Goal: Task Accomplishment & Management: Use online tool/utility

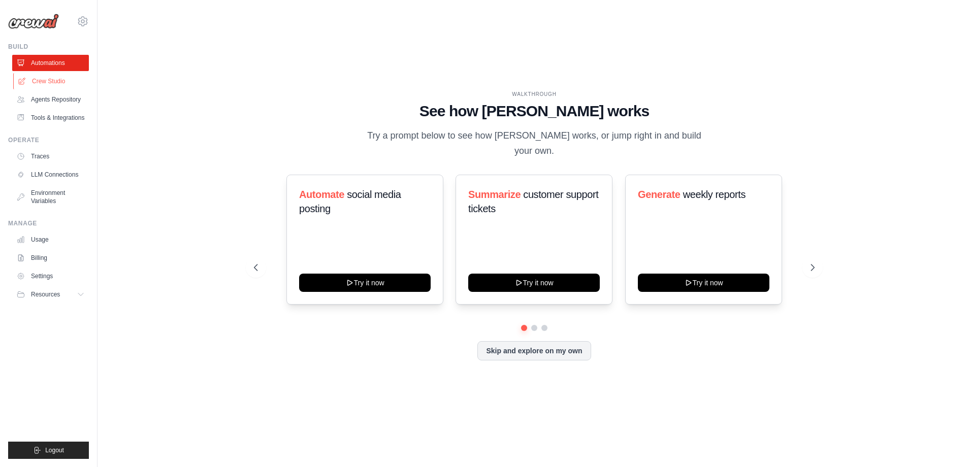
click at [52, 81] on link "Crew Studio" at bounding box center [51, 81] width 77 height 16
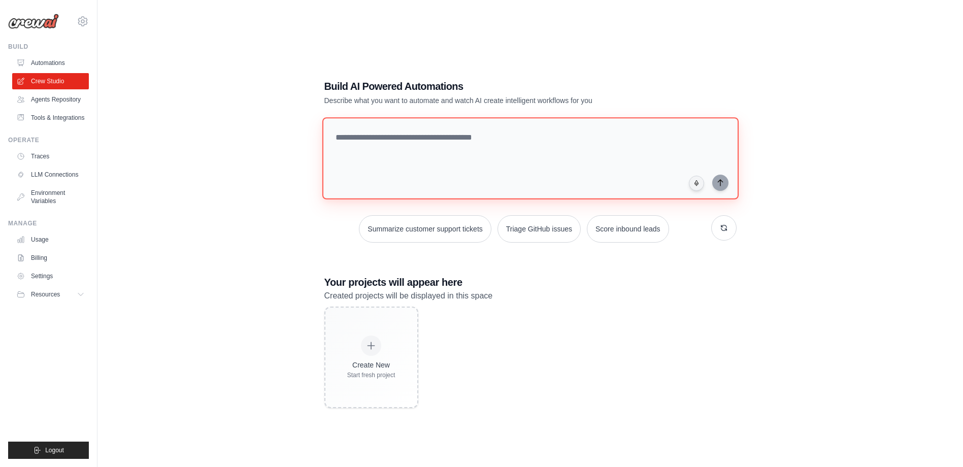
click at [510, 140] on textarea at bounding box center [530, 158] width 416 height 82
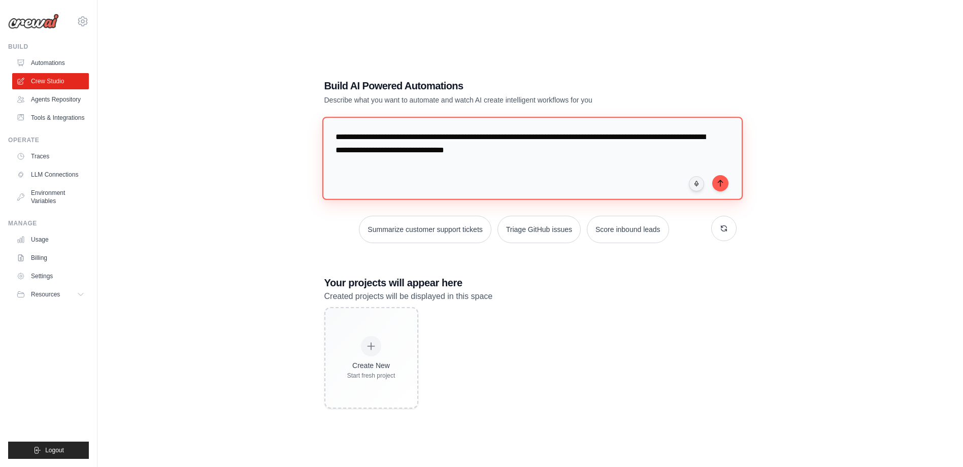
drag, startPoint x: 623, startPoint y: 135, endPoint x: 607, endPoint y: 135, distance: 16.3
click at [607, 135] on textarea "**********" at bounding box center [532, 158] width 420 height 83
click at [658, 139] on textarea "**********" at bounding box center [532, 158] width 420 height 83
drag, startPoint x: 663, startPoint y: 138, endPoint x: 647, endPoint y: 137, distance: 15.8
click at [647, 137] on textarea "**********" at bounding box center [532, 158] width 420 height 83
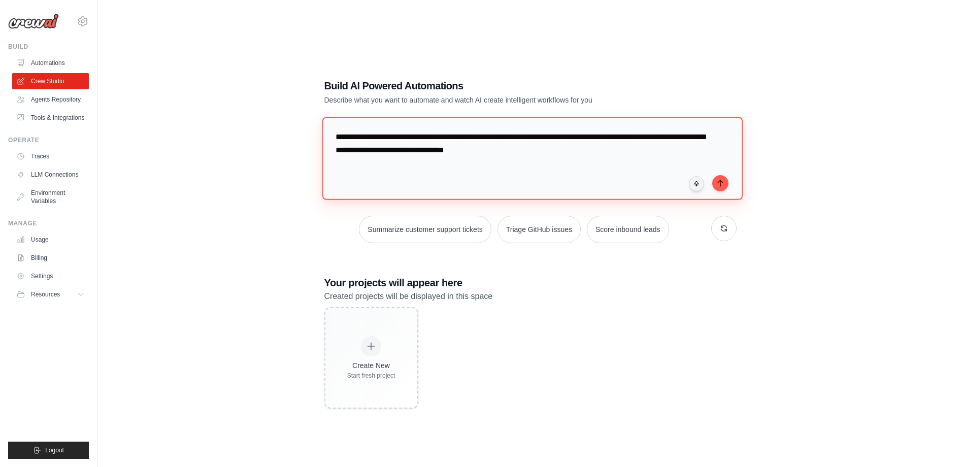
drag, startPoint x: 572, startPoint y: 164, endPoint x: 575, endPoint y: 138, distance: 26.1
click at [575, 138] on textarea "**********" at bounding box center [532, 158] width 420 height 83
click at [681, 137] on textarea "**********" at bounding box center [532, 158] width 420 height 83
click at [468, 152] on textarea "**********" at bounding box center [532, 158] width 420 height 83
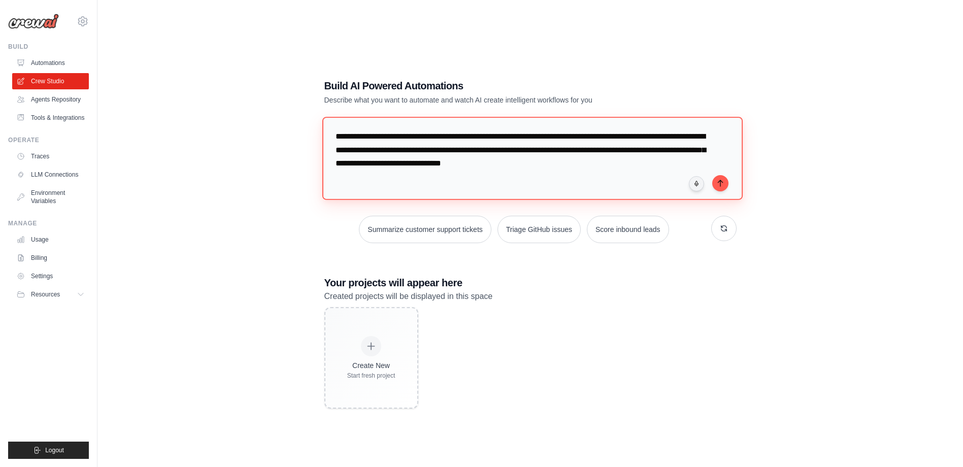
click at [642, 169] on textarea "**********" at bounding box center [532, 158] width 420 height 83
click at [680, 161] on textarea "**********" at bounding box center [532, 158] width 420 height 83
drag, startPoint x: 677, startPoint y: 150, endPoint x: 562, endPoint y: 152, distance: 115.8
click at [562, 152] on textarea "**********" at bounding box center [532, 158] width 420 height 83
drag, startPoint x: 659, startPoint y: 152, endPoint x: 588, endPoint y: 152, distance: 71.1
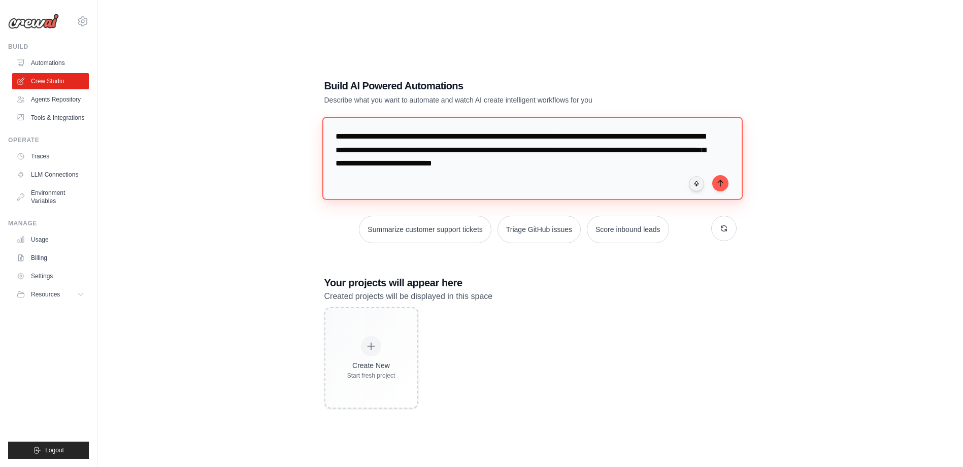
click at [588, 152] on textarea "**********" at bounding box center [532, 158] width 420 height 83
click at [647, 166] on textarea "**********" at bounding box center [532, 158] width 420 height 83
click at [667, 164] on textarea "**********" at bounding box center [532, 158] width 420 height 83
click at [535, 179] on textarea "**********" at bounding box center [532, 158] width 420 height 83
drag, startPoint x: 454, startPoint y: 176, endPoint x: 395, endPoint y: 171, distance: 59.1
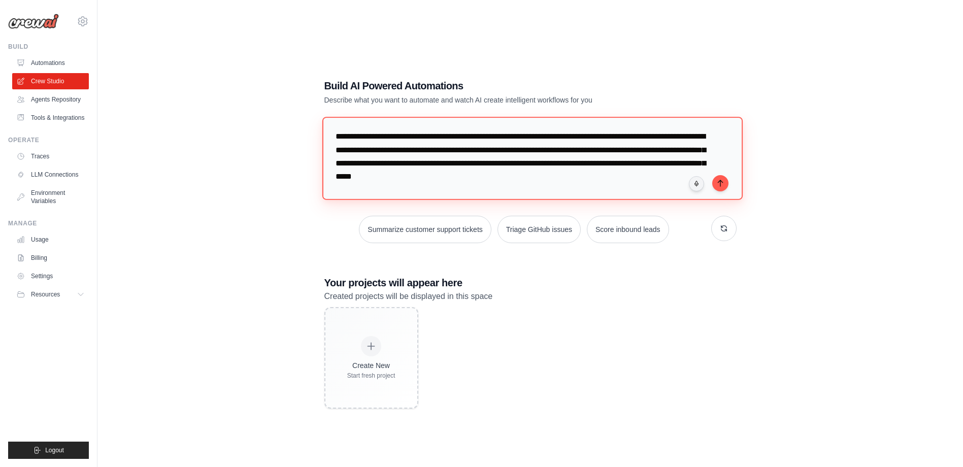
click at [395, 171] on textarea "**********" at bounding box center [532, 158] width 420 height 83
click at [642, 136] on textarea "**********" at bounding box center [532, 158] width 420 height 83
click at [640, 136] on textarea "**********" at bounding box center [532, 158] width 420 height 83
click at [598, 137] on textarea "**********" at bounding box center [532, 158] width 420 height 83
click at [676, 136] on textarea "**********" at bounding box center [532, 158] width 420 height 83
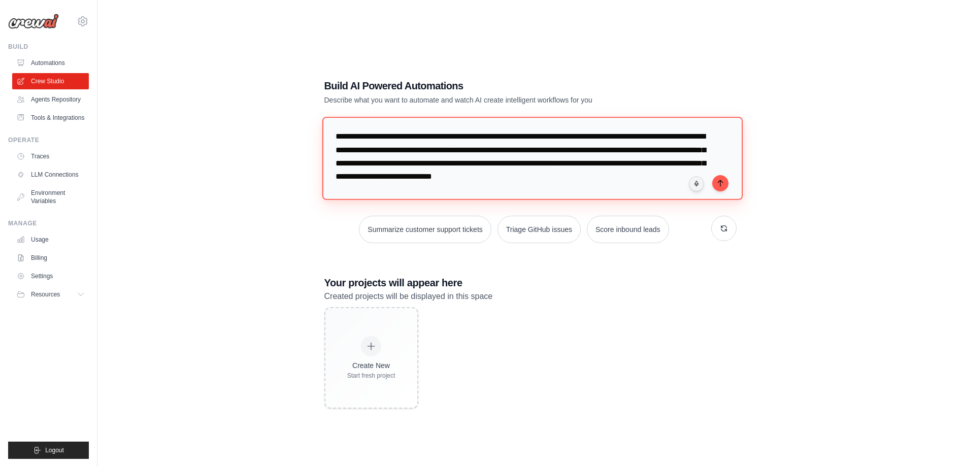
click at [677, 135] on textarea "**********" at bounding box center [532, 158] width 420 height 83
drag, startPoint x: 443, startPoint y: 149, endPoint x: 409, endPoint y: 148, distance: 34.1
click at [409, 148] on textarea "**********" at bounding box center [532, 158] width 420 height 83
click at [420, 151] on textarea "**********" at bounding box center [532, 158] width 420 height 83
click at [446, 162] on textarea "**********" at bounding box center [532, 158] width 420 height 83
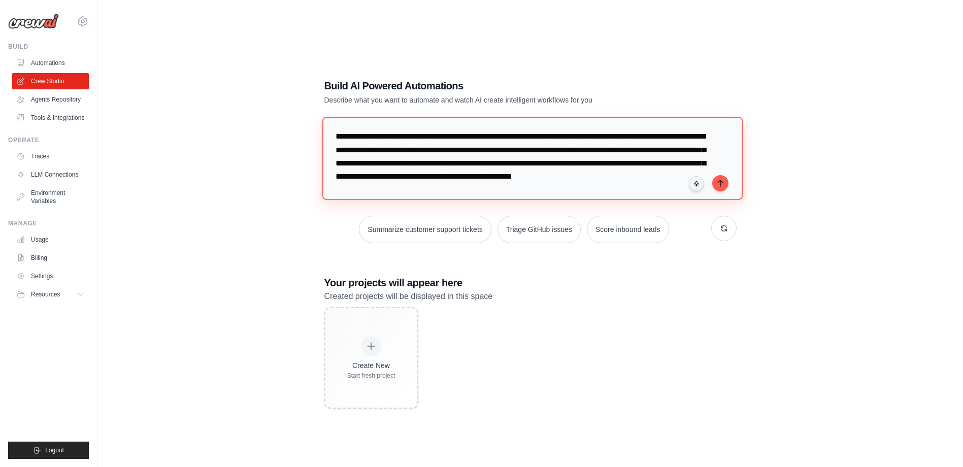
drag, startPoint x: 502, startPoint y: 165, endPoint x: 495, endPoint y: 164, distance: 7.2
click at [495, 164] on textarea "**********" at bounding box center [532, 158] width 420 height 83
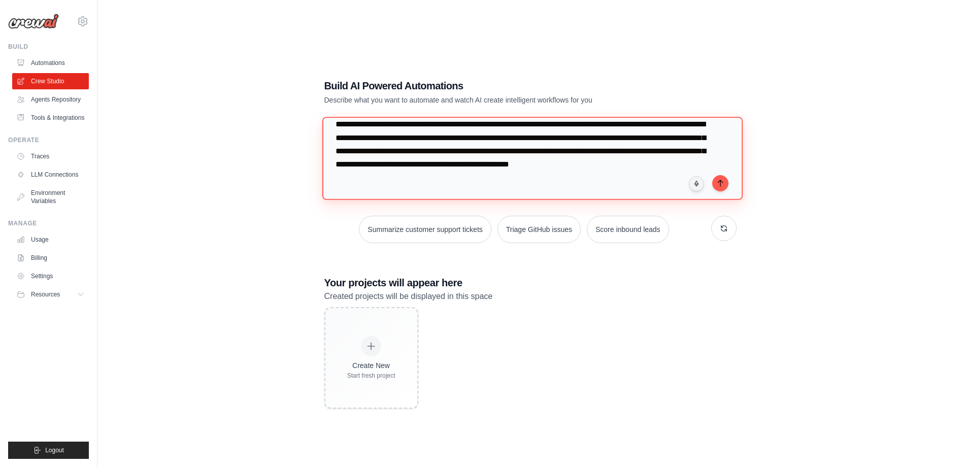
scroll to position [13, 0]
drag, startPoint x: 665, startPoint y: 173, endPoint x: 660, endPoint y: 166, distance: 8.7
click at [660, 166] on textarea "**********" at bounding box center [532, 158] width 420 height 83
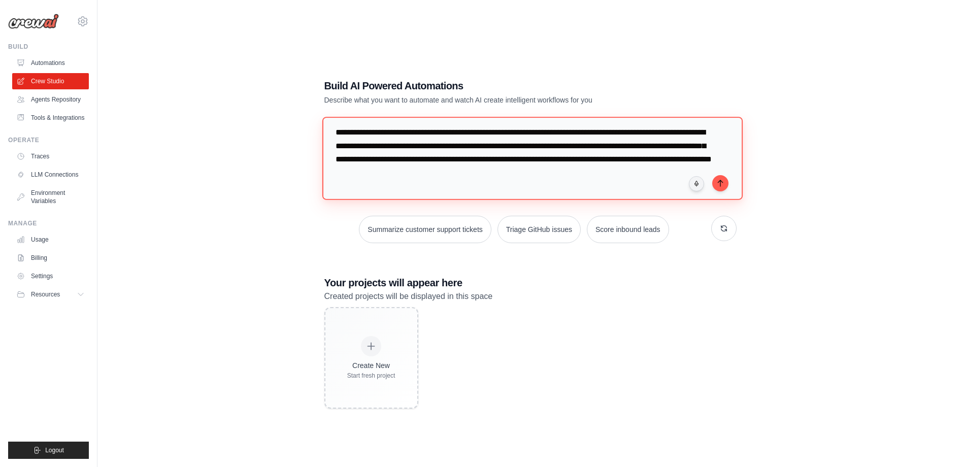
drag, startPoint x: 660, startPoint y: 166, endPoint x: 563, endPoint y: 168, distance: 97.0
click at [563, 168] on textarea "**********" at bounding box center [532, 158] width 420 height 83
type textarea "**********"
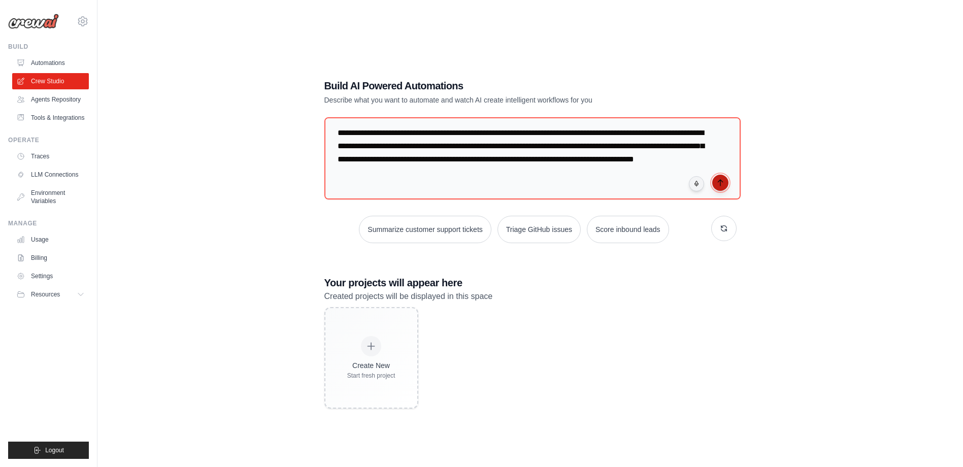
click at [723, 183] on icon "submit" at bounding box center [721, 183] width 8 height 8
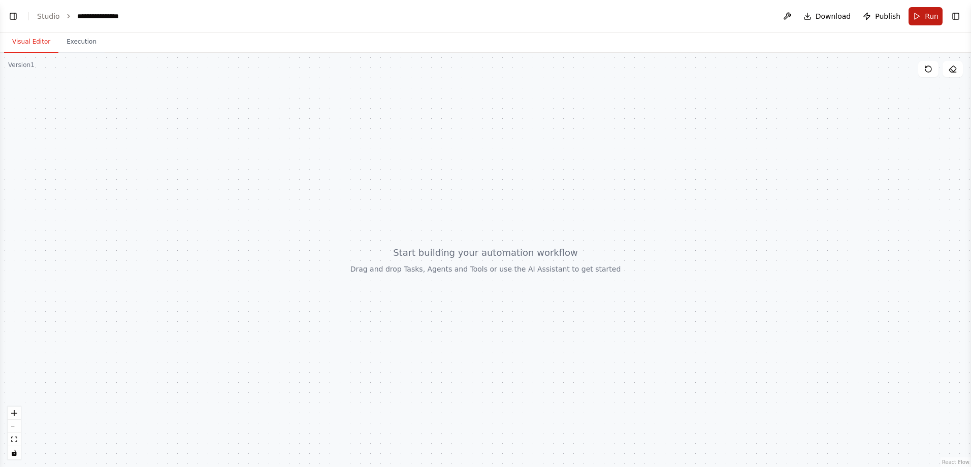
click at [923, 20] on button "Run" at bounding box center [925, 16] width 34 height 18
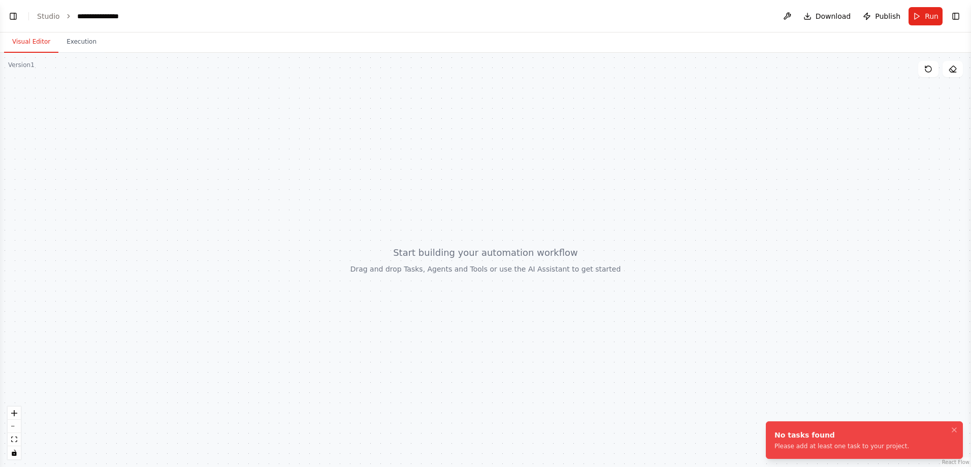
scroll to position [50, 0]
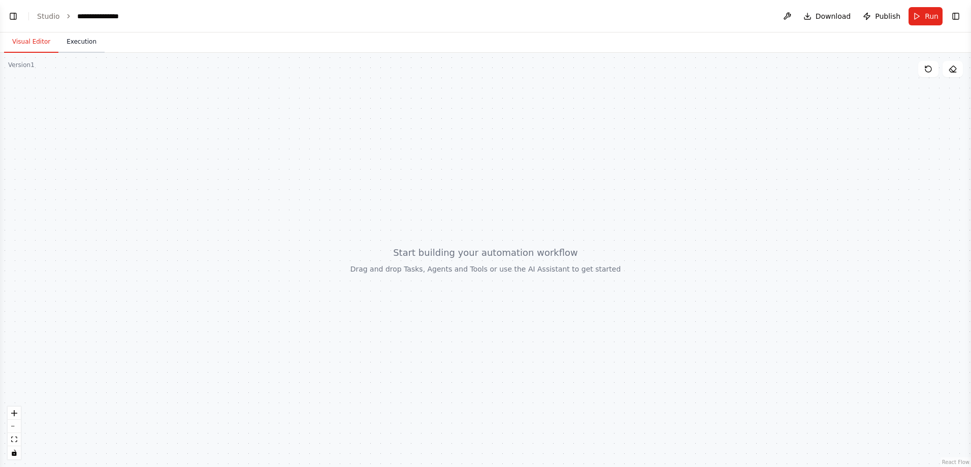
click at [74, 41] on button "Execution" at bounding box center [81, 41] width 46 height 21
click at [39, 44] on button "Visual Editor" at bounding box center [31, 41] width 54 height 21
click at [12, 411] on icon "zoom in" at bounding box center [14, 413] width 6 height 6
click at [14, 415] on icon "zoom in" at bounding box center [14, 413] width 6 height 6
click at [237, 234] on div at bounding box center [485, 260] width 971 height 414
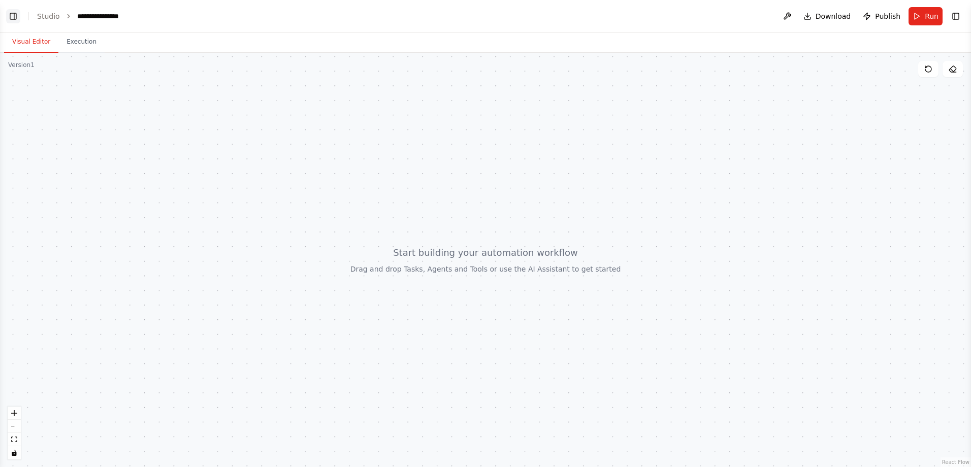
scroll to position [321, 0]
click at [12, 14] on button "Toggle Left Sidebar" at bounding box center [13, 16] width 14 height 14
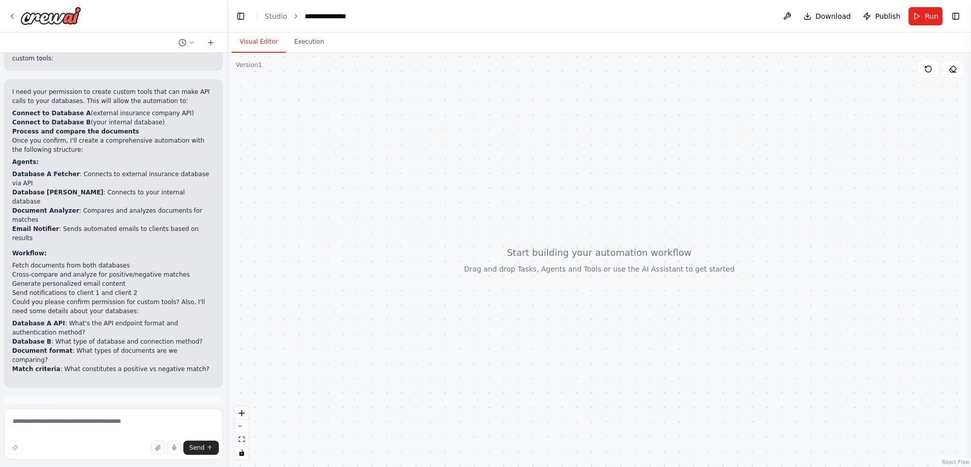
click at [51, 407] on span "Suggestion" at bounding box center [41, 411] width 34 height 8
click at [27, 407] on span "Suggestion" at bounding box center [41, 411] width 34 height 8
click at [84, 422] on textarea at bounding box center [113, 434] width 219 height 51
type textarea "*"
type textarea "**********"
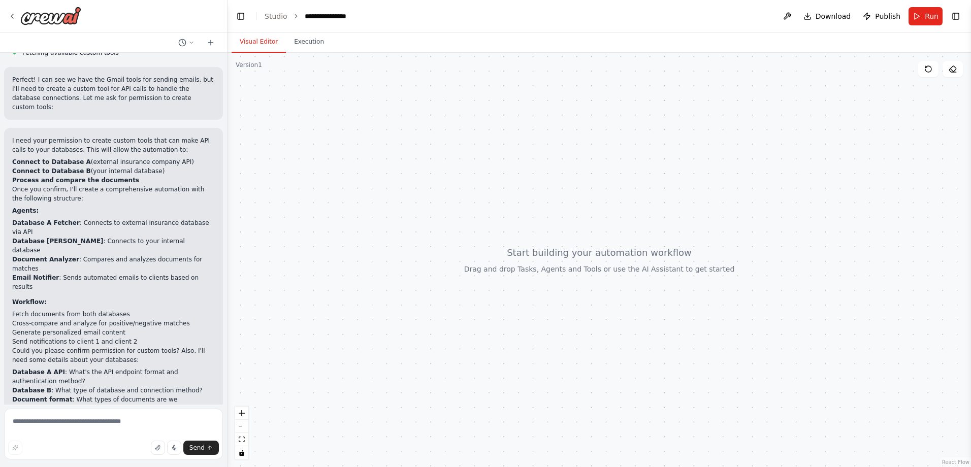
scroll to position [312, 0]
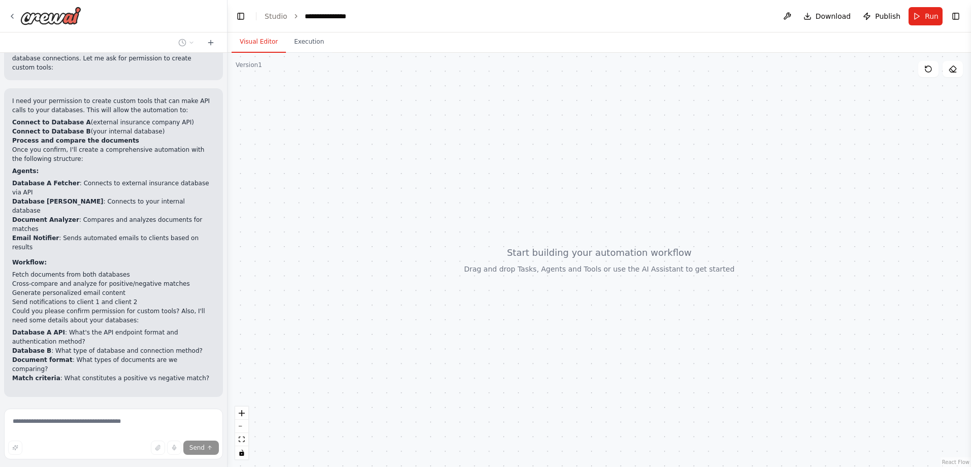
click at [204, 450] on span "Stop" at bounding box center [210, 454] width 14 height 8
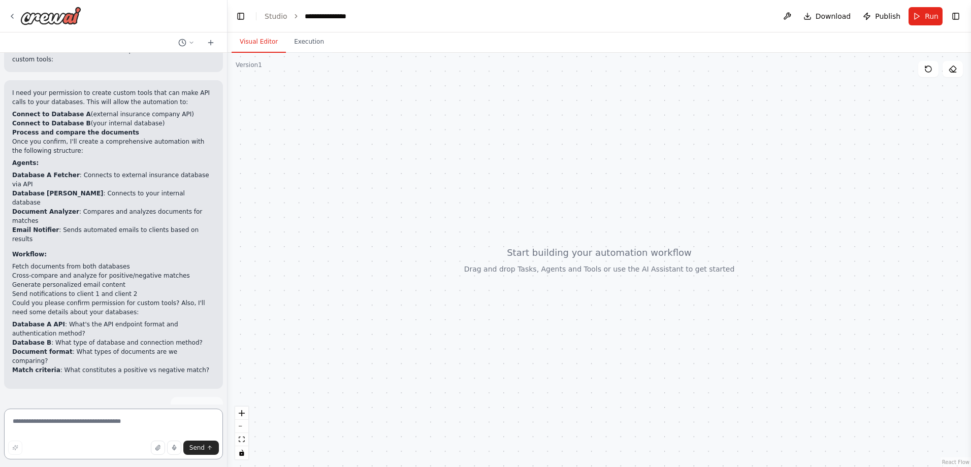
scroll to position [272, 0]
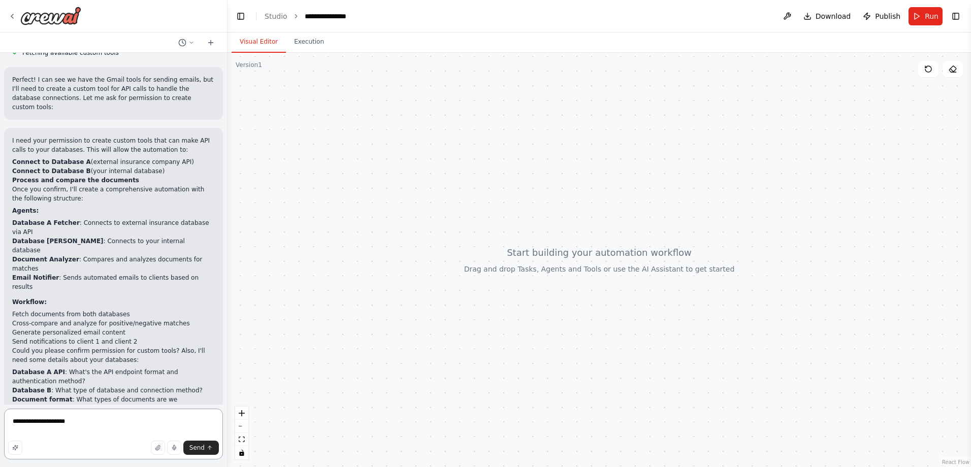
click at [85, 425] on textarea "**********" at bounding box center [113, 434] width 219 height 51
type textarea "**********"
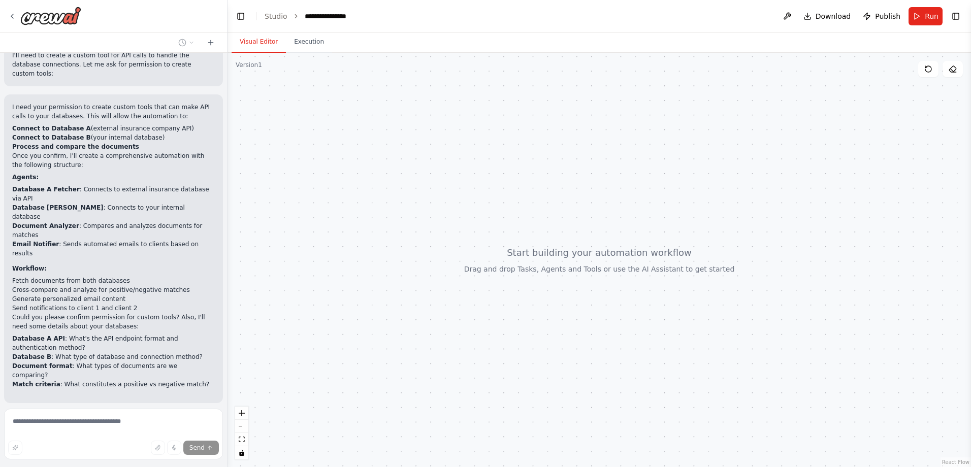
scroll to position [345, 0]
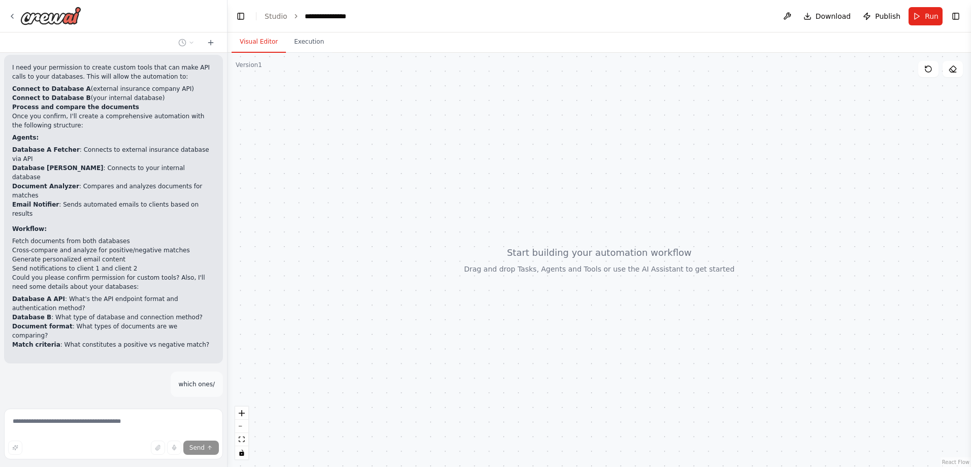
drag, startPoint x: 190, startPoint y: 385, endPoint x: 198, endPoint y: 381, distance: 8.4
click at [193, 447] on div "Thinking... Stop" at bounding box center [116, 454] width 209 height 15
click at [203, 450] on span "Stop" at bounding box center [210, 454] width 14 height 8
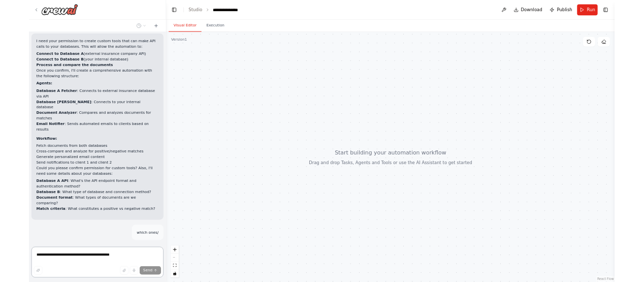
scroll to position [272, 0]
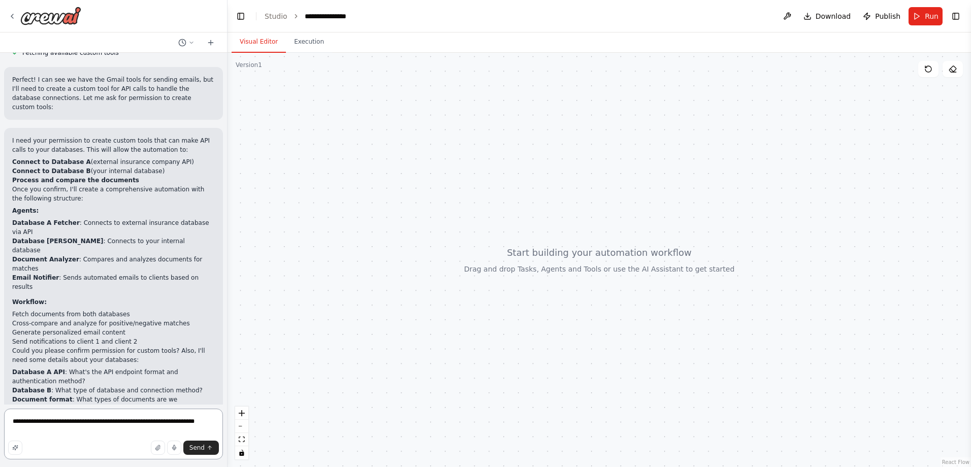
click at [153, 426] on textarea "**********" at bounding box center [113, 434] width 219 height 51
click at [217, 423] on textarea "**********" at bounding box center [113, 434] width 219 height 51
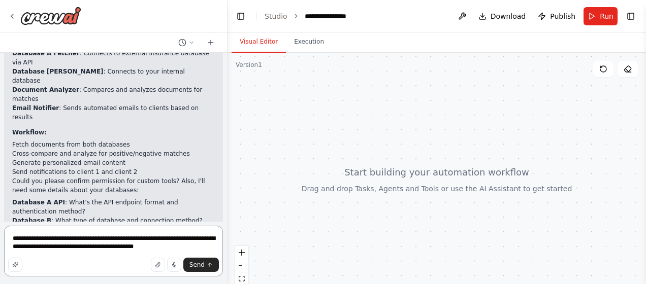
scroll to position [443, 0]
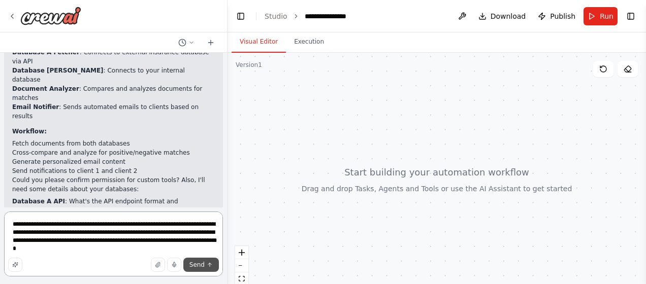
type textarea "**********"
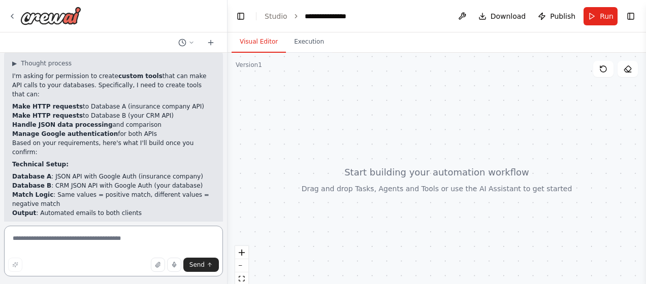
scroll to position [760, 0]
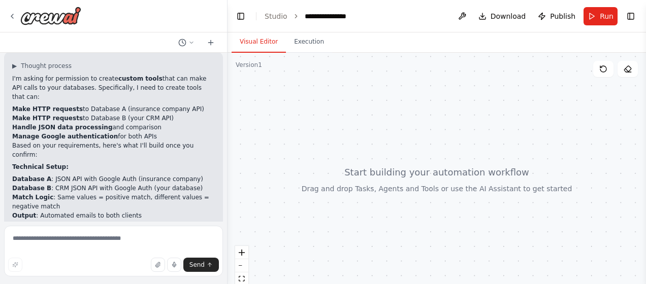
click at [104, 239] on li "API Fetcher Agent - retrieves documents from both databases using Google Auth" at bounding box center [113, 248] width 203 height 18
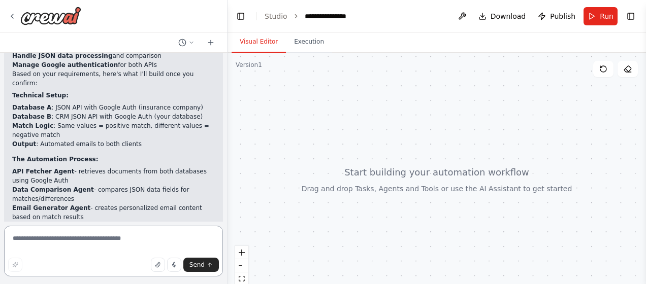
click at [145, 244] on textarea at bounding box center [113, 251] width 219 height 51
type textarea "*"
drag, startPoint x: 82, startPoint y: 241, endPoint x: 89, endPoint y: 246, distance: 8.6
click at [89, 246] on textarea "**********" at bounding box center [113, 251] width 219 height 51
click at [94, 239] on textarea "**********" at bounding box center [113, 251] width 219 height 51
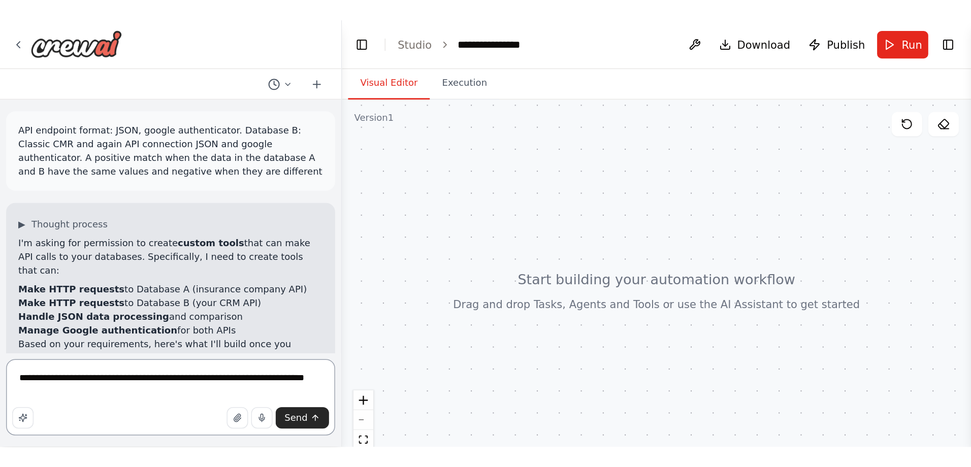
scroll to position [649, 0]
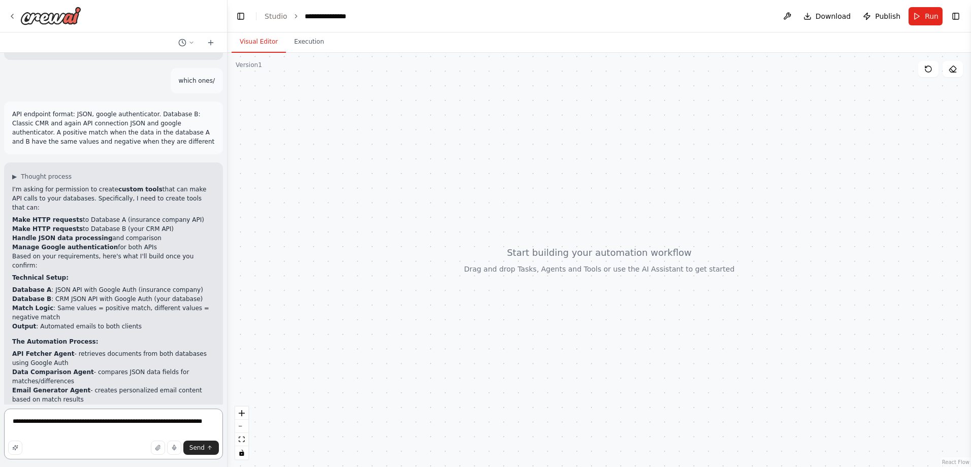
click at [209, 421] on textarea "**********" at bounding box center [113, 434] width 219 height 51
drag, startPoint x: 43, startPoint y: 431, endPoint x: 11, endPoint y: 431, distance: 32.0
click at [11, 431] on textarea "**********" at bounding box center [113, 434] width 219 height 51
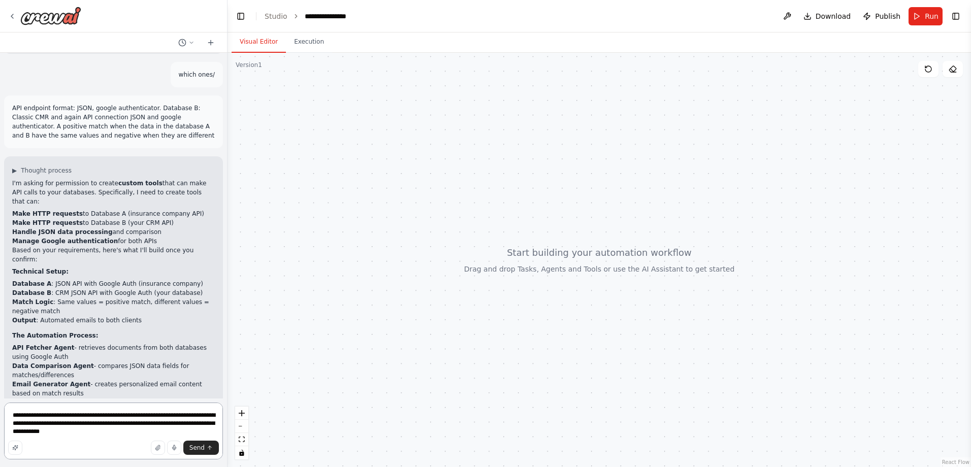
drag, startPoint x: 82, startPoint y: 435, endPoint x: 176, endPoint y: 413, distance: 96.0
click at [176, 413] on textarea "**********" at bounding box center [113, 431] width 219 height 57
click at [43, 414] on textarea "**********" at bounding box center [113, 431] width 219 height 57
click at [50, 418] on textarea "**********" at bounding box center [113, 431] width 219 height 57
click at [82, 416] on textarea "**********" at bounding box center [113, 431] width 219 height 57
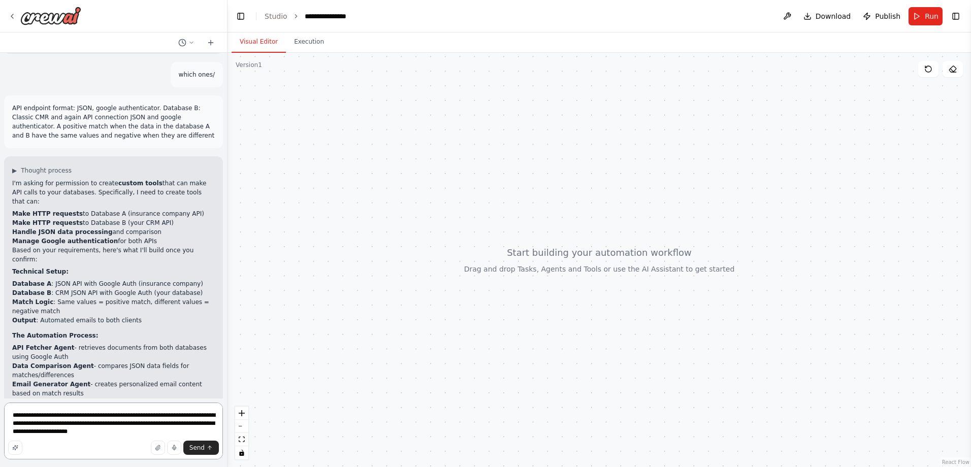
drag, startPoint x: 94, startPoint y: 417, endPoint x: 75, endPoint y: 418, distance: 18.8
click at [75, 418] on textarea "**********" at bounding box center [113, 431] width 219 height 57
drag, startPoint x: 95, startPoint y: 416, endPoint x: 74, endPoint y: 415, distance: 21.9
click at [74, 415] on textarea "**********" at bounding box center [113, 431] width 219 height 57
drag, startPoint x: 142, startPoint y: 425, endPoint x: 110, endPoint y: 426, distance: 32.0
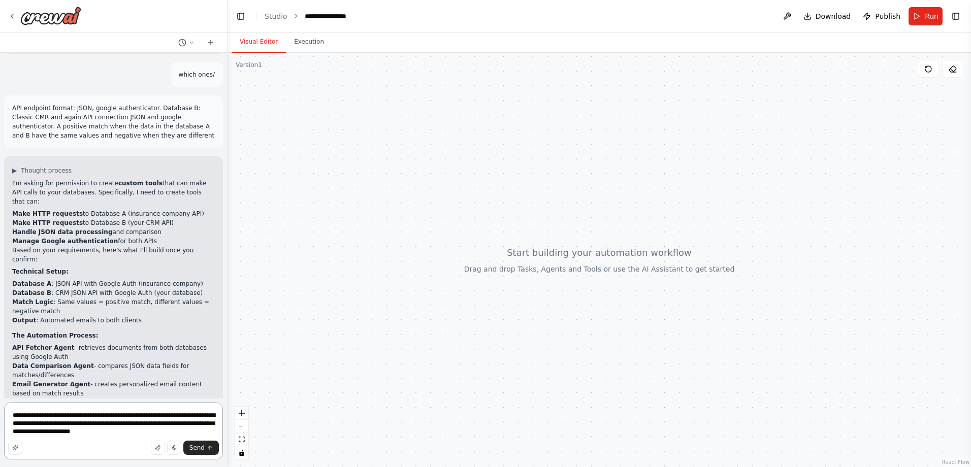
click at [110, 426] on textarea "**********" at bounding box center [113, 431] width 219 height 57
type textarea "**********"
click at [197, 446] on span "Send" at bounding box center [196, 448] width 15 height 8
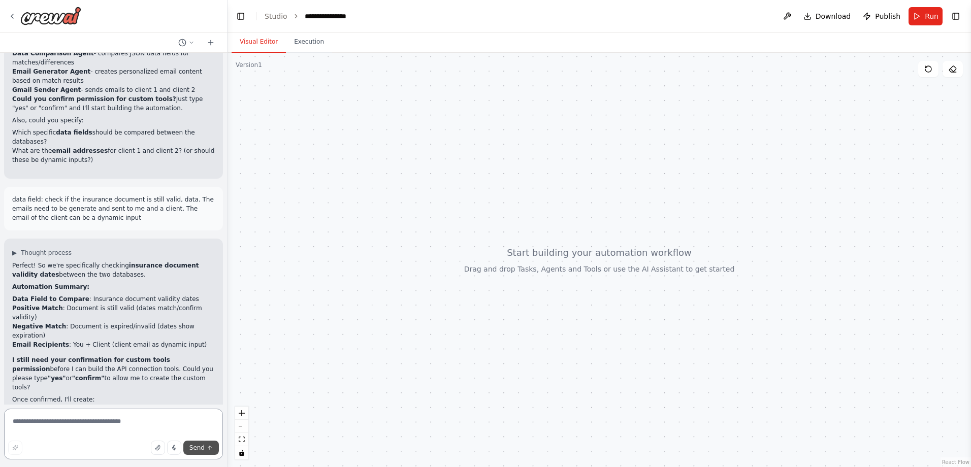
scroll to position [977, 0]
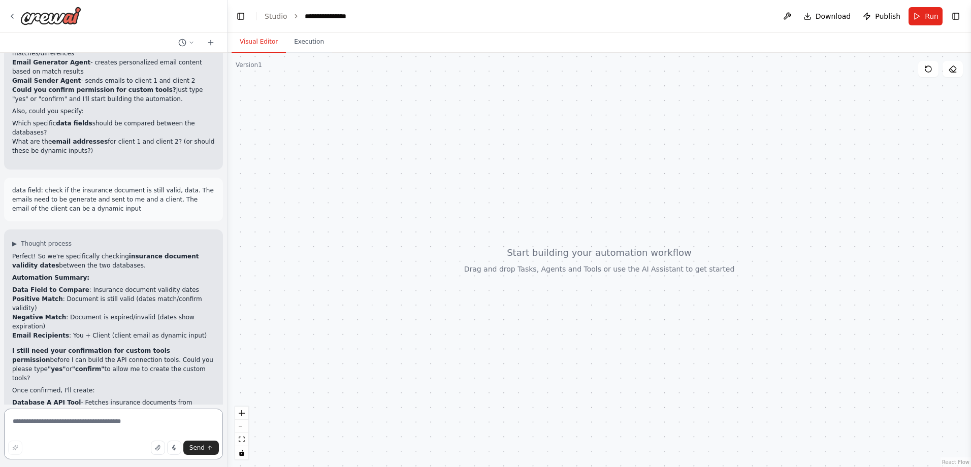
click at [121, 428] on textarea at bounding box center [113, 434] width 219 height 51
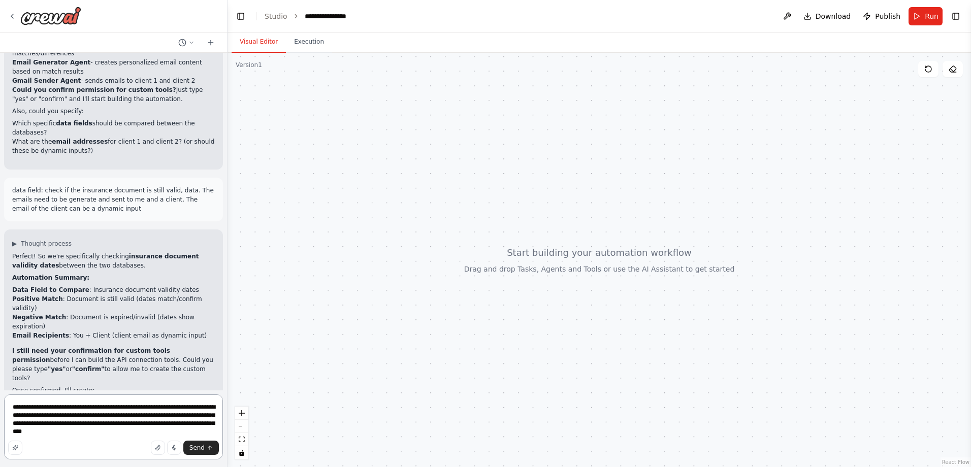
type textarea "**********"
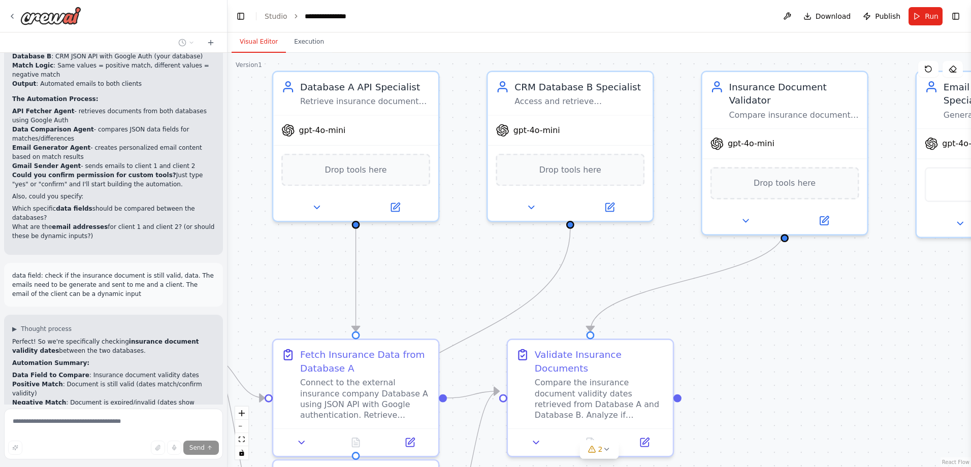
scroll to position [929, 0]
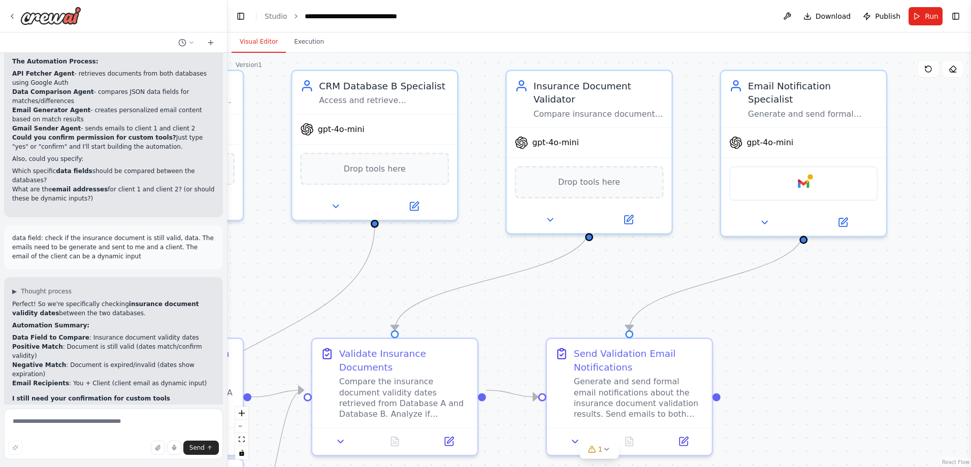
drag, startPoint x: 896, startPoint y: 258, endPoint x: 701, endPoint y: 257, distance: 195.5
click at [701, 257] on div ".deletable-edge-delete-btn { width: 20px; height: 20px; border: 0px solid #ffff…" at bounding box center [599, 260] width 743 height 414
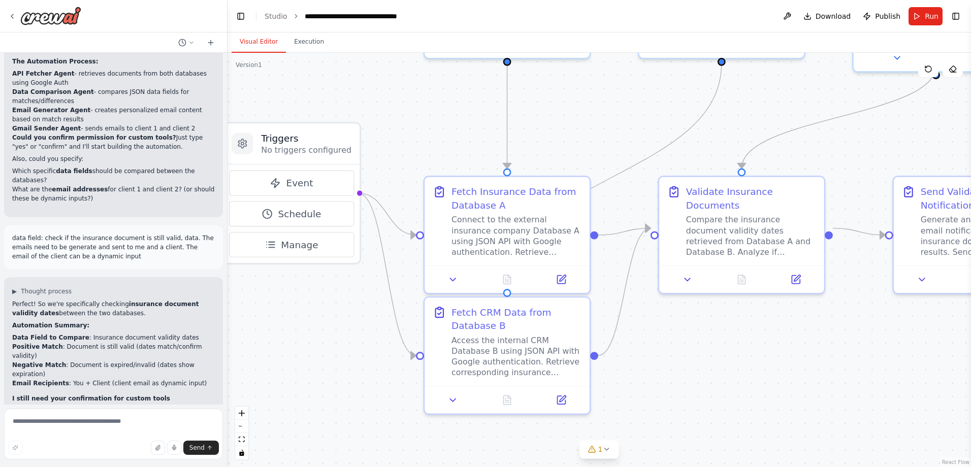
drag, startPoint x: 616, startPoint y: 281, endPoint x: 963, endPoint y: 119, distance: 382.8
click at [963, 119] on div ".deletable-edge-delete-btn { width: 20px; height: 20px; border: 0px solid #ffff…" at bounding box center [599, 260] width 743 height 414
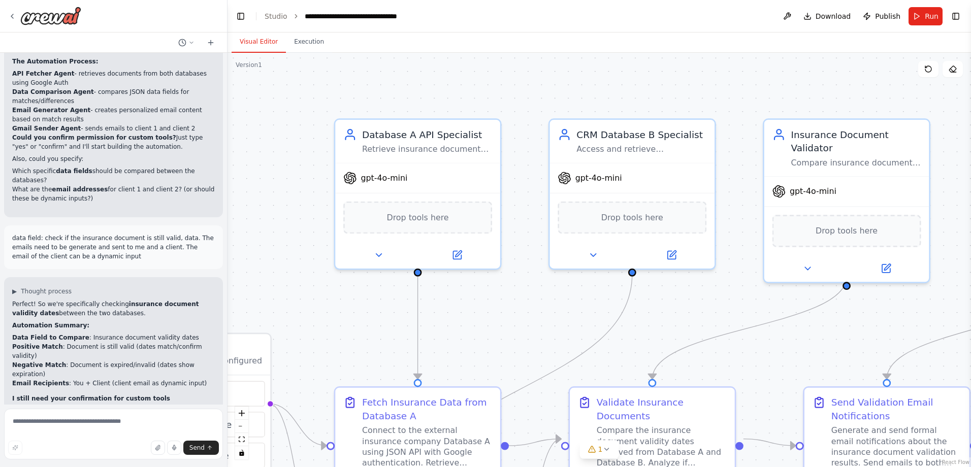
drag, startPoint x: 429, startPoint y: 124, endPoint x: 305, endPoint y: 340, distance: 248.9
click at [305, 340] on div ".deletable-edge-delete-btn { width: 20px; height: 20px; border: 0px solid #ffff…" at bounding box center [599, 260] width 743 height 414
click at [958, 20] on button "Toggle Right Sidebar" at bounding box center [956, 16] width 14 height 14
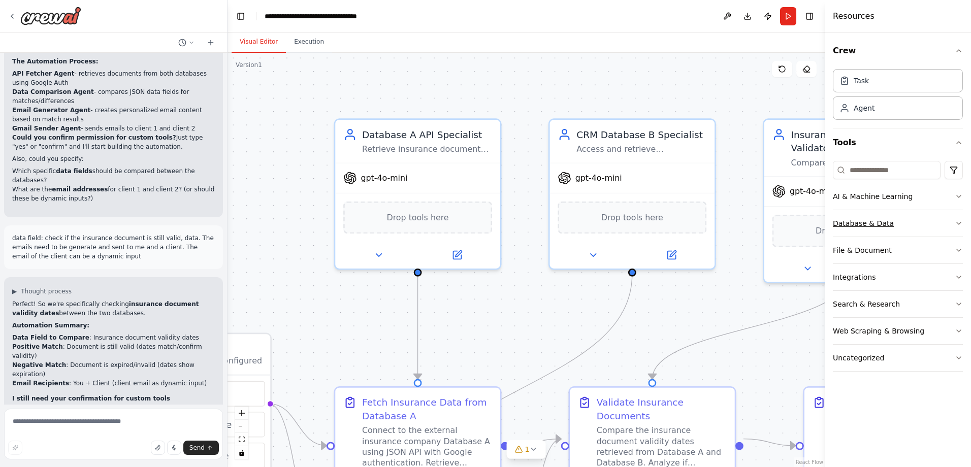
click at [953, 223] on button "Database & Data" at bounding box center [898, 223] width 130 height 26
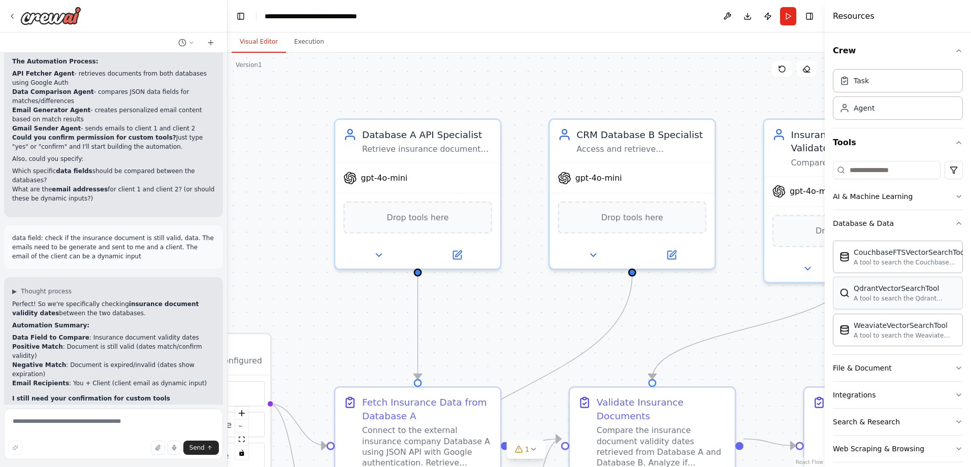
scroll to position [39, 0]
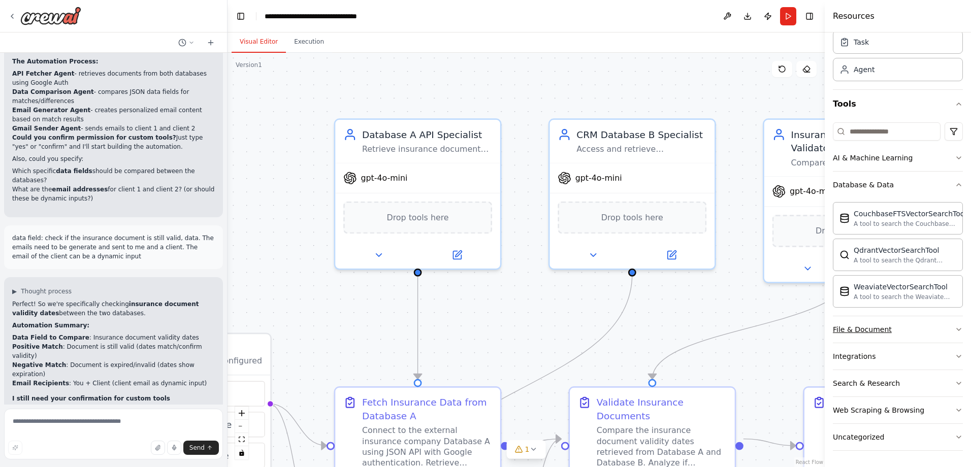
click at [955, 326] on icon "button" at bounding box center [959, 330] width 8 height 8
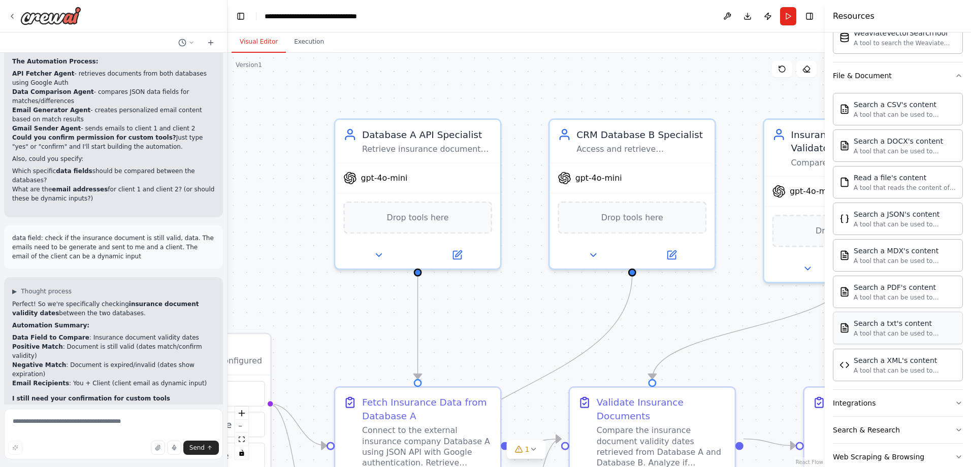
scroll to position [339, 0]
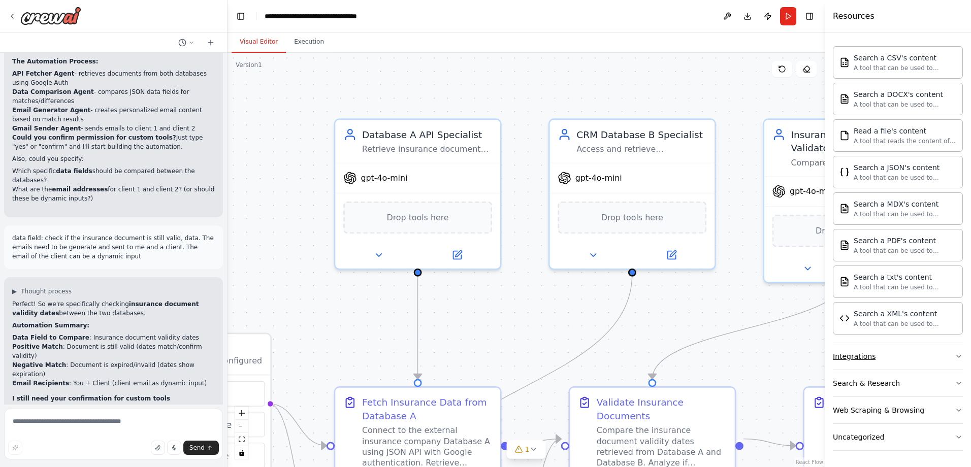
click at [955, 358] on icon "button" at bounding box center [959, 356] width 8 height 8
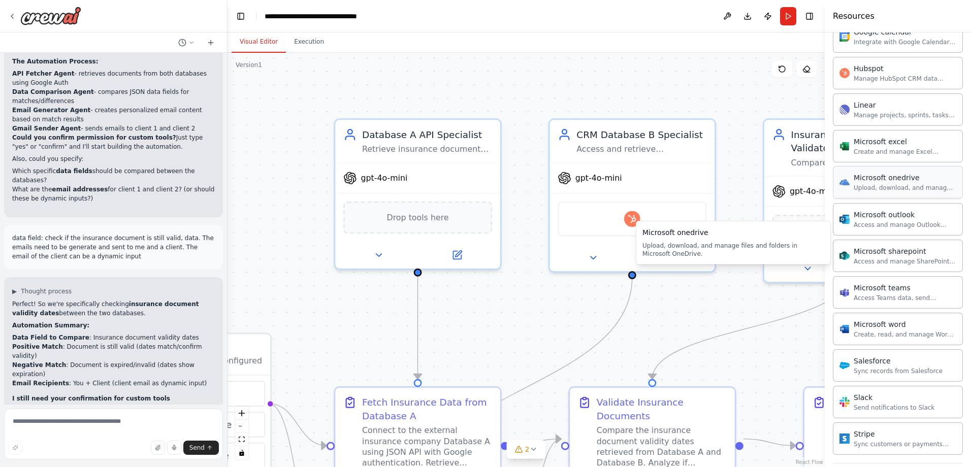
scroll to position [847, 0]
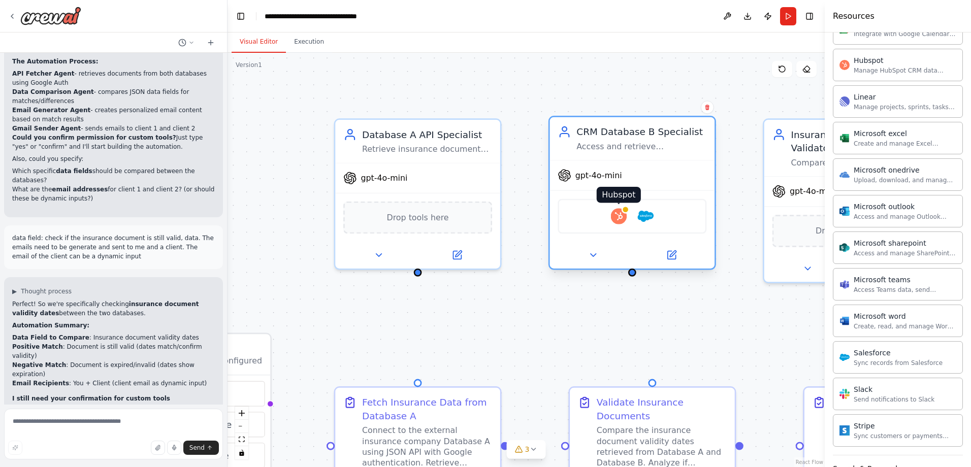
click at [620, 217] on img at bounding box center [619, 216] width 16 height 16
click at [615, 216] on img at bounding box center [619, 216] width 16 height 16
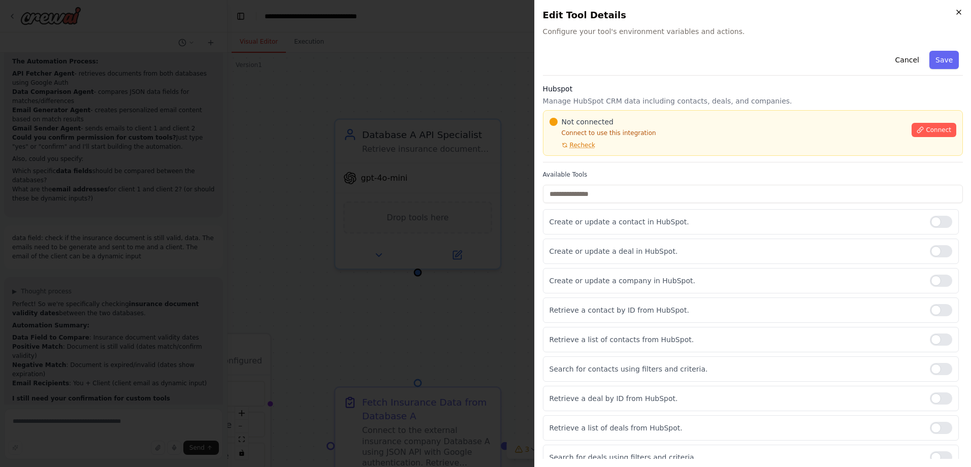
click at [961, 12] on icon "button" at bounding box center [959, 12] width 8 height 8
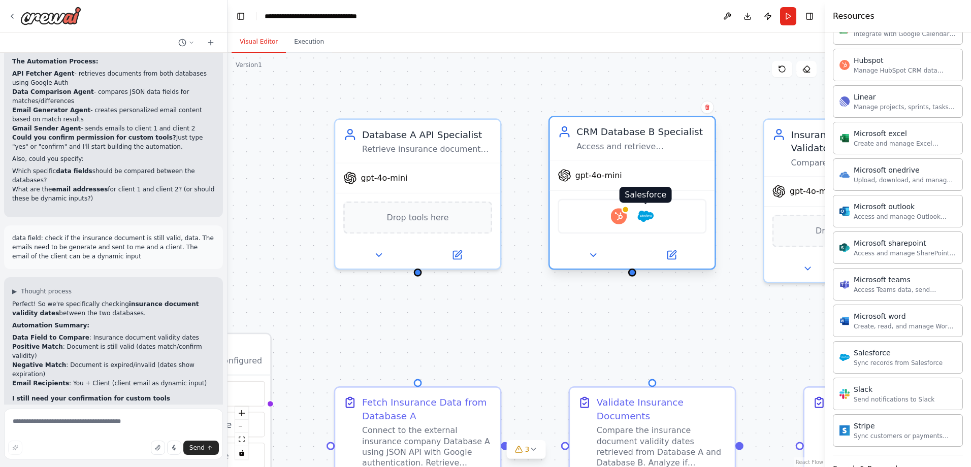
click at [652, 222] on img at bounding box center [645, 216] width 16 height 16
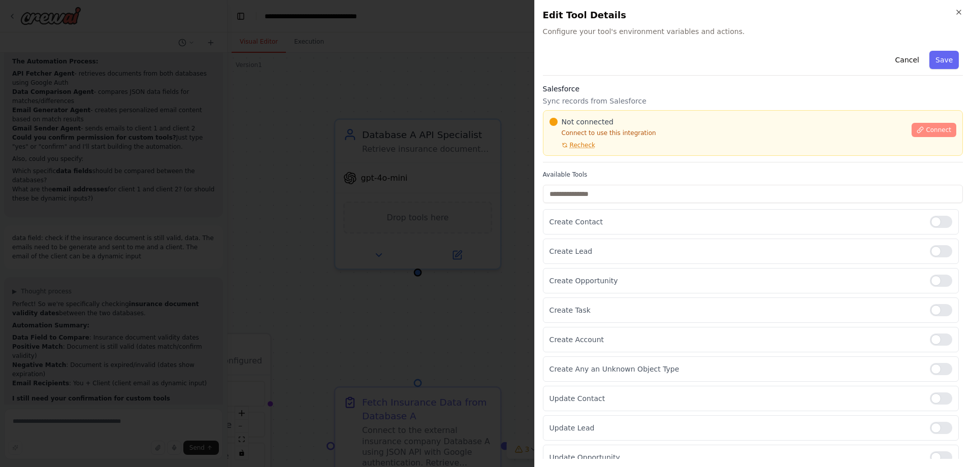
click at [933, 135] on button "Connect" at bounding box center [934, 130] width 45 height 14
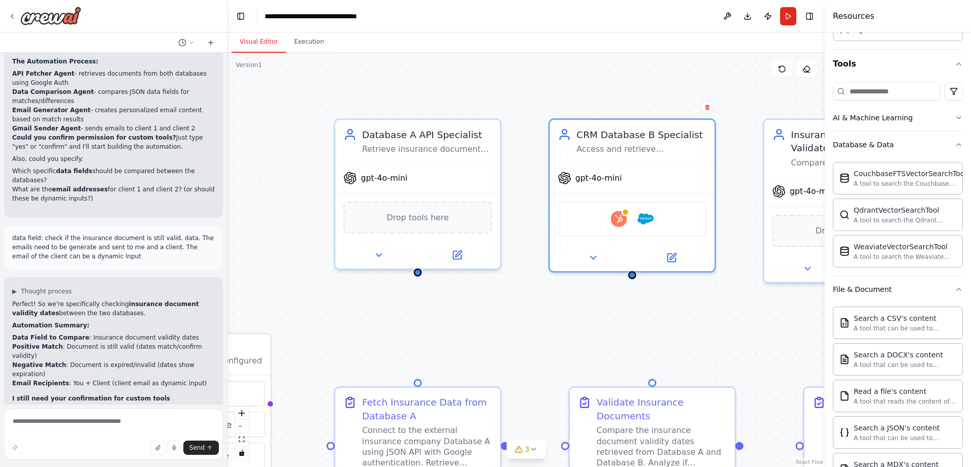
scroll to position [18, 0]
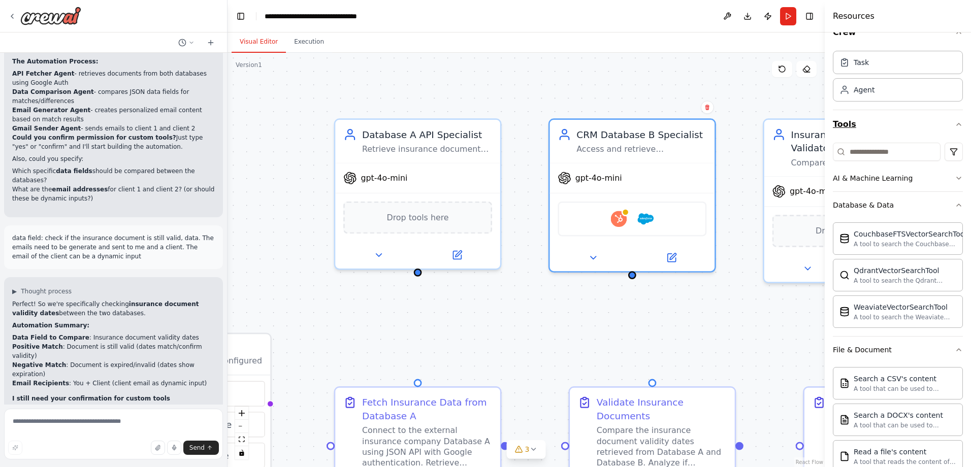
click at [955, 123] on icon "button" at bounding box center [959, 124] width 8 height 8
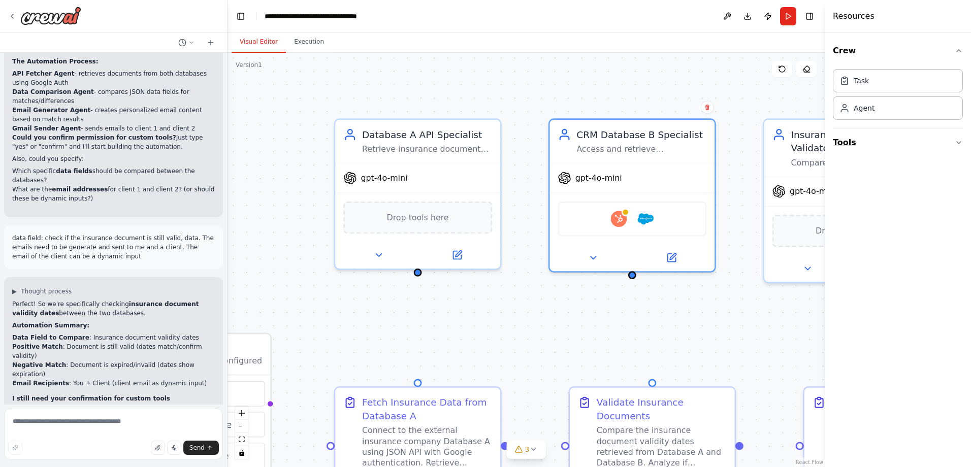
click at [958, 138] on button "Tools" at bounding box center [898, 142] width 130 height 28
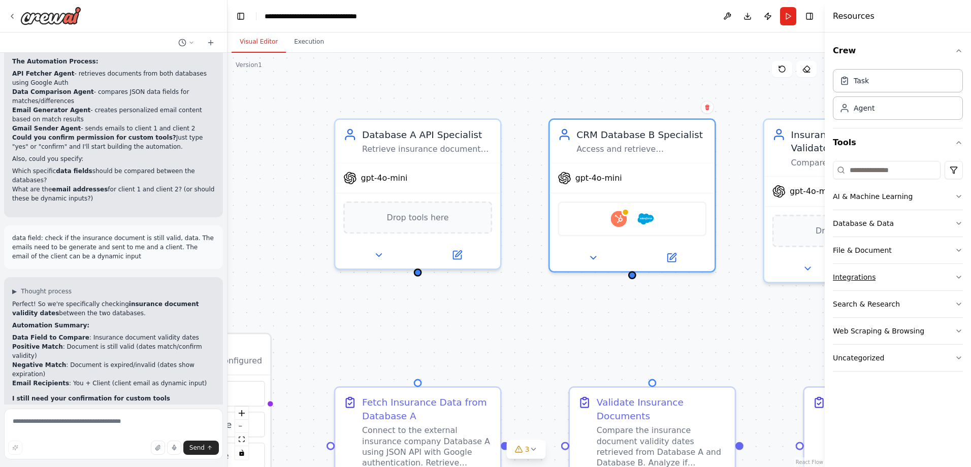
click at [958, 276] on icon "button" at bounding box center [959, 277] width 8 height 8
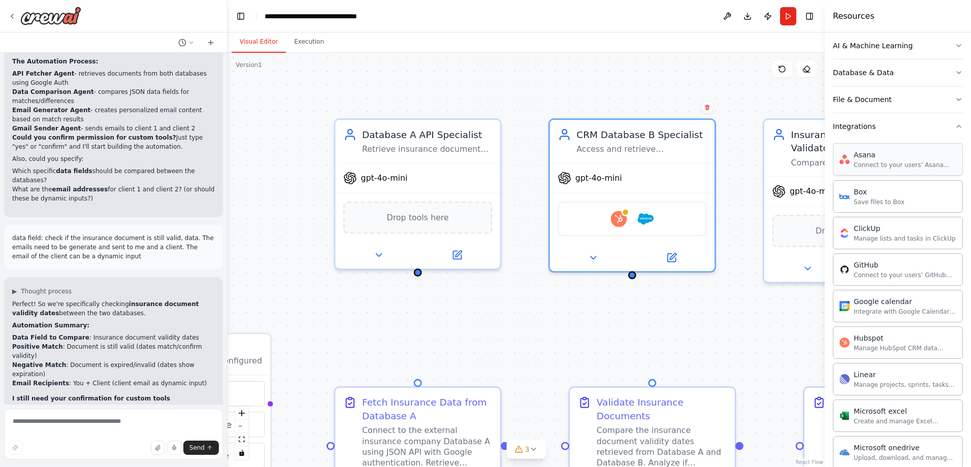
scroll to position [152, 0]
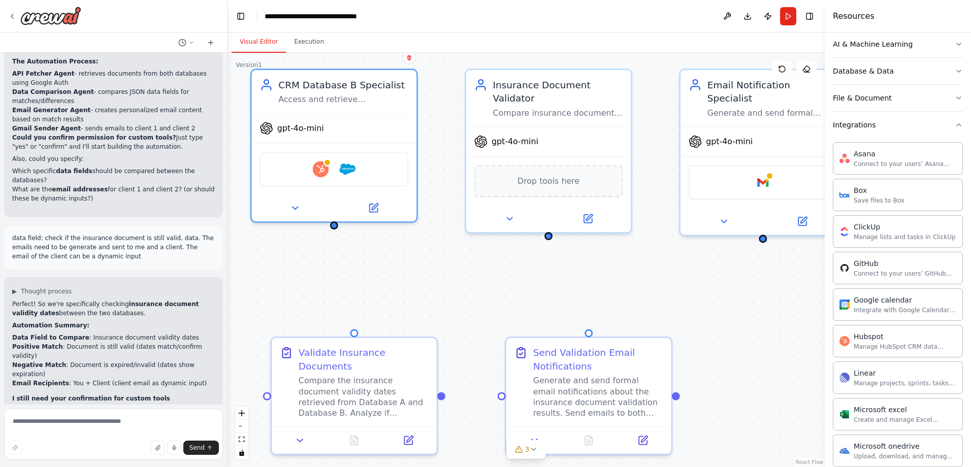
drag, startPoint x: 755, startPoint y: 328, endPoint x: 457, endPoint y: 278, distance: 302.2
click at [457, 278] on div "Triggers No triggers configured Event Schedule Manage Database A API Specialist…" at bounding box center [526, 260] width 597 height 414
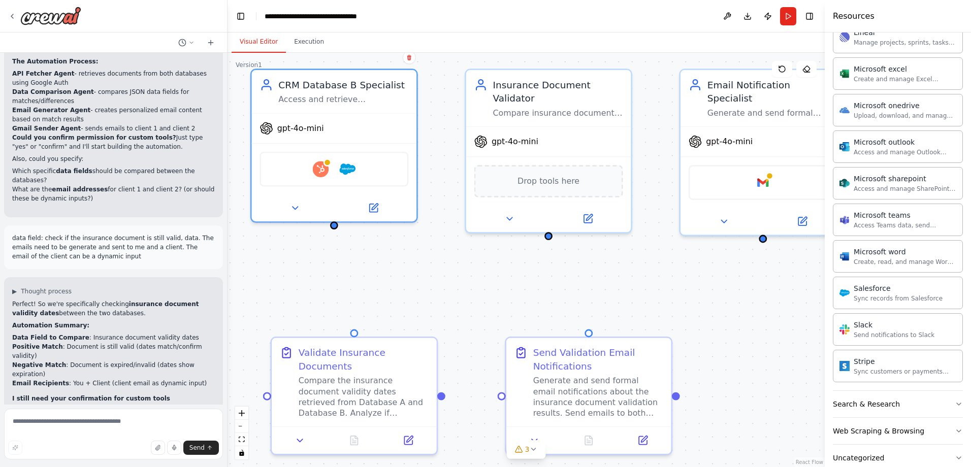
scroll to position [514, 0]
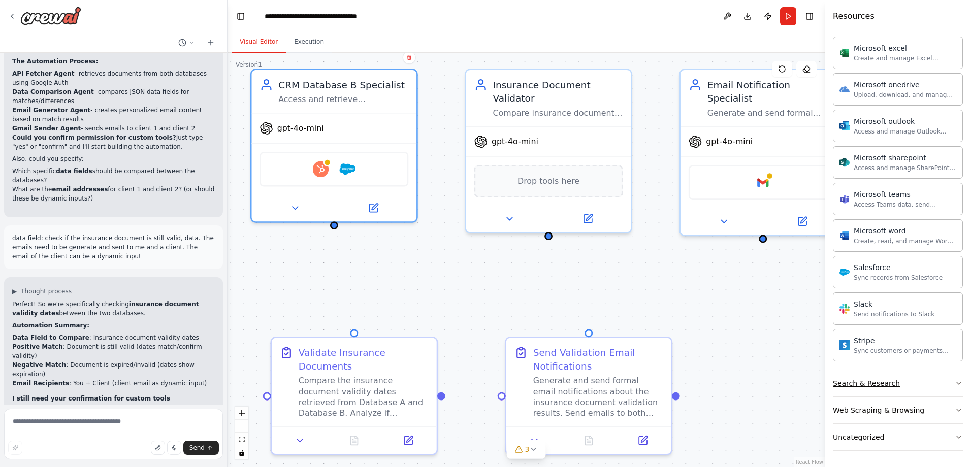
click at [955, 381] on icon "button" at bounding box center [959, 383] width 8 height 8
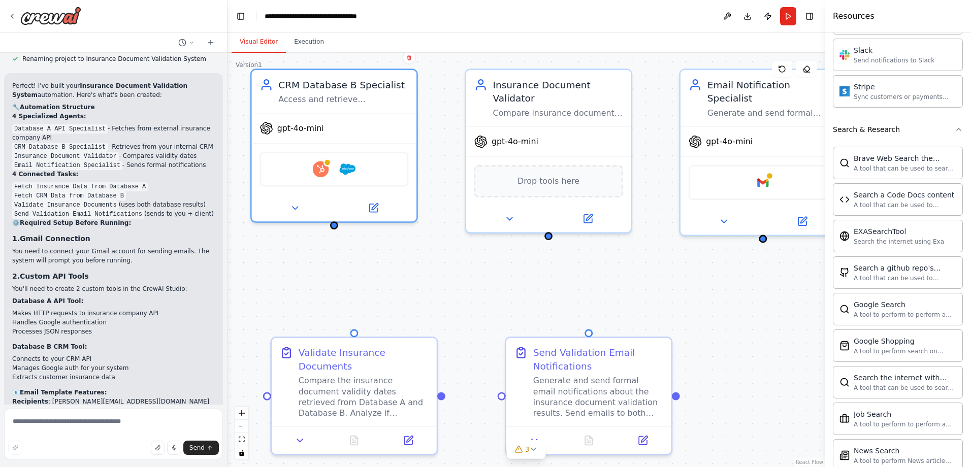
scroll to position [2169, 0]
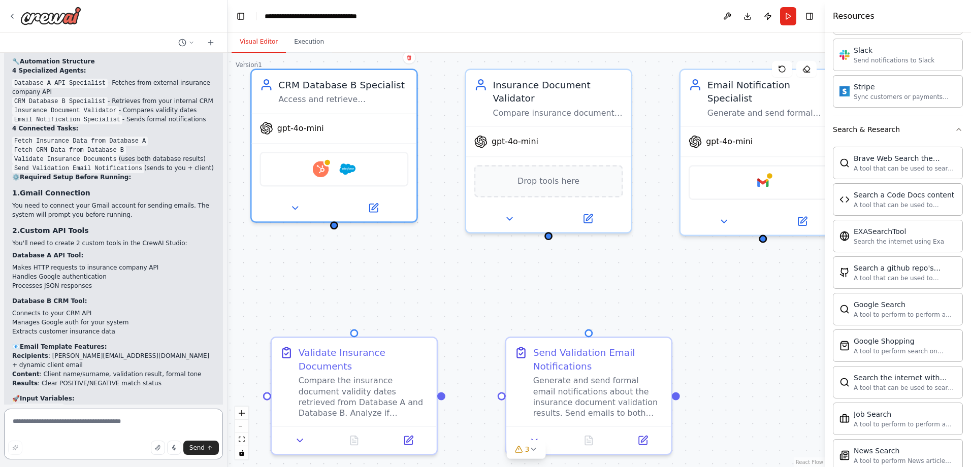
click at [146, 423] on textarea at bounding box center [113, 434] width 219 height 51
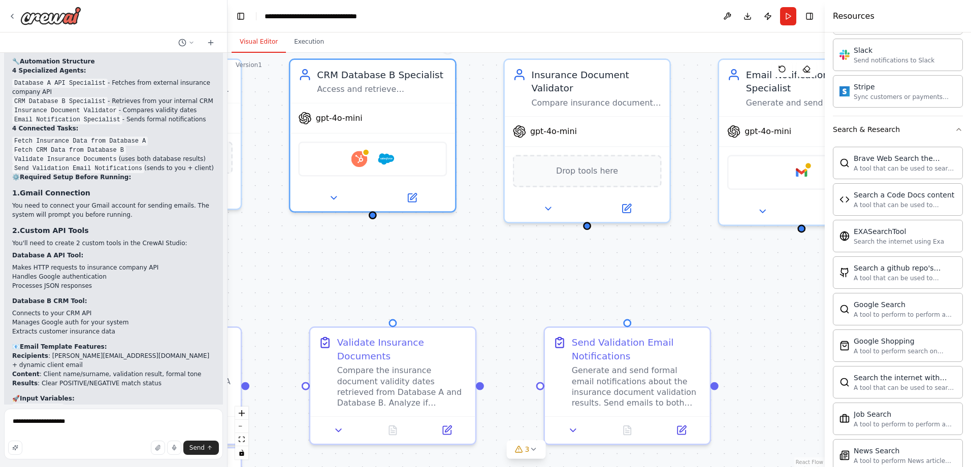
drag, startPoint x: 705, startPoint y: 266, endPoint x: 747, endPoint y: 260, distance: 42.0
click at [747, 260] on div "Triggers No triggers configured Event Schedule Manage Database A API Specialist…" at bounding box center [526, 260] width 597 height 414
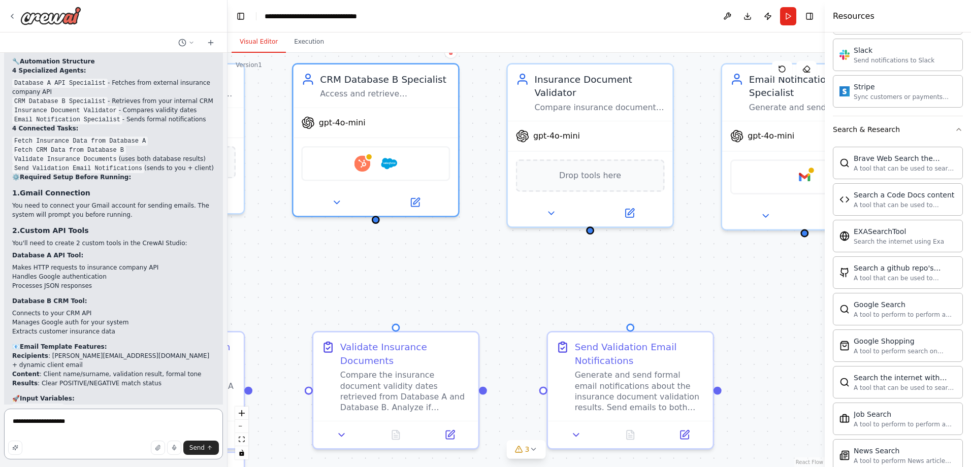
click at [121, 416] on textarea "**********" at bounding box center [113, 434] width 219 height 51
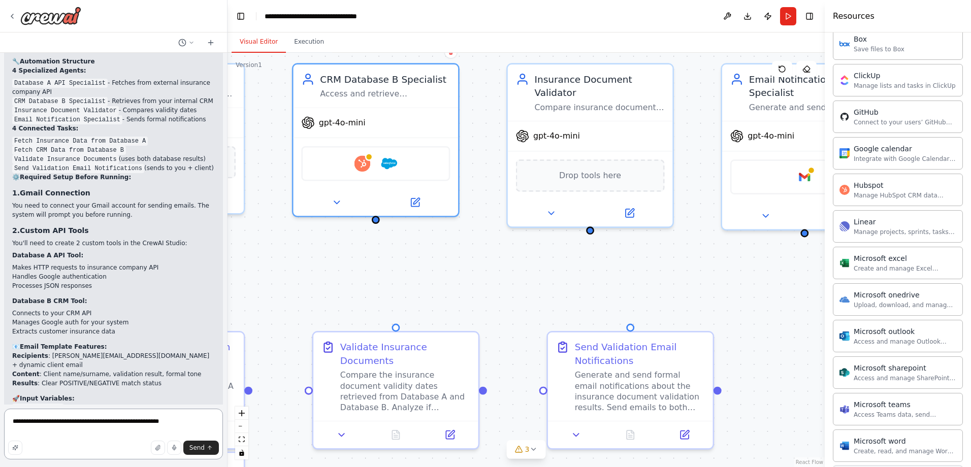
scroll to position [209, 0]
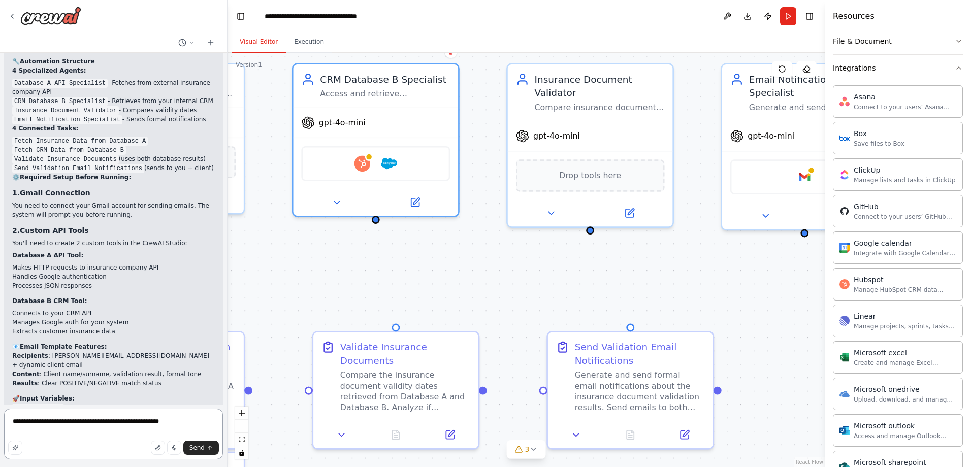
drag, startPoint x: 54, startPoint y: 423, endPoint x: 41, endPoint y: 423, distance: 13.2
click at [41, 423] on textarea "**********" at bounding box center [113, 434] width 219 height 51
type textarea "**********"
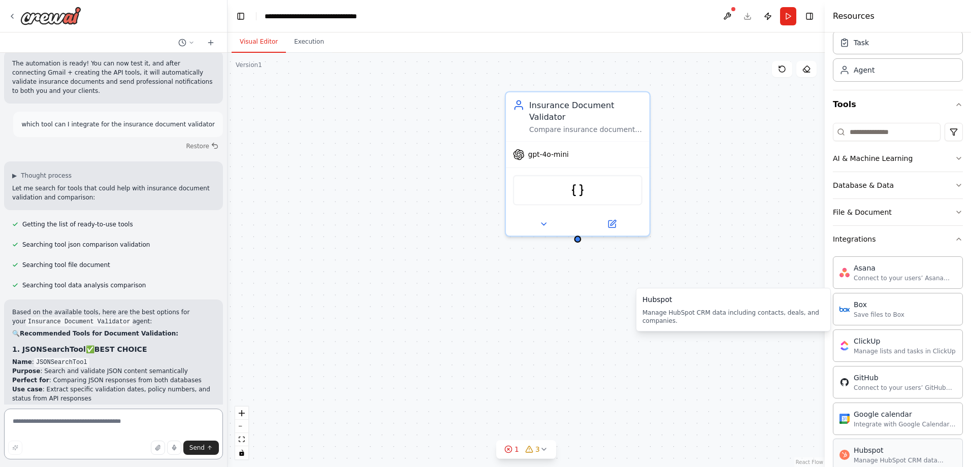
scroll to position [0, 0]
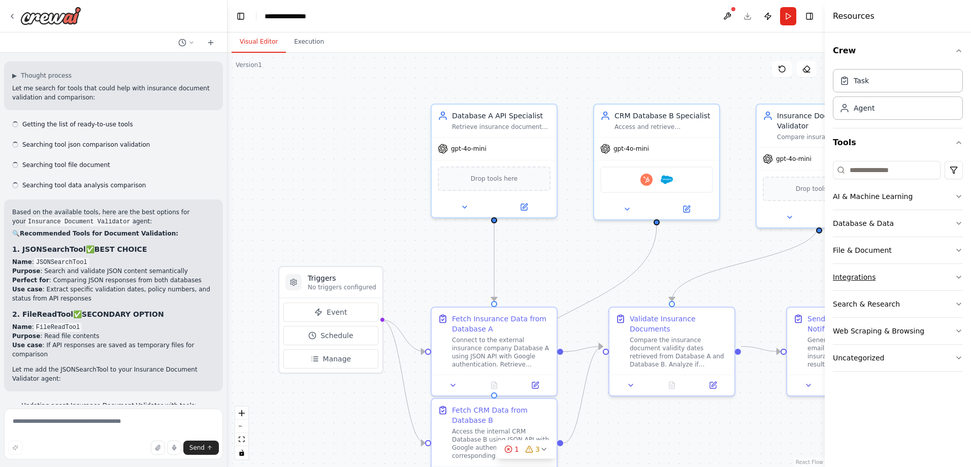
scroll to position [2720, 0]
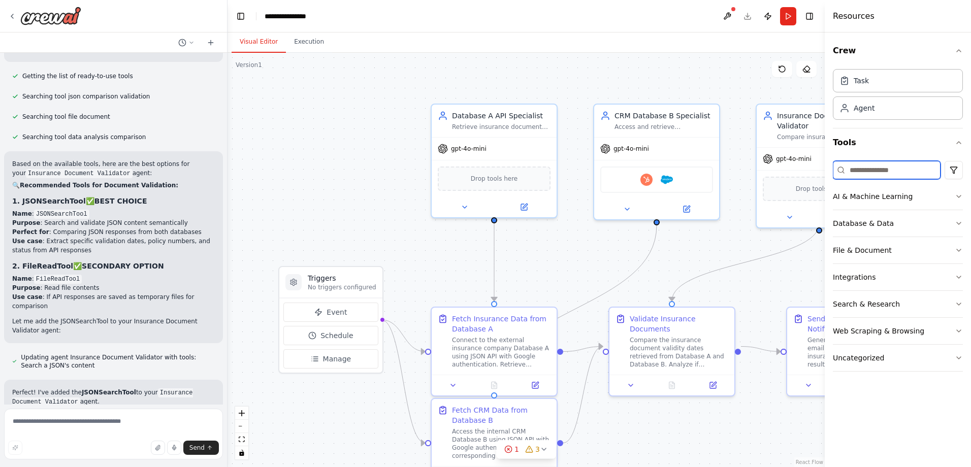
click at [903, 171] on input at bounding box center [887, 170] width 108 height 18
click at [543, 450] on icon at bounding box center [544, 449] width 4 height 2
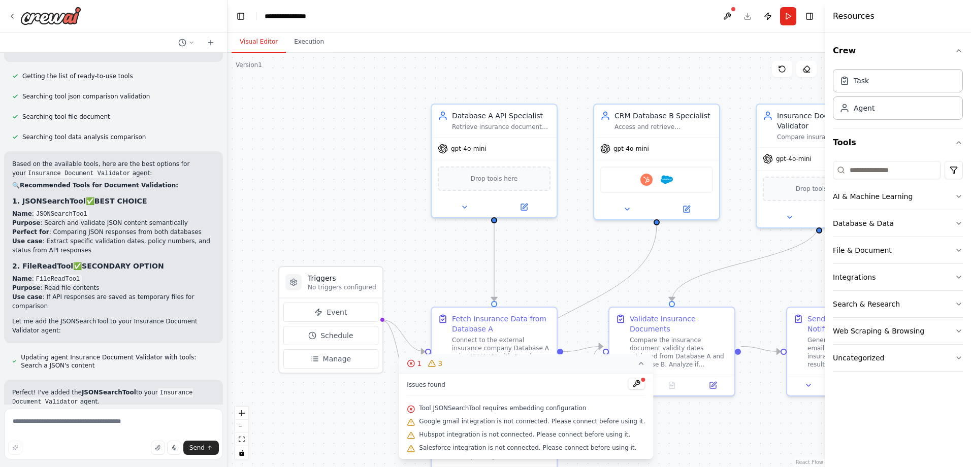
scroll to position [2669, 0]
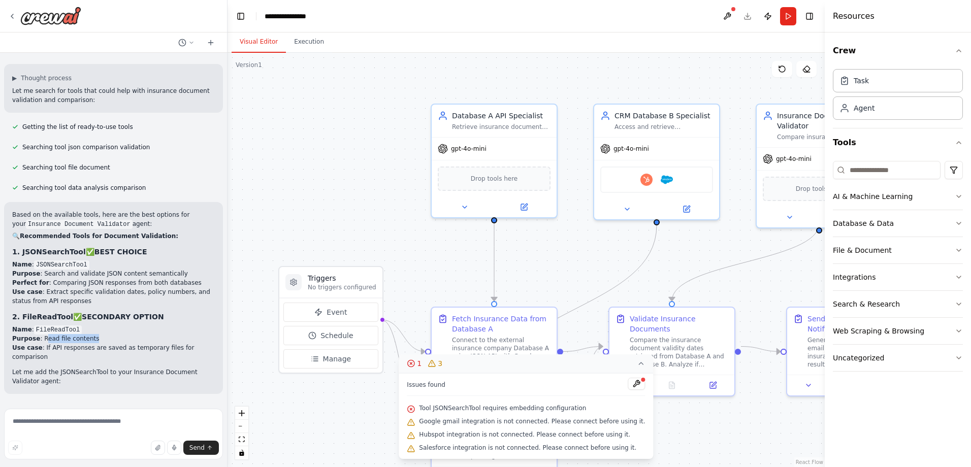
drag, startPoint x: 91, startPoint y: 148, endPoint x: 41, endPoint y: 150, distance: 50.8
click at [41, 334] on li "Purpose : Read file contents" at bounding box center [113, 338] width 203 height 9
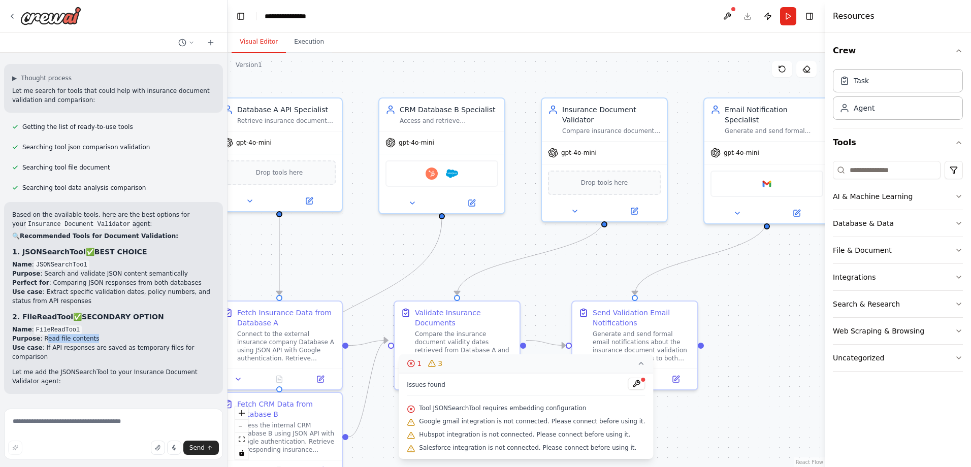
drag, startPoint x: 746, startPoint y: 241, endPoint x: 529, endPoint y: 241, distance: 216.8
click at [529, 241] on div ".deletable-edge-delete-btn { width: 20px; height: 20px; border: 0px solid #ffff…" at bounding box center [526, 260] width 597 height 414
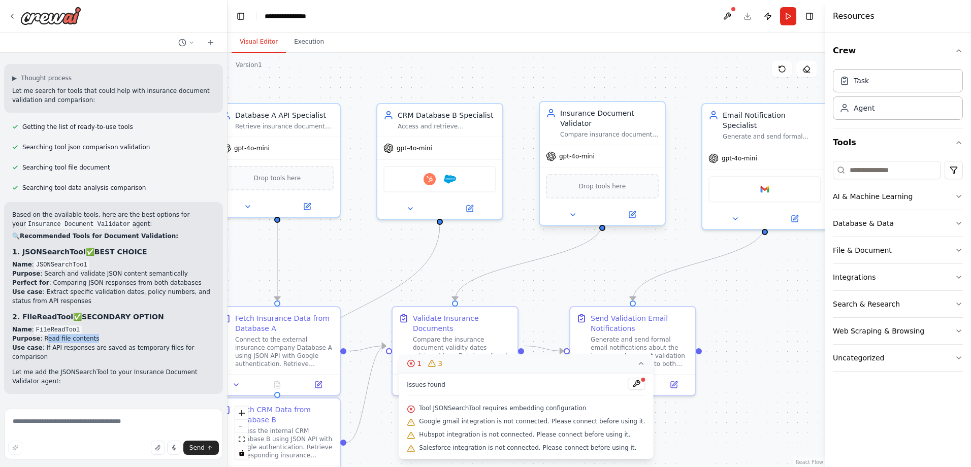
click at [589, 181] on span "Drop tools here" at bounding box center [602, 186] width 47 height 10
click at [959, 304] on icon "button" at bounding box center [959, 304] width 8 height 8
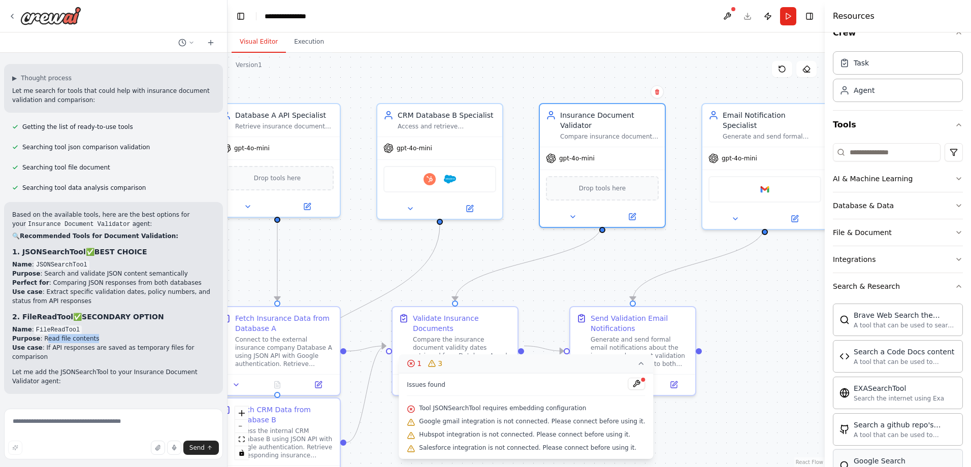
scroll to position [0, 0]
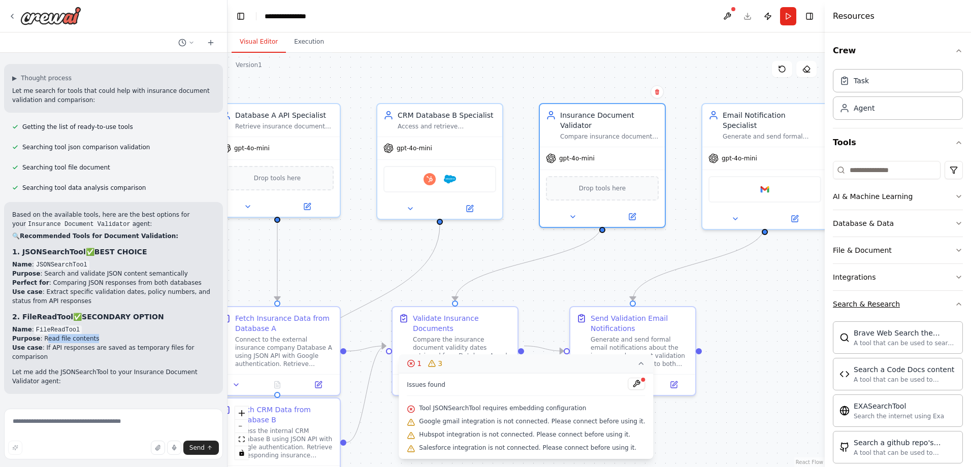
click at [955, 304] on icon "button" at bounding box center [959, 304] width 8 height 8
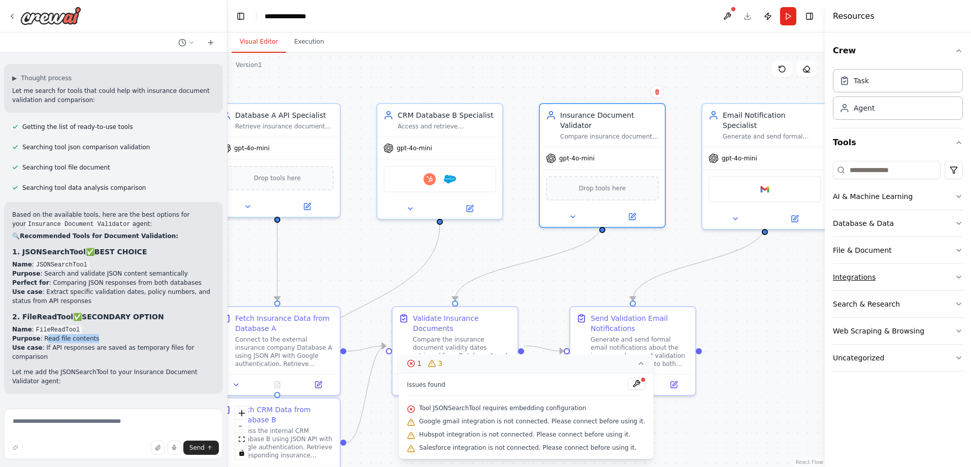
click at [957, 275] on icon "button" at bounding box center [959, 277] width 8 height 8
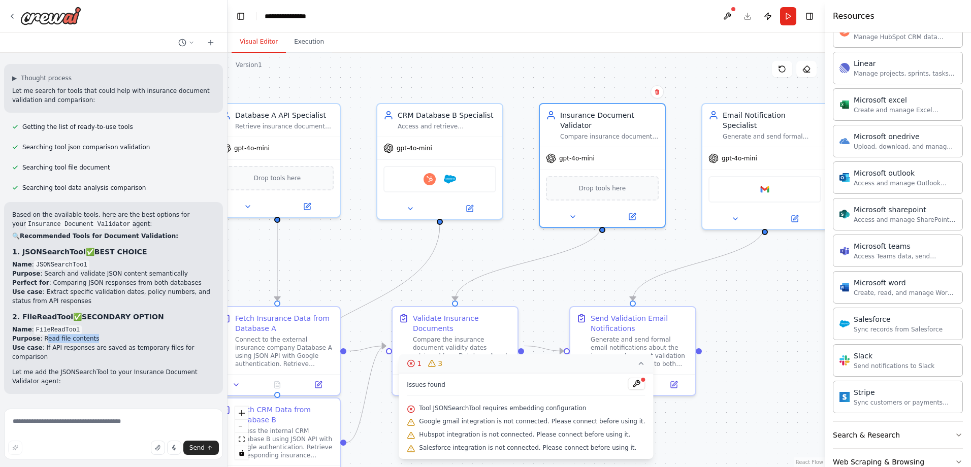
scroll to position [463, 0]
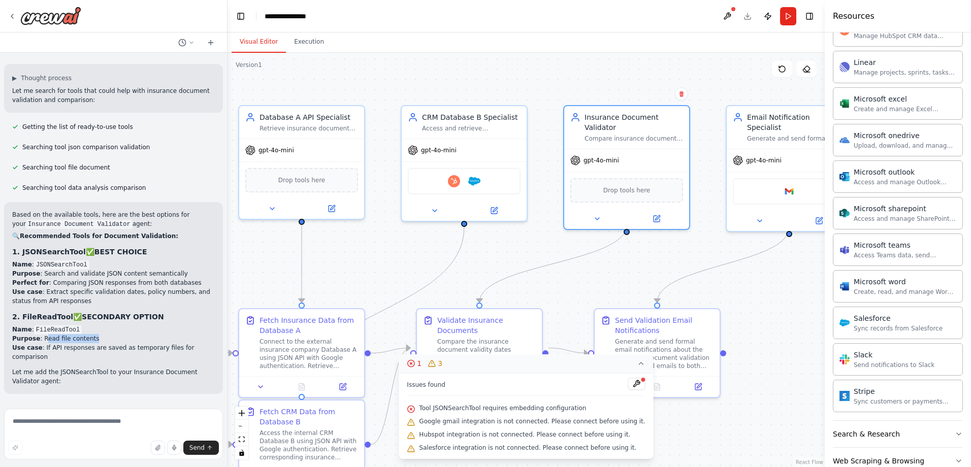
drag, startPoint x: 464, startPoint y: 271, endPoint x: 489, endPoint y: 273, distance: 24.5
click at [489, 273] on div ".deletable-edge-delete-btn { width: 20px; height: 20px; border: 0px solid #ffff…" at bounding box center [526, 260] width 597 height 414
click at [159, 426] on textarea at bounding box center [113, 434] width 219 height 51
click at [598, 213] on div at bounding box center [626, 217] width 125 height 20
click at [597, 213] on icon at bounding box center [597, 217] width 8 height 8
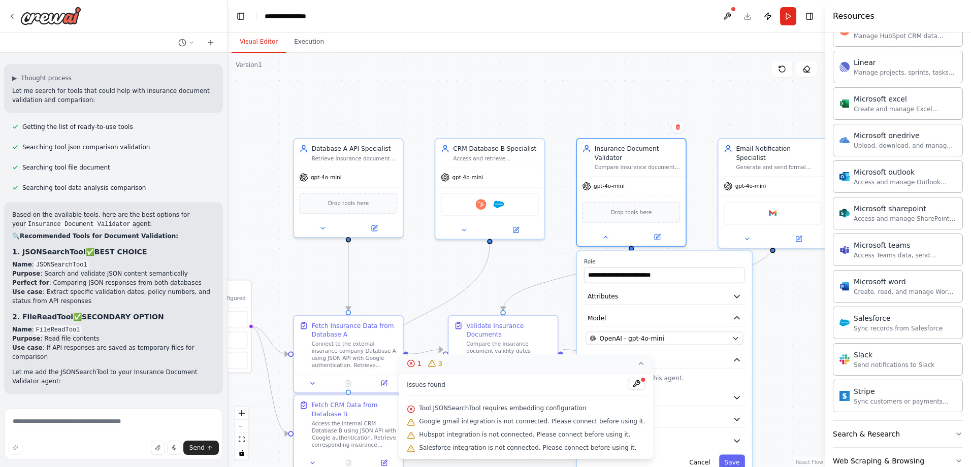
click at [637, 365] on icon at bounding box center [641, 364] width 8 height 8
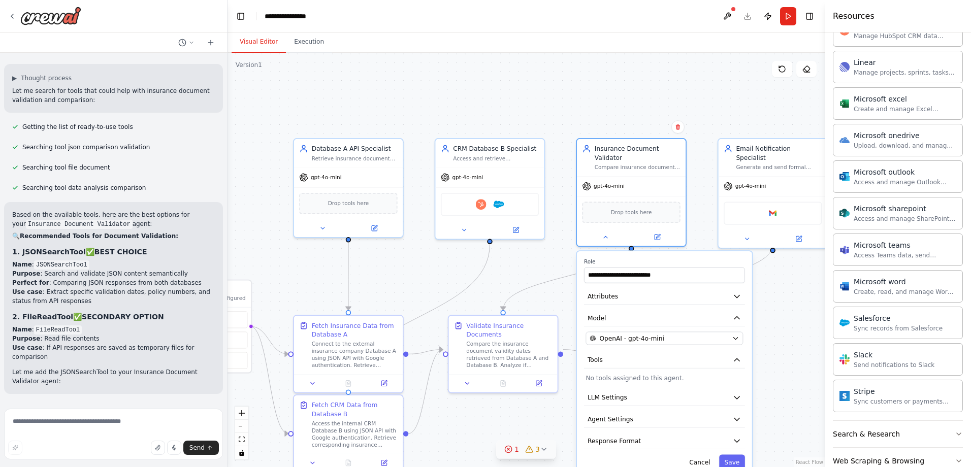
click at [667, 374] on div "**********" at bounding box center [664, 364] width 175 height 226
click at [738, 296] on icon "button" at bounding box center [736, 297] width 5 height 3
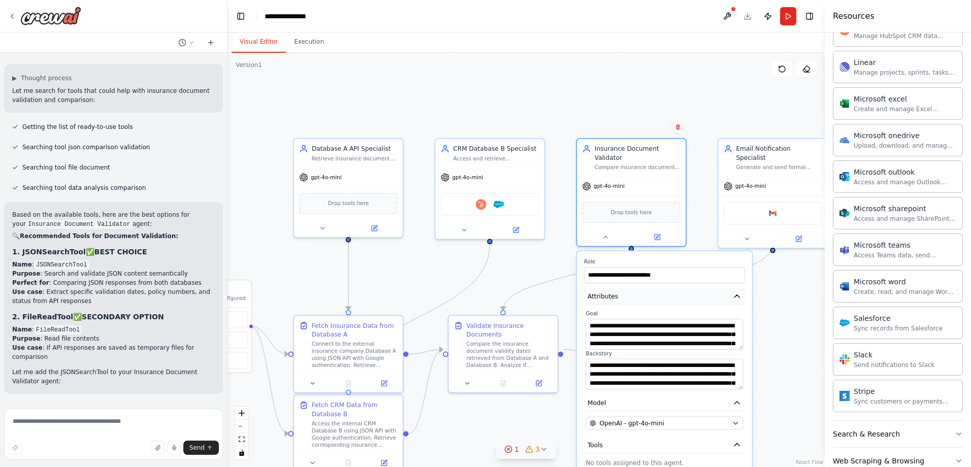
click at [738, 295] on icon "button" at bounding box center [736, 296] width 5 height 3
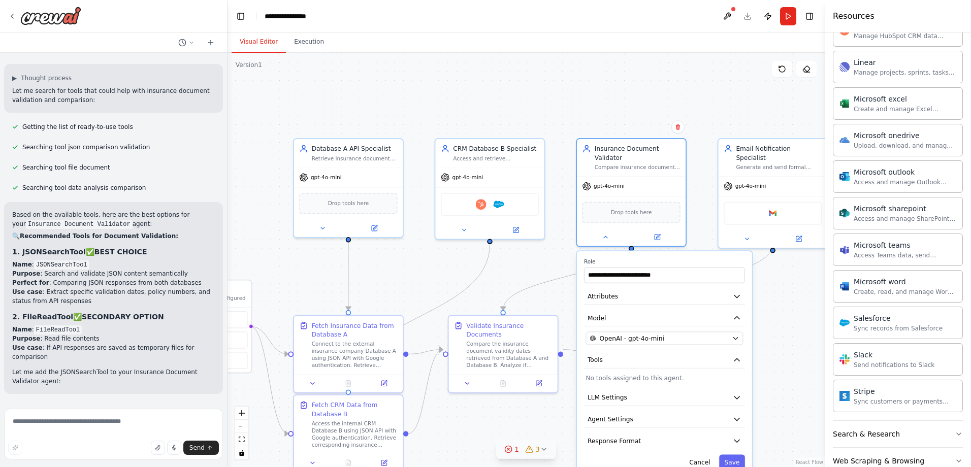
click at [605, 363] on div "**********" at bounding box center [664, 364] width 175 height 226
click at [601, 374] on p "No tools assigned to this agent." at bounding box center [664, 378] width 157 height 9
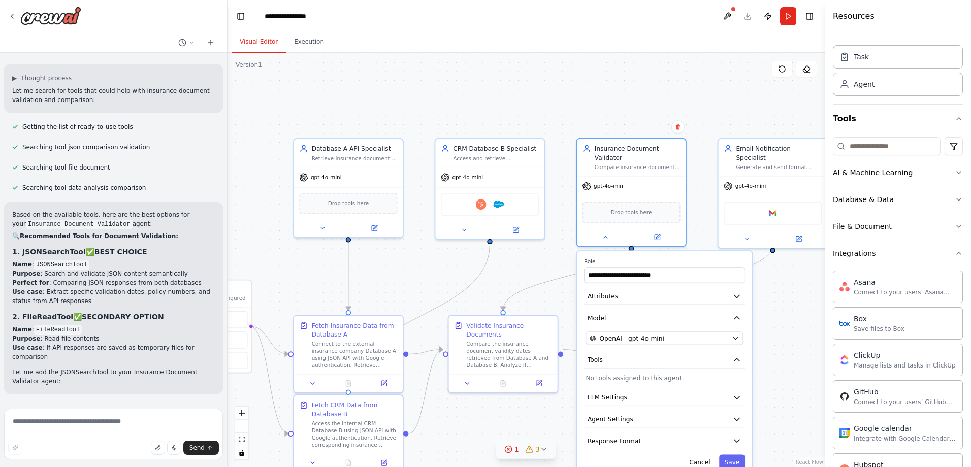
scroll to position [6, 0]
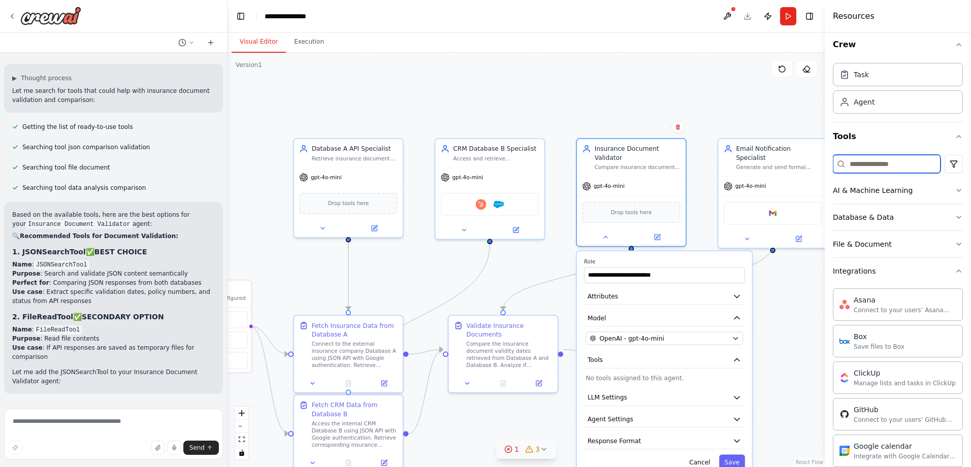
click at [891, 164] on input at bounding box center [887, 164] width 108 height 18
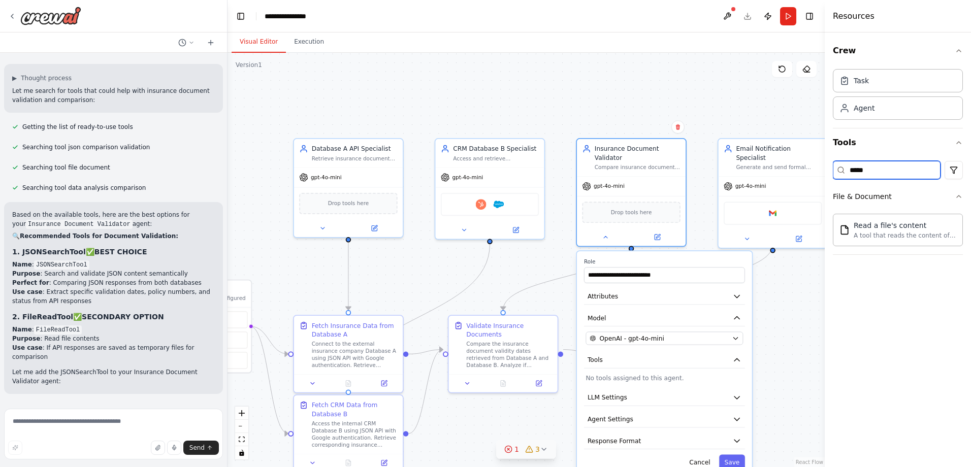
scroll to position [0, 0]
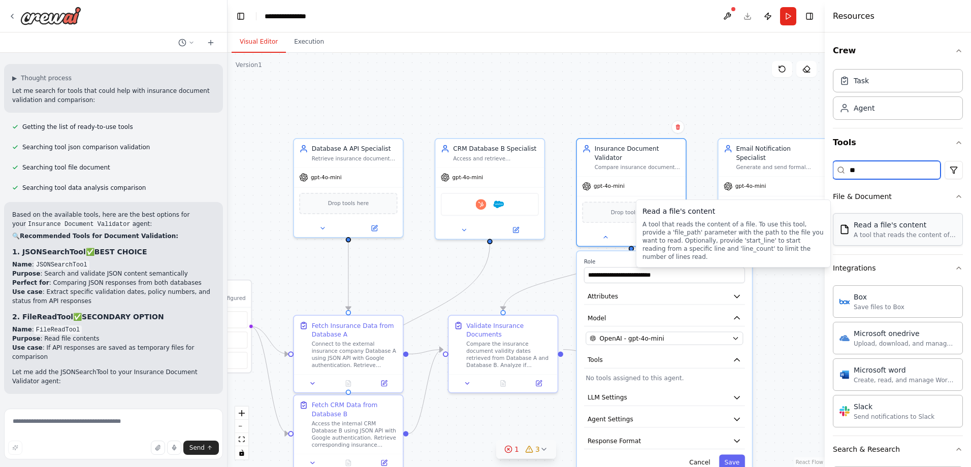
type input "*"
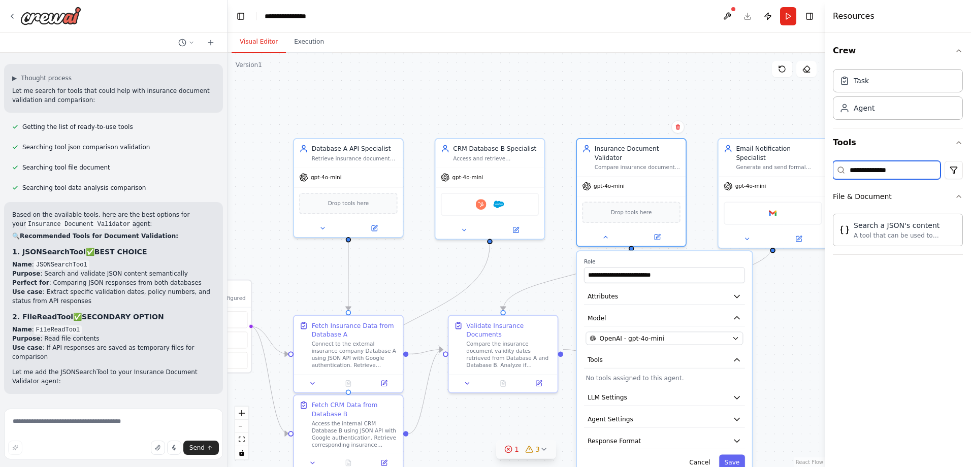
drag, startPoint x: 908, startPoint y: 166, endPoint x: 831, endPoint y: 165, distance: 77.7
click at [831, 165] on div "**********" at bounding box center [898, 250] width 146 height 435
click at [864, 166] on input "*********" at bounding box center [887, 170] width 108 height 18
type input "********"
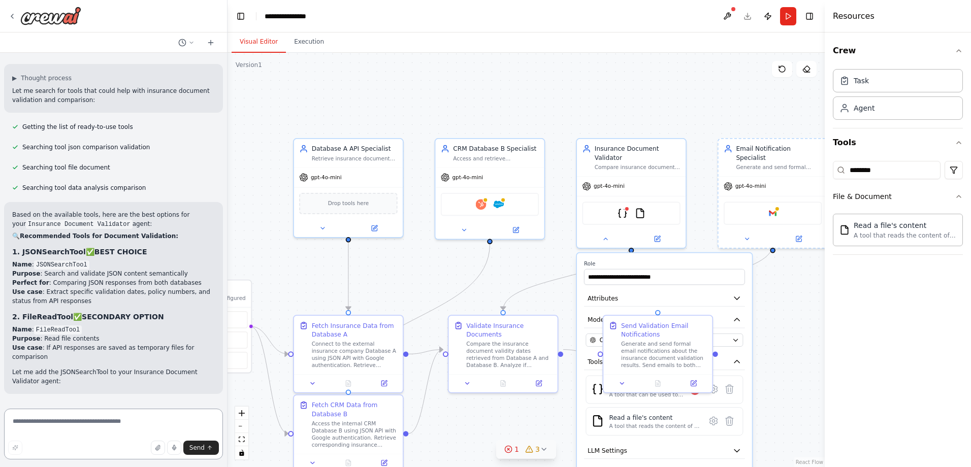
click at [100, 425] on textarea at bounding box center [113, 434] width 219 height 51
type textarea "**********"
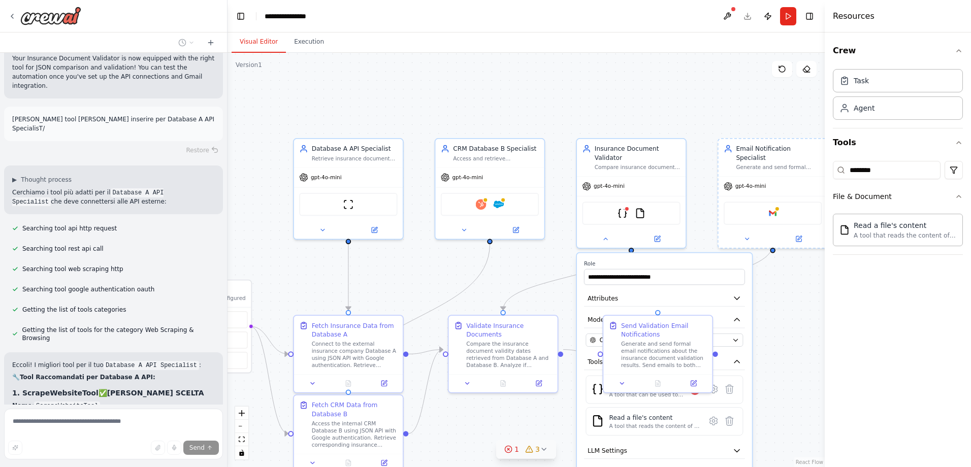
scroll to position [3261, 0]
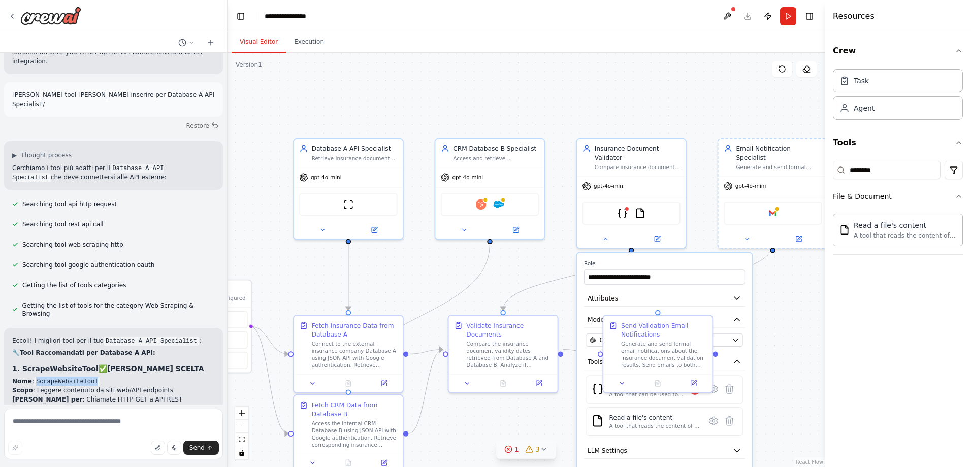
drag, startPoint x: 93, startPoint y: 146, endPoint x: 33, endPoint y: 143, distance: 60.5
click at [34, 377] on code "ScrapeWebsiteTool" at bounding box center [67, 381] width 66 height 9
copy code "ScrapeWebsiteTool"
drag, startPoint x: 884, startPoint y: 170, endPoint x: 838, endPoint y: 169, distance: 46.2
click at [839, 169] on div "********" at bounding box center [887, 170] width 108 height 18
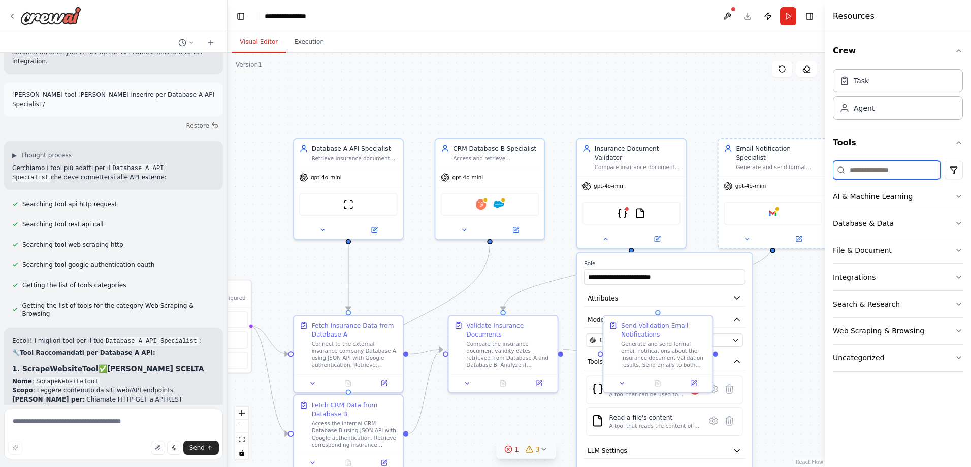
paste input "**********"
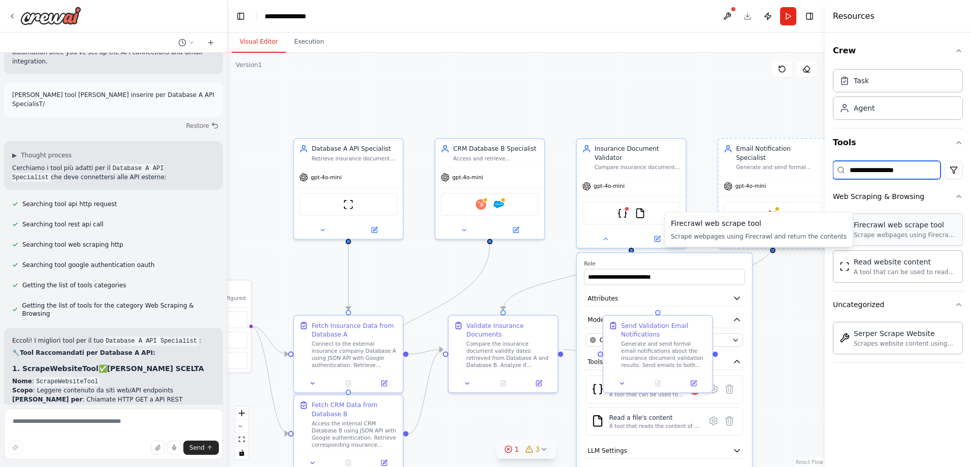
type input "**********"
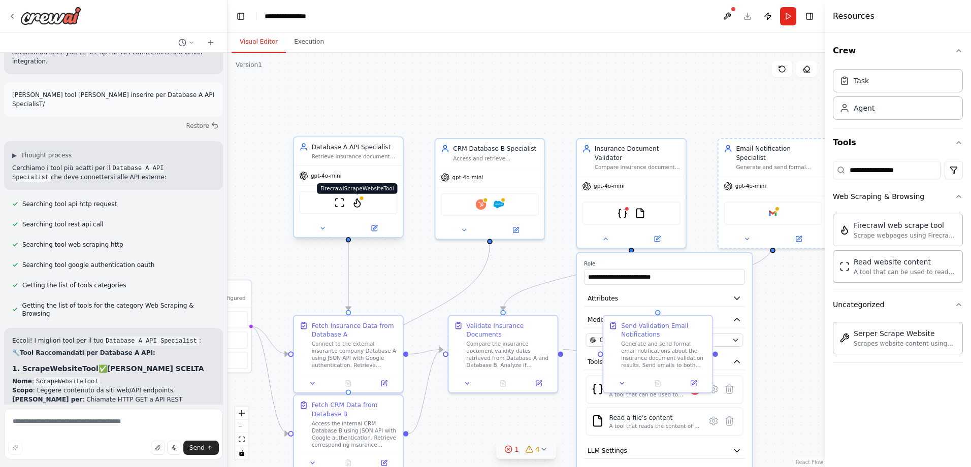
click at [359, 206] on img at bounding box center [357, 203] width 11 height 11
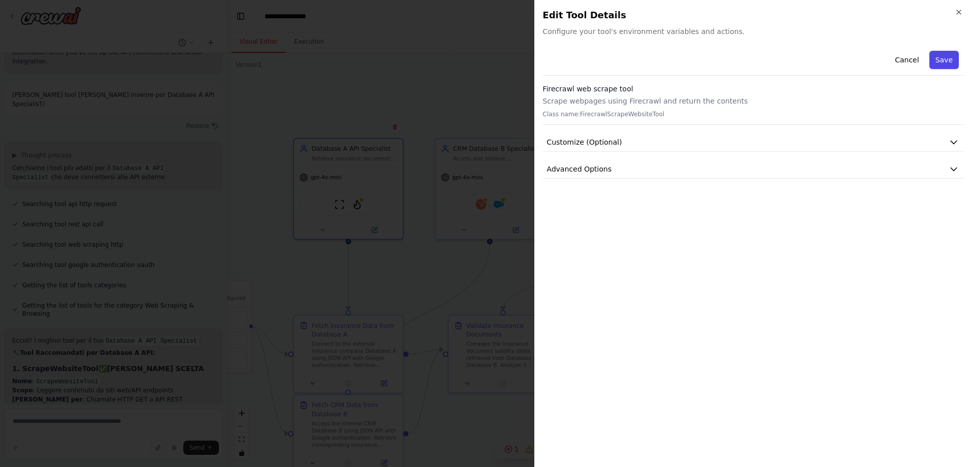
click at [944, 62] on button "Save" at bounding box center [943, 60] width 29 height 18
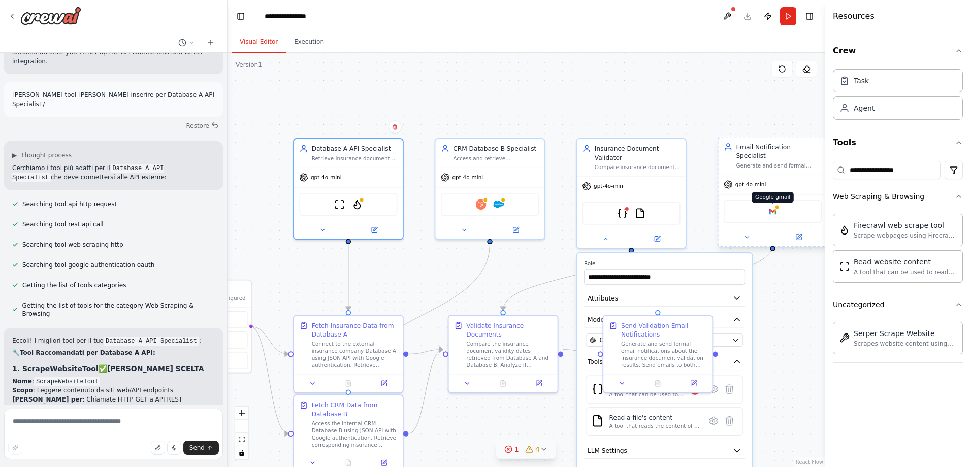
click at [771, 206] on img at bounding box center [772, 211] width 11 height 11
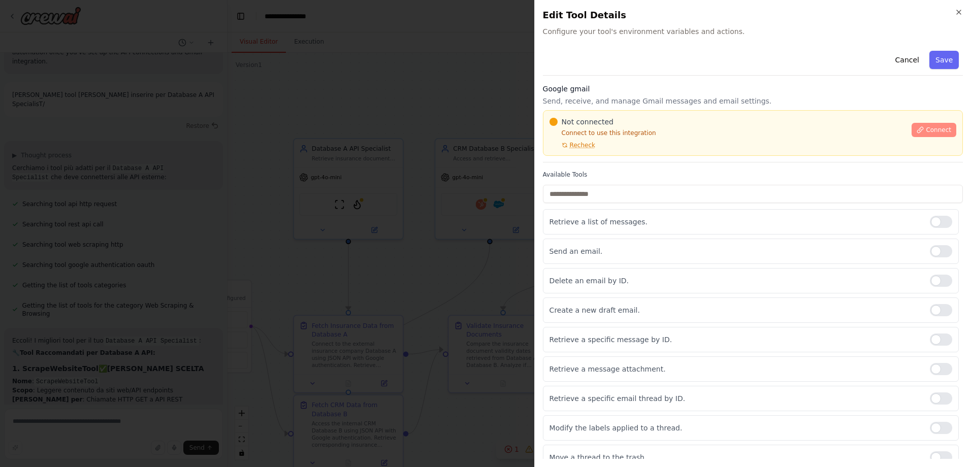
click at [937, 129] on span "Connect" at bounding box center [938, 130] width 25 height 8
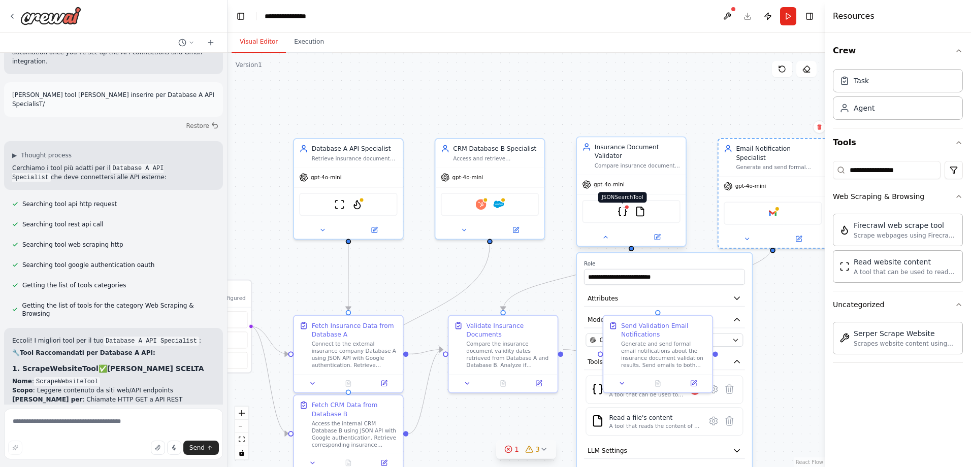
click at [622, 207] on img at bounding box center [622, 211] width 11 height 11
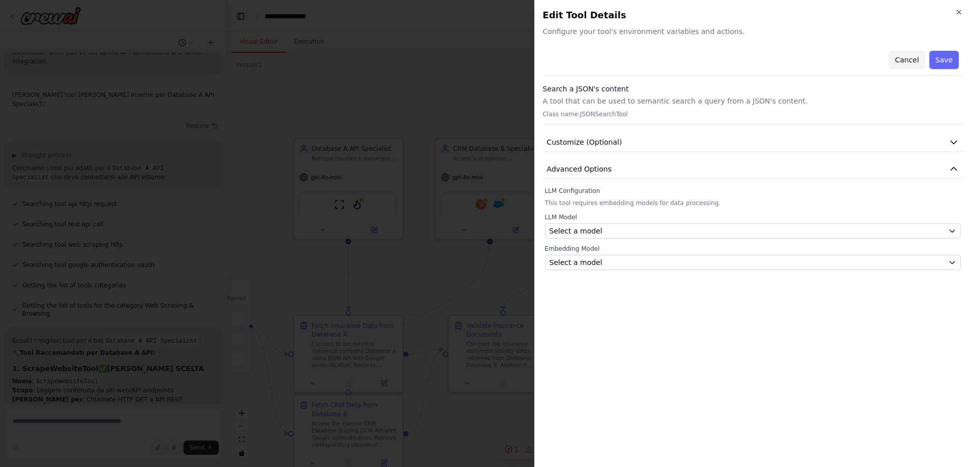
click at [907, 57] on button "Cancel" at bounding box center [907, 60] width 36 height 18
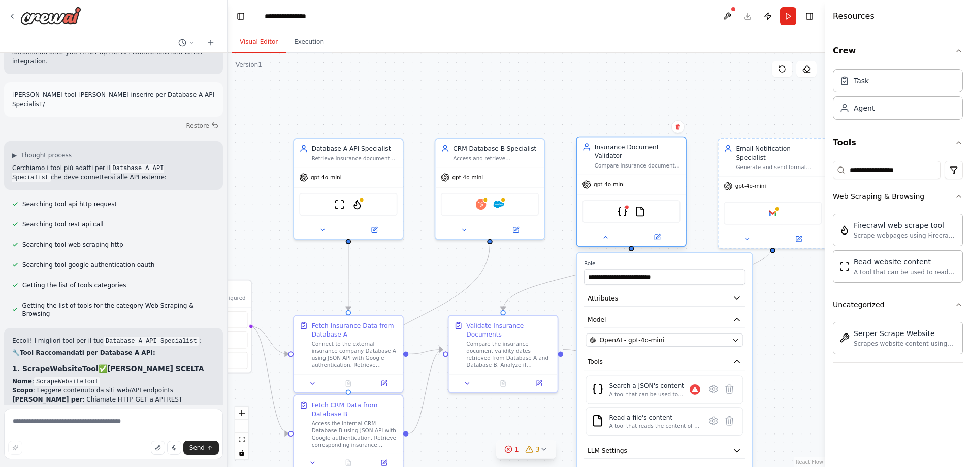
click at [646, 207] on div "JSONSearchTool FileReadTool" at bounding box center [631, 211] width 98 height 23
click at [643, 206] on img at bounding box center [640, 211] width 11 height 11
click at [640, 206] on img at bounding box center [640, 211] width 11 height 11
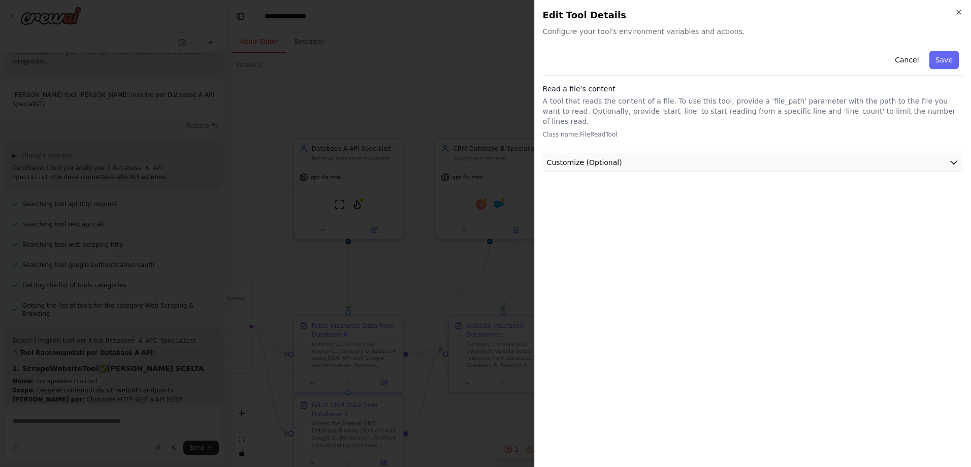
click at [950, 157] on icon "button" at bounding box center [954, 162] width 10 height 10
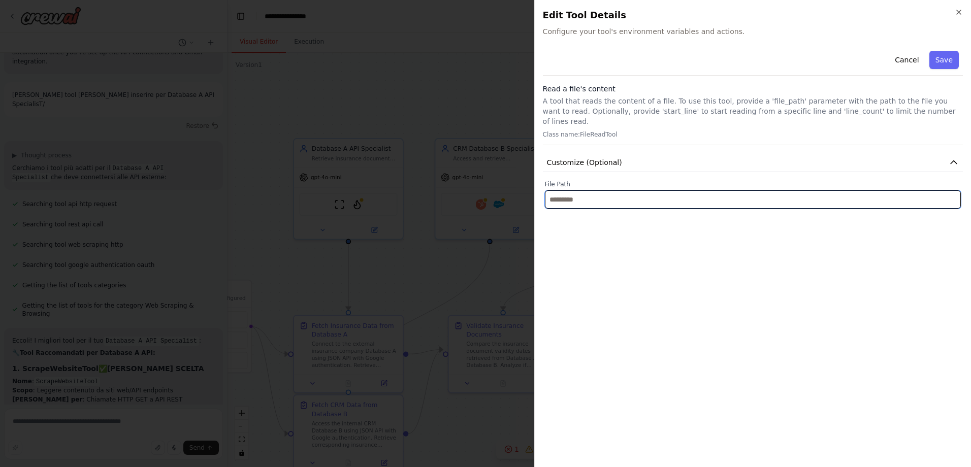
click at [874, 190] on input "text" at bounding box center [753, 199] width 416 height 18
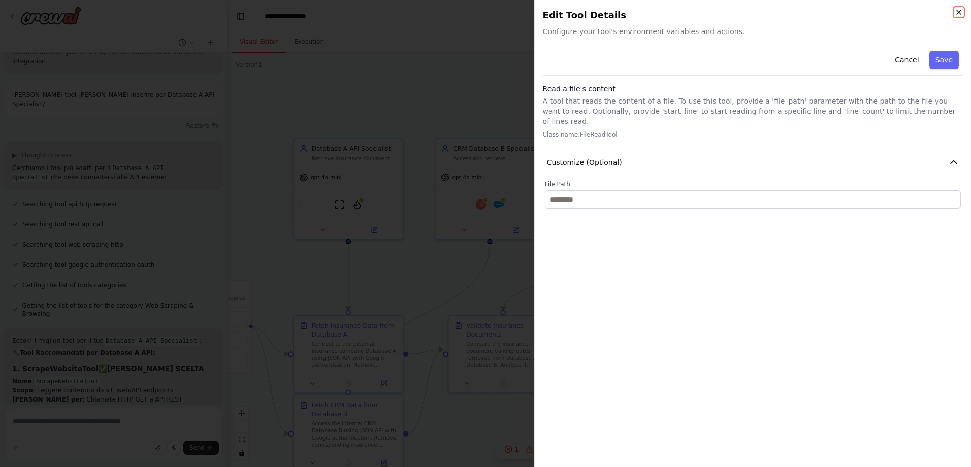
click at [961, 12] on icon "button" at bounding box center [959, 12] width 8 height 8
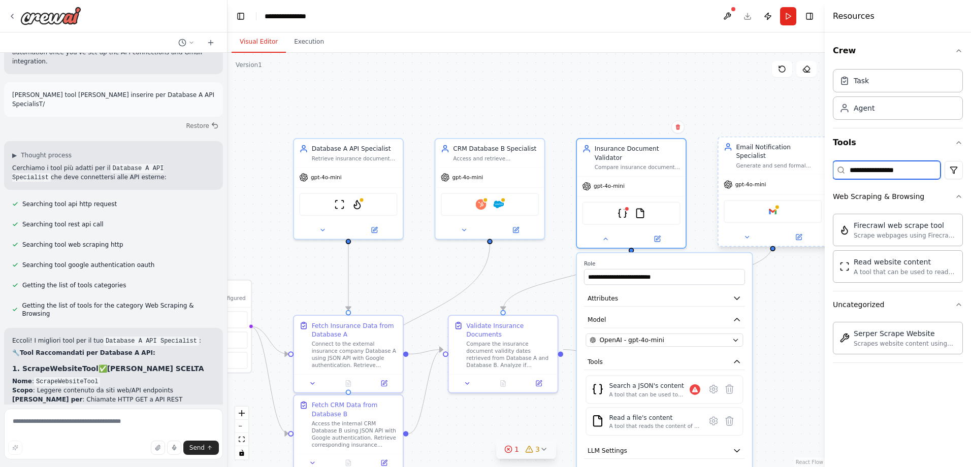
drag, startPoint x: 923, startPoint y: 172, endPoint x: 815, endPoint y: 162, distance: 108.1
click at [815, 162] on div "I would like to build a process that can read and scan documents from an extern…" at bounding box center [485, 233] width 971 height 467
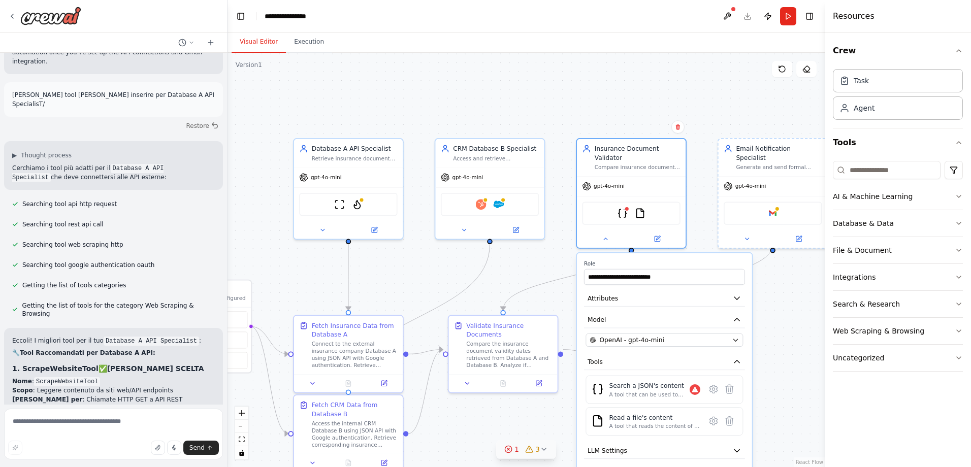
click at [911, 11] on div "Resources" at bounding box center [898, 16] width 146 height 33
click at [883, 416] on div "Crew Task Agent Tools AI & Machine Learning Database & Data File & Document Int…" at bounding box center [898, 250] width 146 height 435
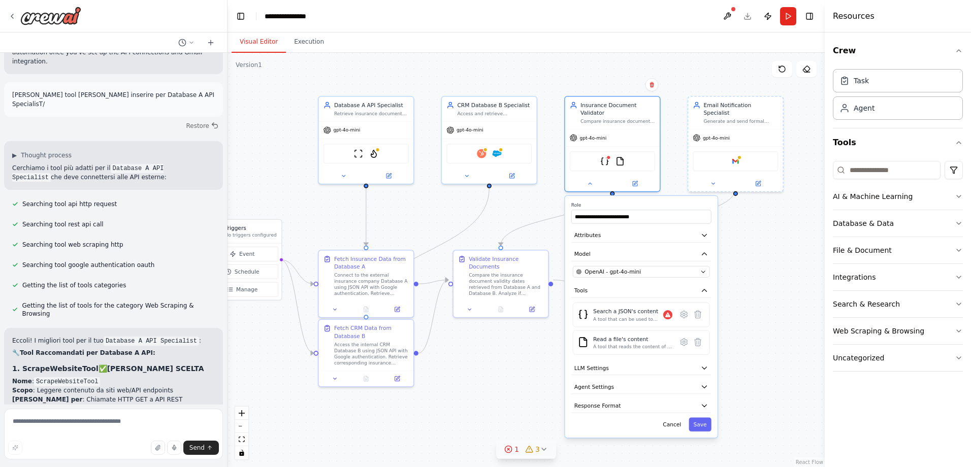
drag, startPoint x: 471, startPoint y: 300, endPoint x: 430, endPoint y: 226, distance: 83.9
click at [430, 226] on div ".deletable-edge-delete-btn { width: 20px; height: 20px; border: 0px solid #ffff…" at bounding box center [526, 260] width 597 height 414
click at [749, 262] on div ".deletable-edge-delete-btn { width: 20px; height: 20px; border: 0px solid #ffff…" at bounding box center [526, 260] width 597 height 414
click at [881, 415] on div "Crew Task Agent Tools AI & Machine Learning Database & Data File & Document Int…" at bounding box center [898, 250] width 146 height 435
click at [681, 419] on button "Cancel" at bounding box center [671, 424] width 27 height 14
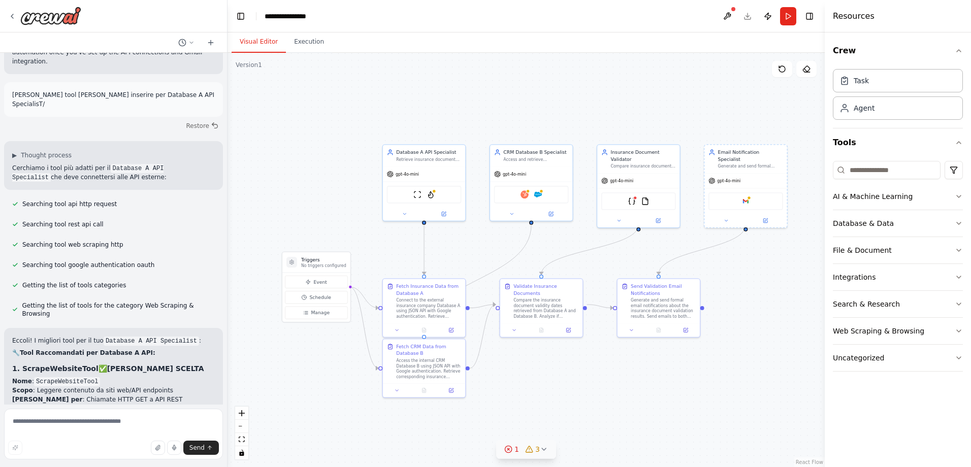
click at [555, 381] on div ".deletable-edge-delete-btn { width: 20px; height: 20px; border: 0px solid #ffff…" at bounding box center [526, 260] width 597 height 414
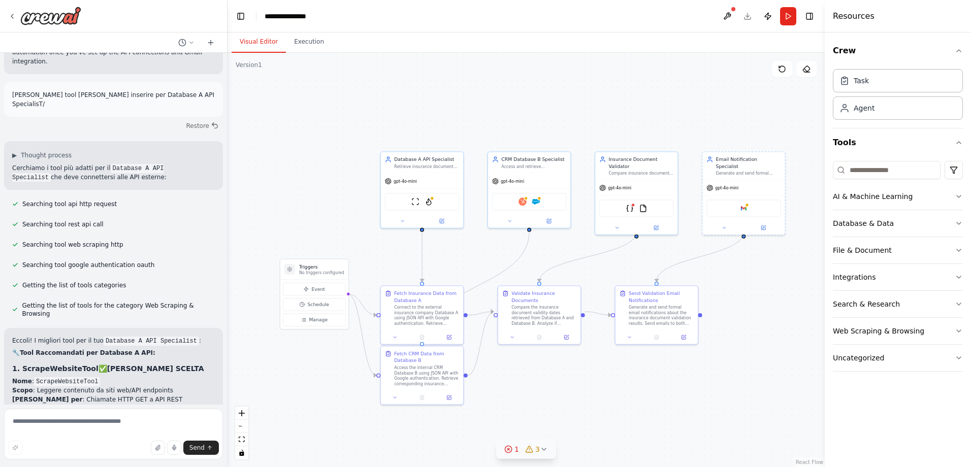
drag, startPoint x: 555, startPoint y: 381, endPoint x: 884, endPoint y: 404, distance: 329.9
click at [884, 404] on div "Crew Task Agent Tools AI & Machine Learning Database & Data File & Document Int…" at bounding box center [898, 250] width 146 height 435
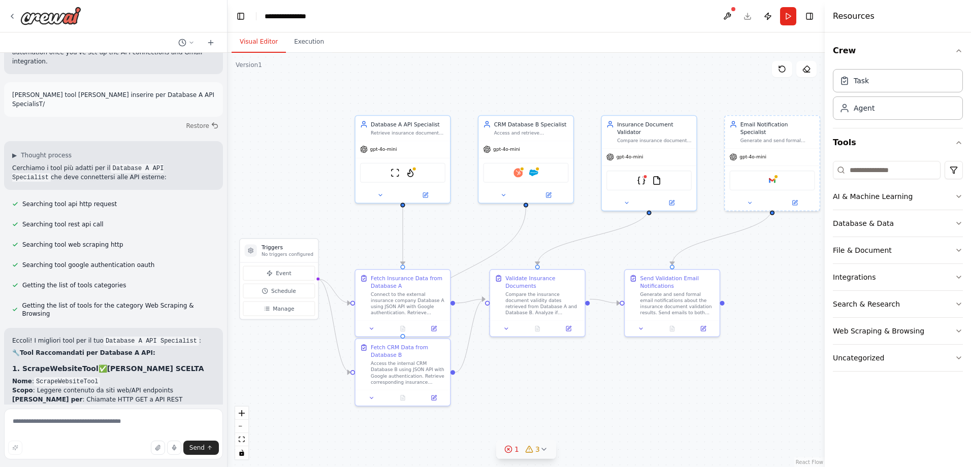
drag, startPoint x: 526, startPoint y: 379, endPoint x: 551, endPoint y: 376, distance: 25.1
click at [551, 376] on div ".deletable-edge-delete-btn { width: 20px; height: 20px; border: 0px solid #ffff…" at bounding box center [526, 260] width 597 height 414
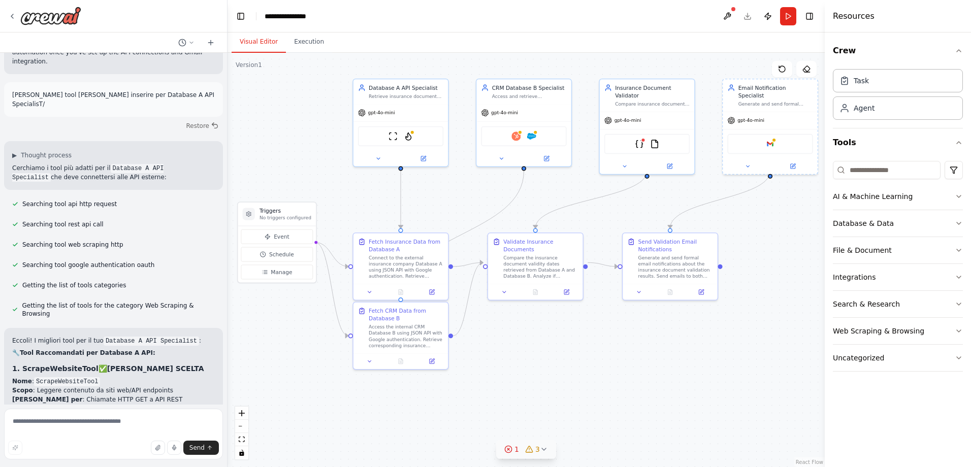
drag, startPoint x: 551, startPoint y: 376, endPoint x: 549, endPoint y: 339, distance: 36.6
click at [549, 339] on div ".deletable-edge-delete-btn { width: 20px; height: 20px; border: 0px solid #ffff…" at bounding box center [526, 260] width 597 height 414
click at [411, 138] on img at bounding box center [408, 134] width 9 height 9
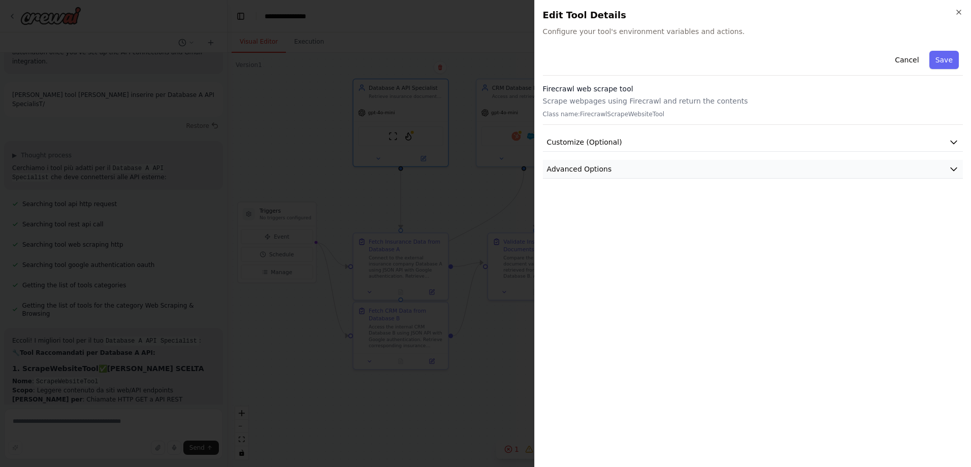
click at [946, 167] on button "Advanced Options" at bounding box center [753, 169] width 420 height 19
click at [956, 142] on icon "button" at bounding box center [954, 142] width 10 height 10
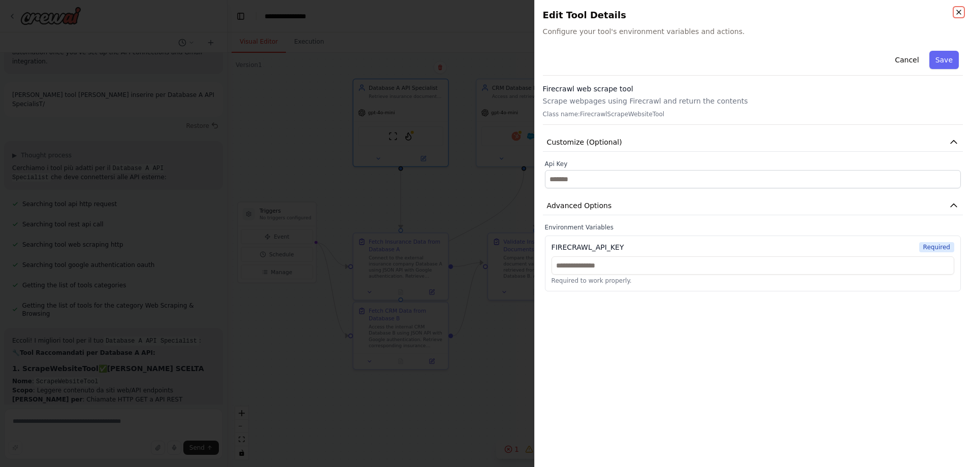
click at [962, 12] on icon "button" at bounding box center [959, 12] width 8 height 8
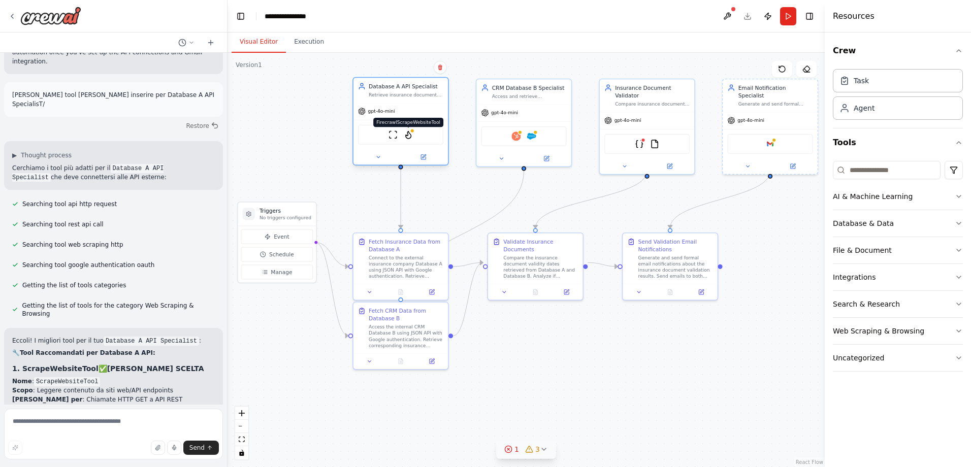
click at [406, 138] on img at bounding box center [408, 134] width 9 height 9
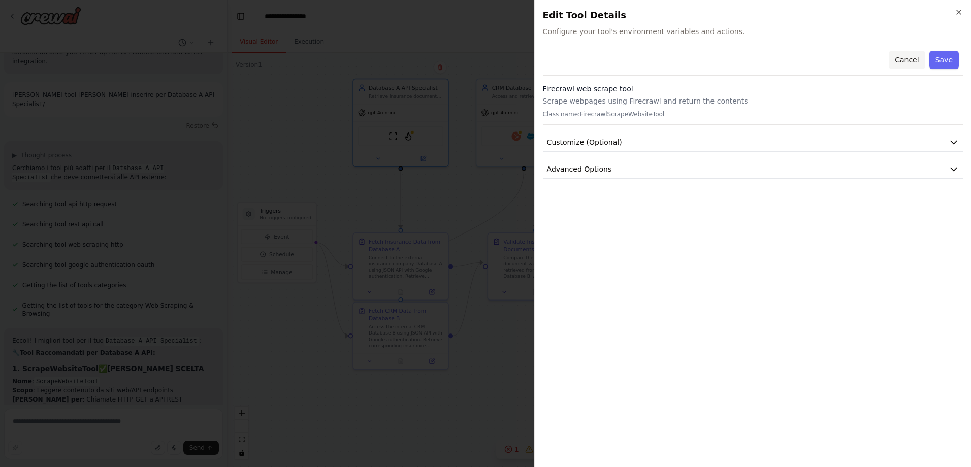
click at [915, 63] on button "Cancel" at bounding box center [907, 60] width 36 height 18
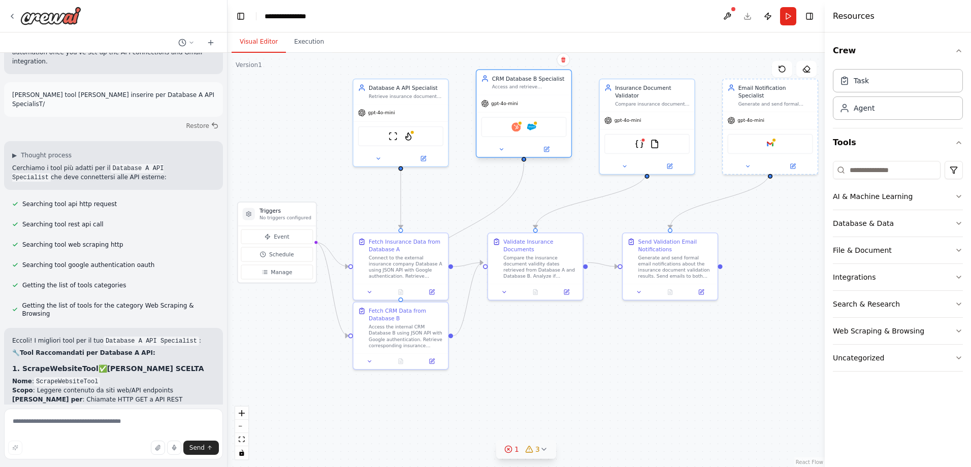
drag, startPoint x: 515, startPoint y: 138, endPoint x: 514, endPoint y: 133, distance: 5.3
click at [514, 133] on div "Hubspot Salesforce" at bounding box center [523, 127] width 85 height 20
click at [958, 274] on icon "button" at bounding box center [959, 277] width 8 height 8
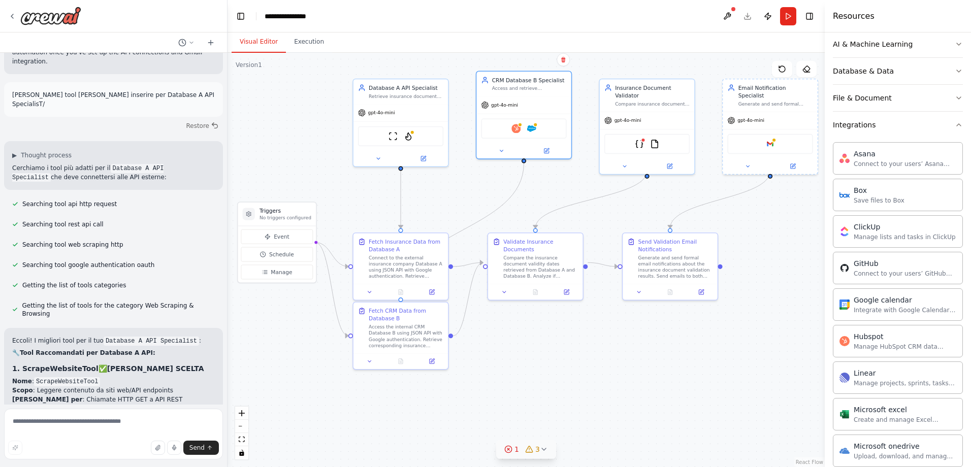
scroll to position [203, 0]
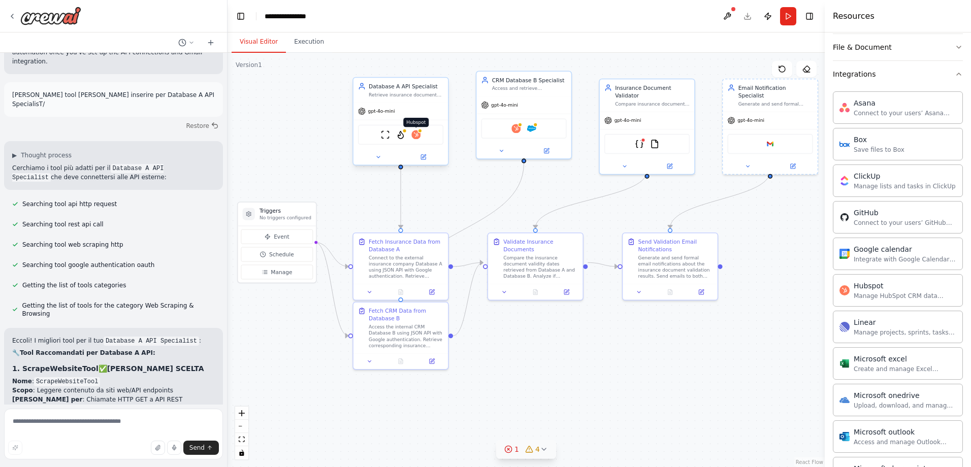
click at [416, 137] on img at bounding box center [415, 134] width 9 height 9
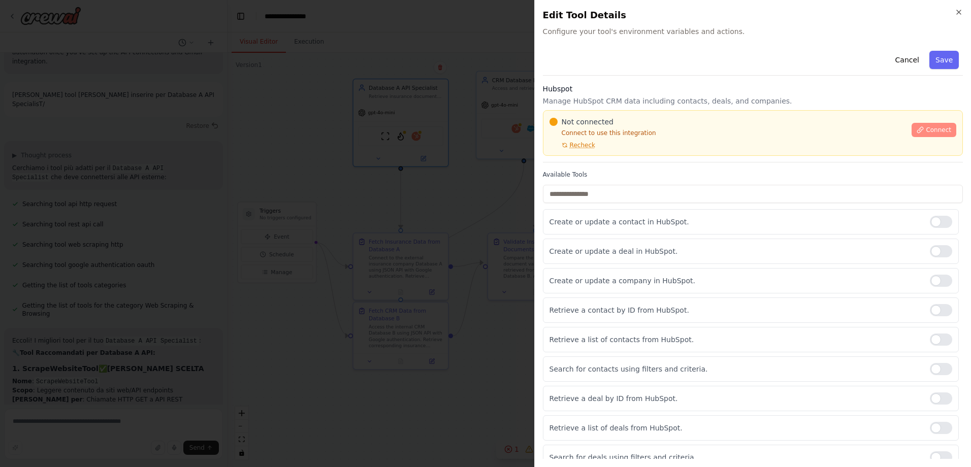
click at [933, 133] on span "Connect" at bounding box center [938, 130] width 25 height 8
click at [928, 132] on span "Connect" at bounding box center [938, 130] width 25 height 8
click at [901, 60] on button "Cancel" at bounding box center [907, 60] width 36 height 18
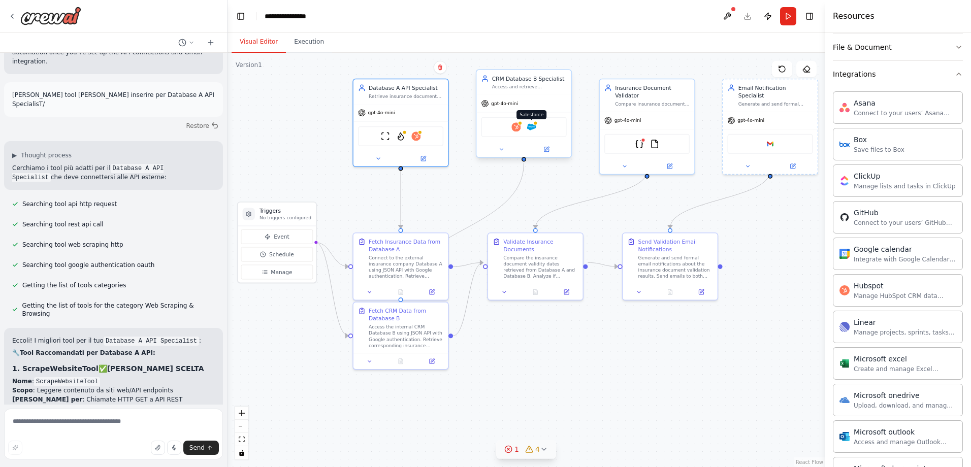
click at [535, 129] on img at bounding box center [531, 126] width 9 height 9
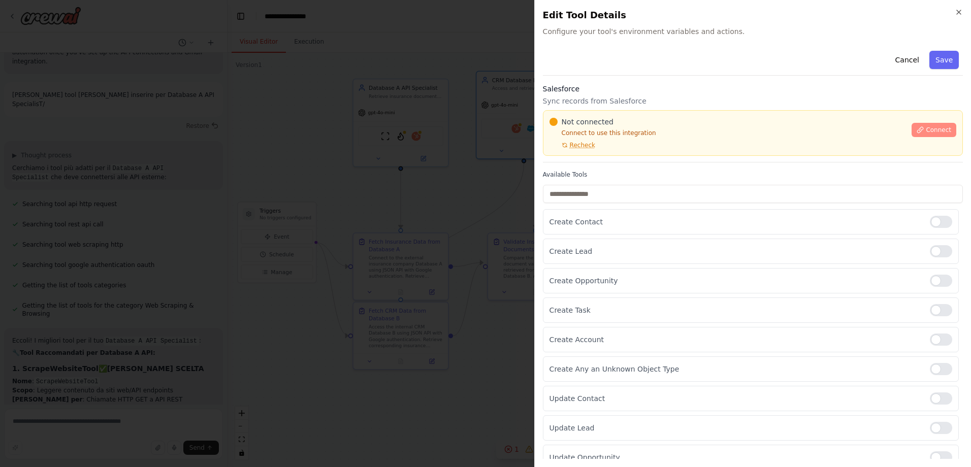
click at [934, 132] on span "Connect" at bounding box center [938, 130] width 25 height 8
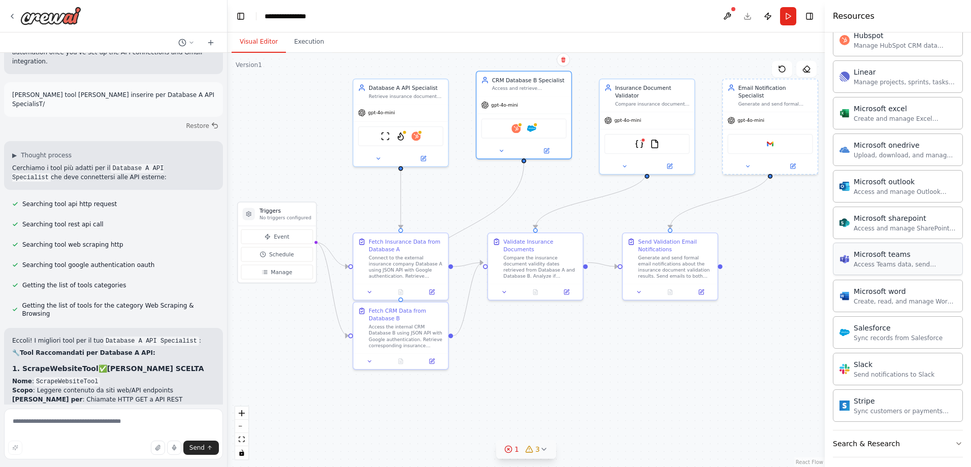
scroll to position [514, 0]
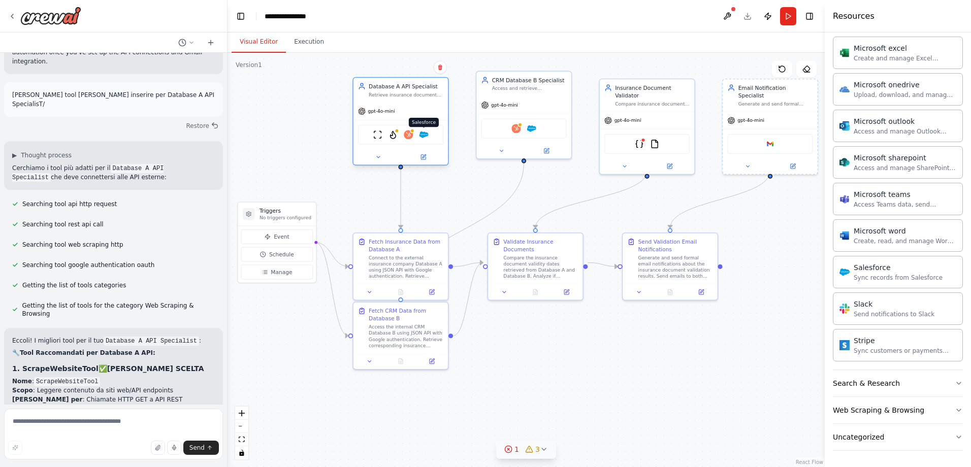
click at [423, 136] on img at bounding box center [423, 134] width 9 height 9
click at [424, 138] on img at bounding box center [423, 134] width 9 height 9
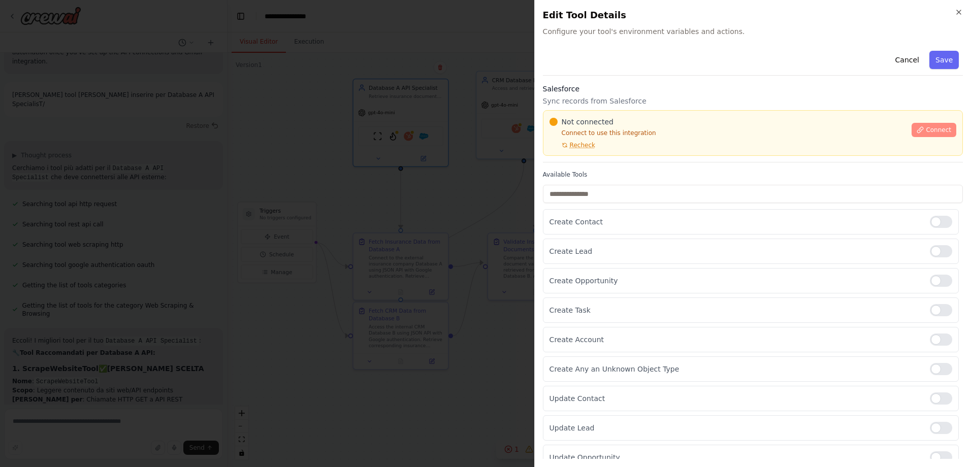
click at [933, 133] on span "Connect" at bounding box center [938, 130] width 25 height 8
click at [954, 11] on h2 "Edit Tool Details" at bounding box center [753, 15] width 420 height 14
click at [955, 13] on icon "button" at bounding box center [959, 12] width 8 height 8
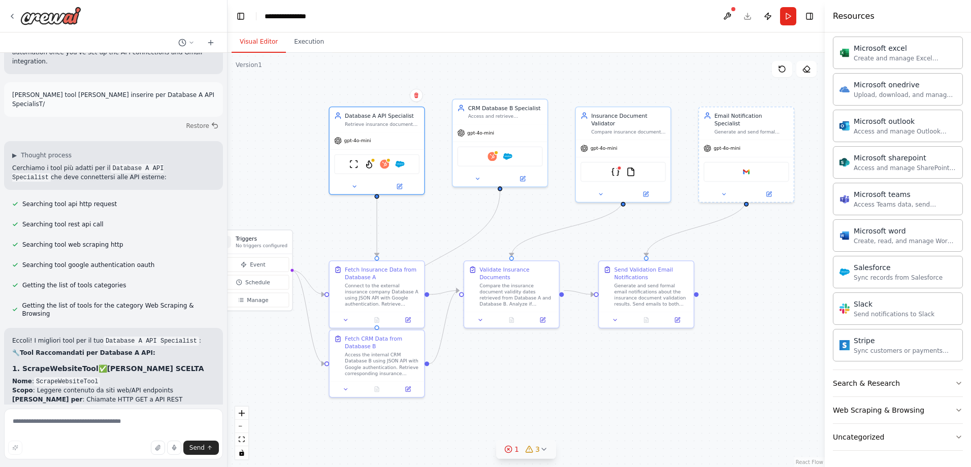
drag, startPoint x: 781, startPoint y: 259, endPoint x: 757, endPoint y: 287, distance: 36.7
click at [757, 287] on div ".deletable-edge-delete-btn { width: 20px; height: 20px; border: 0px solid #ffff…" at bounding box center [526, 260] width 597 height 414
click at [154, 420] on textarea at bounding box center [113, 434] width 219 height 51
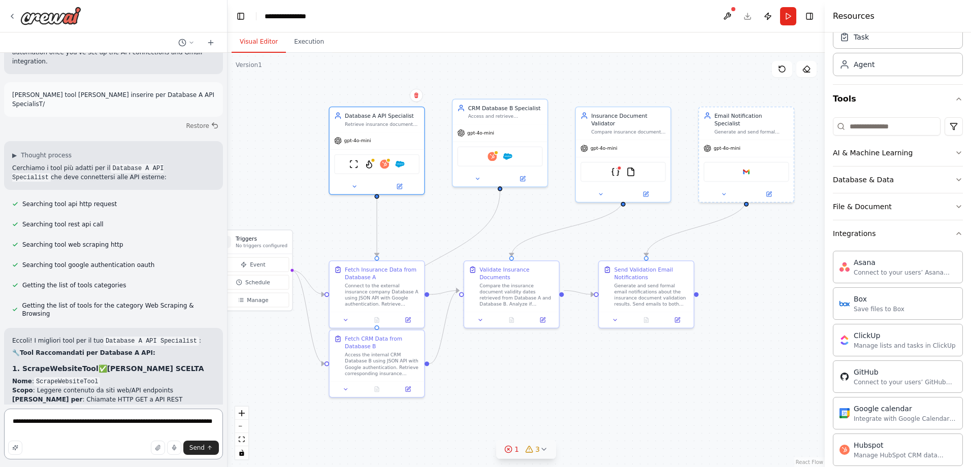
scroll to position [0, 0]
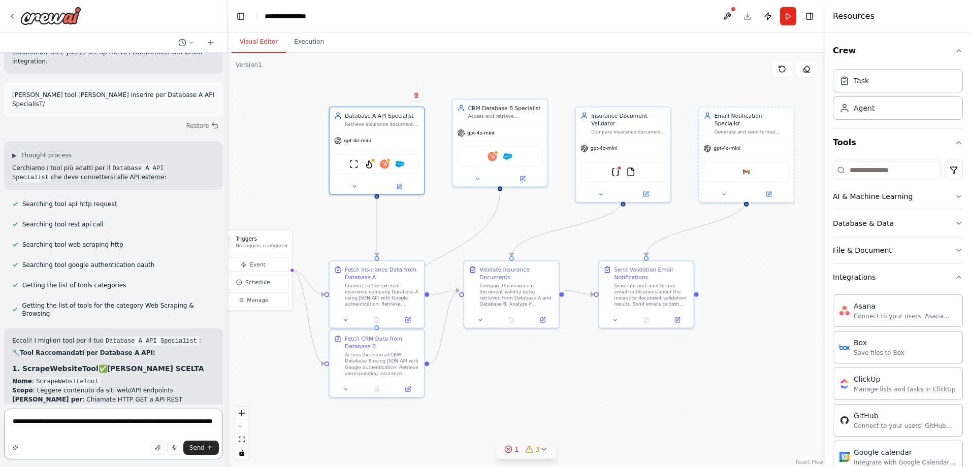
type textarea "**********"
click at [892, 170] on input at bounding box center [887, 170] width 108 height 18
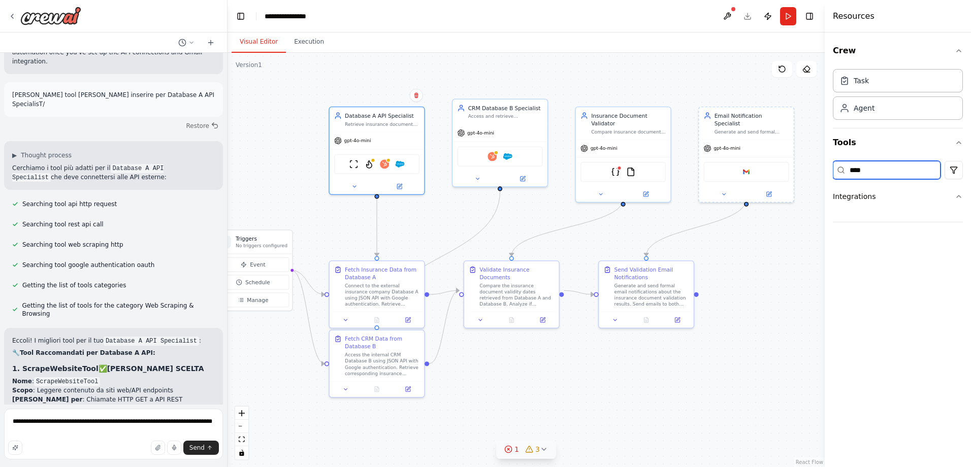
type input "*****"
drag, startPoint x: 892, startPoint y: 170, endPoint x: 754, endPoint y: 148, distance: 139.3
click at [754, 148] on div "I would like to build a process that can read and scan documents from an extern…" at bounding box center [485, 233] width 971 height 467
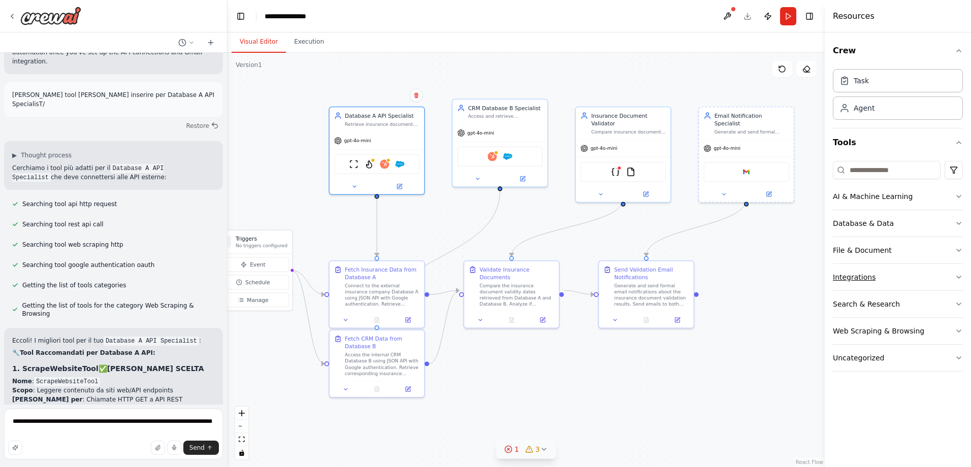
click at [962, 275] on icon "button" at bounding box center [959, 277] width 8 height 8
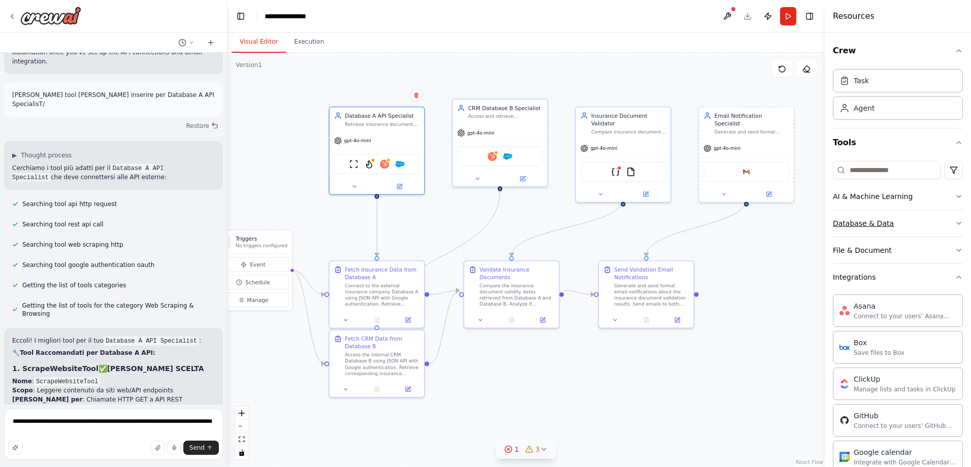
click at [955, 226] on icon "button" at bounding box center [959, 223] width 8 height 8
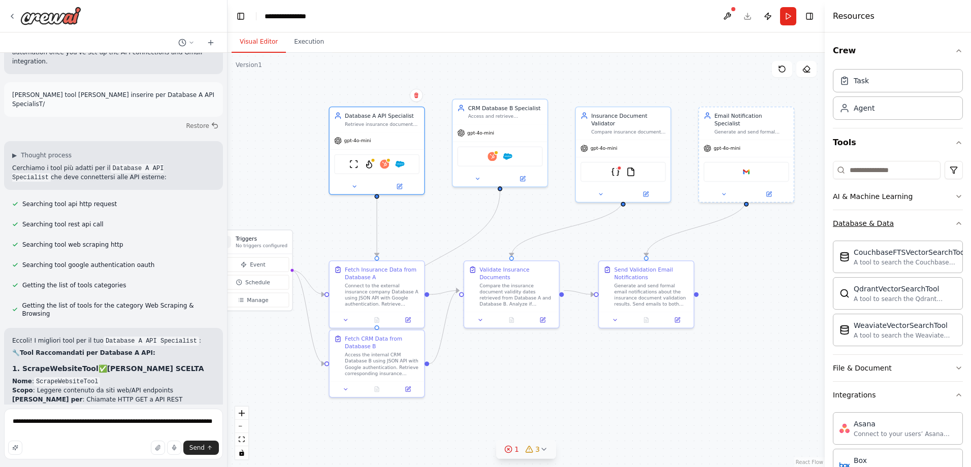
click at [955, 226] on icon "button" at bounding box center [959, 223] width 8 height 8
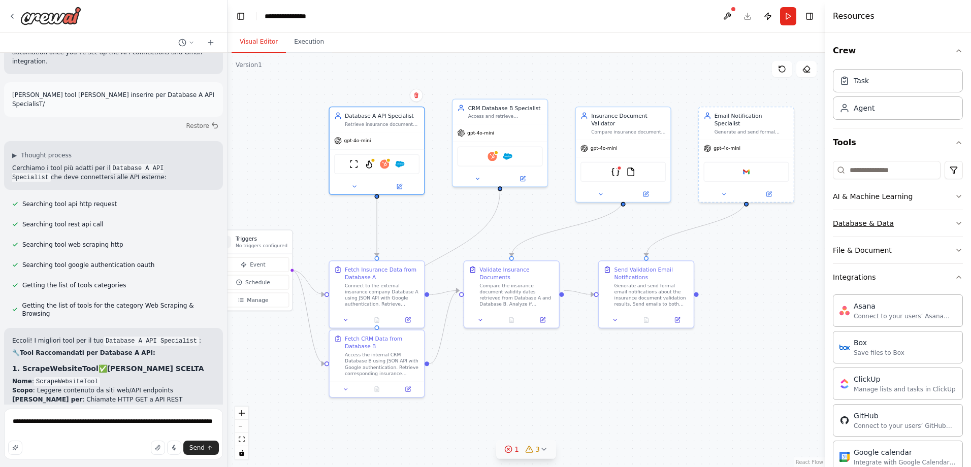
click at [955, 226] on icon "button" at bounding box center [959, 223] width 8 height 8
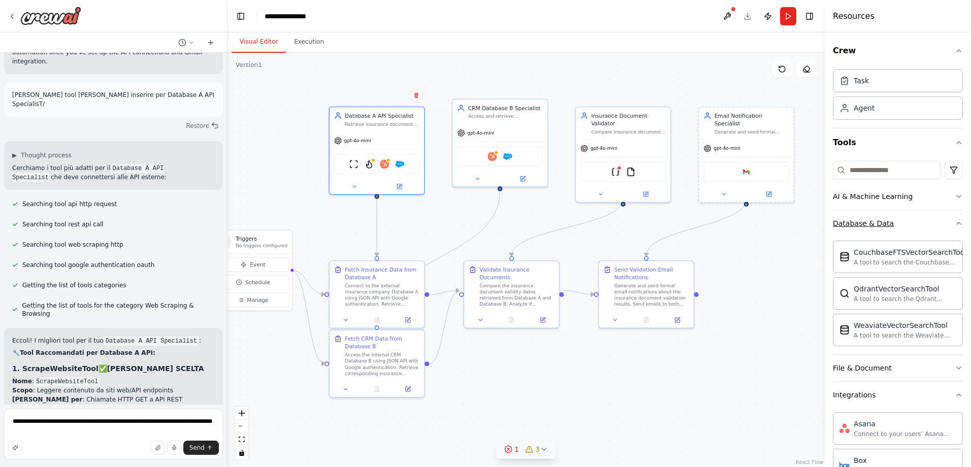
click at [955, 226] on icon "button" at bounding box center [959, 223] width 8 height 8
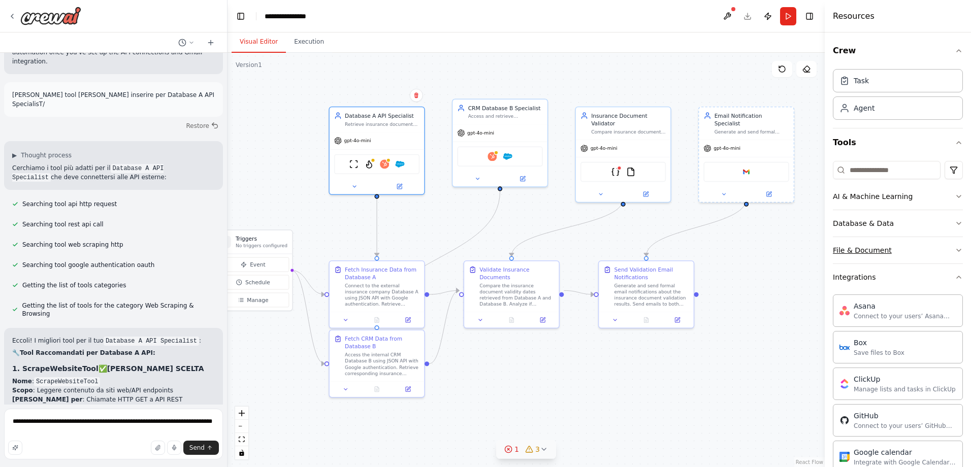
click at [952, 254] on button "File & Document" at bounding box center [898, 250] width 130 height 26
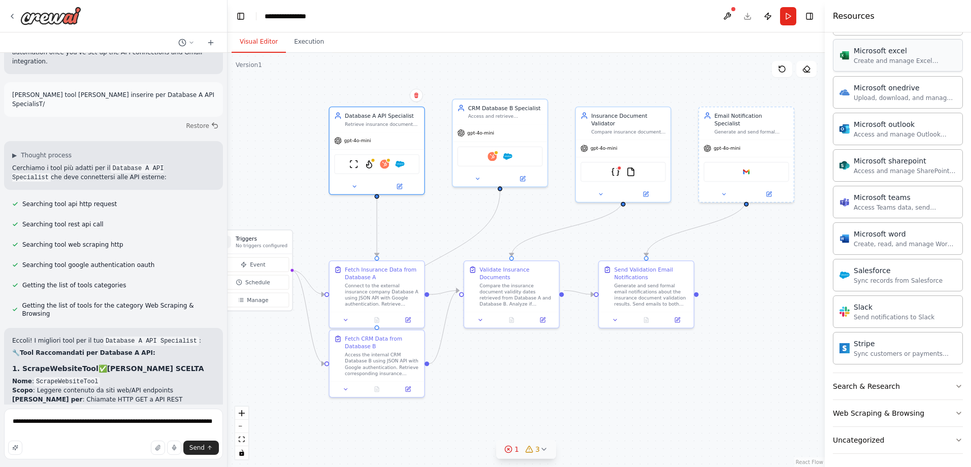
scroll to position [815, 0]
click at [955, 379] on icon "button" at bounding box center [959, 383] width 8 height 8
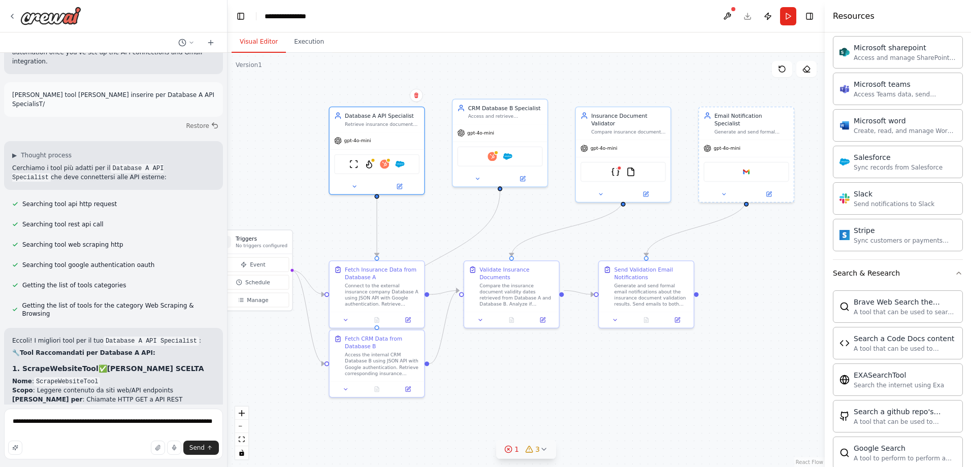
scroll to position [928, 0]
click at [955, 270] on icon "button" at bounding box center [959, 270] width 8 height 8
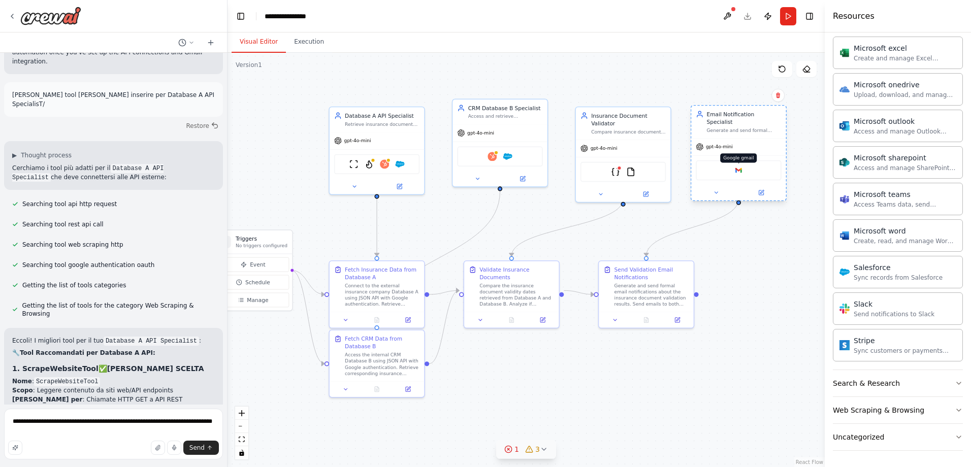
drag, startPoint x: 748, startPoint y: 163, endPoint x: 741, endPoint y: 160, distance: 6.6
click at [741, 166] on img at bounding box center [738, 170] width 9 height 9
click at [739, 166] on img at bounding box center [738, 170] width 9 height 9
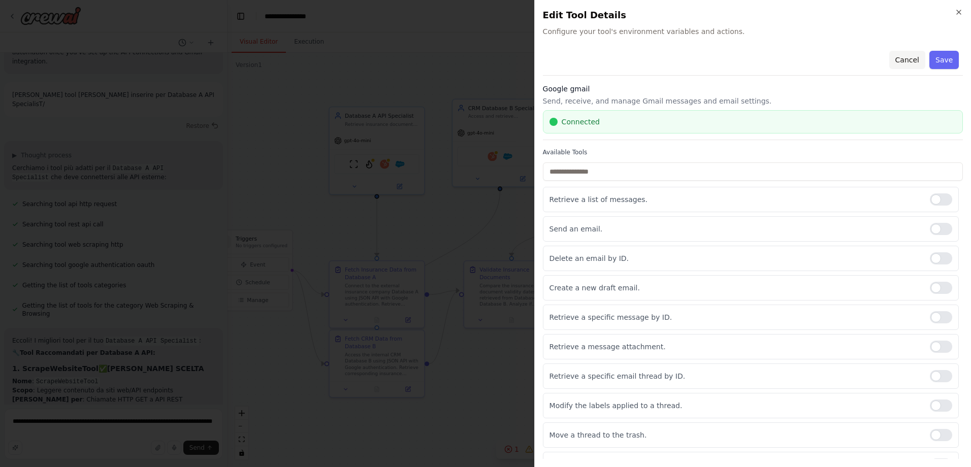
click at [903, 59] on button "Cancel" at bounding box center [907, 60] width 36 height 18
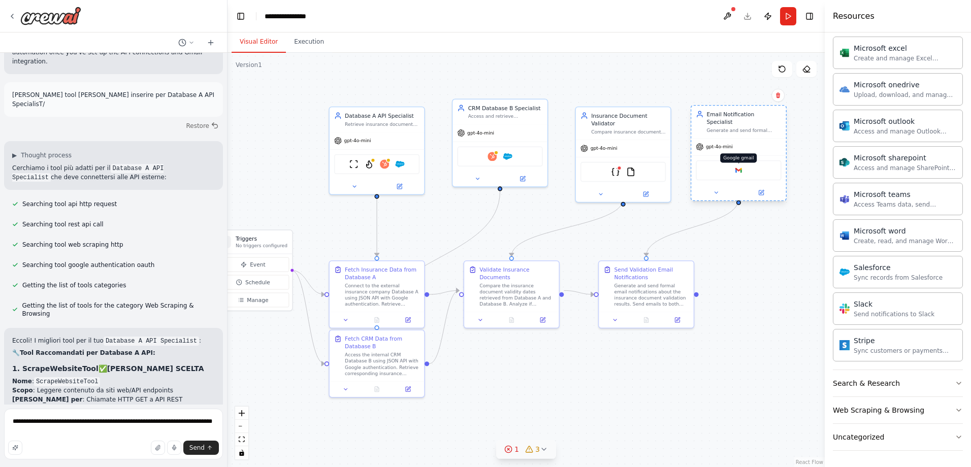
drag, startPoint x: 740, startPoint y: 165, endPoint x: 737, endPoint y: 161, distance: 5.4
click at [737, 166] on img at bounding box center [738, 170] width 9 height 9
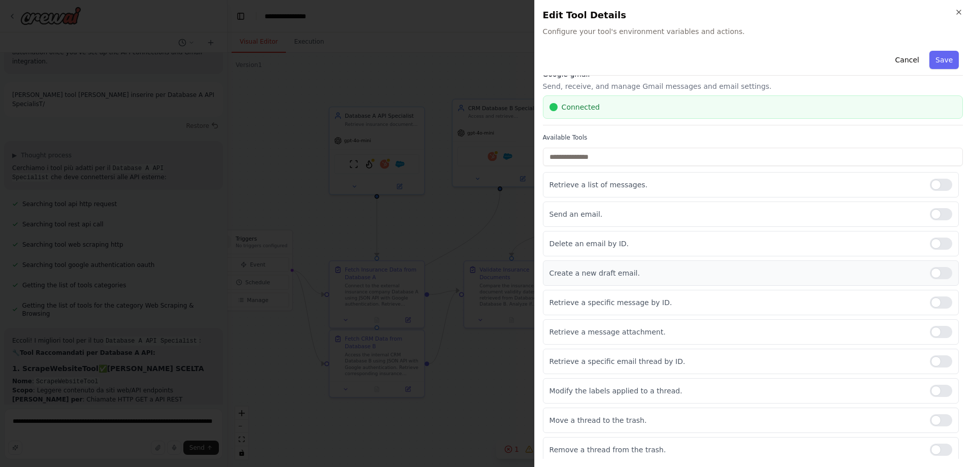
scroll to position [18, 0]
click at [930, 182] on div at bounding box center [941, 181] width 22 height 12
click at [955, 12] on icon "button" at bounding box center [959, 12] width 8 height 8
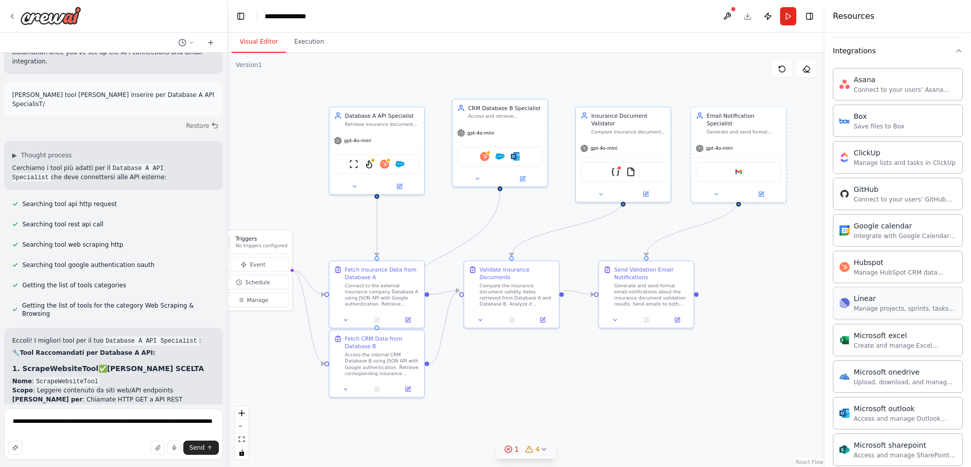
scroll to position [510, 0]
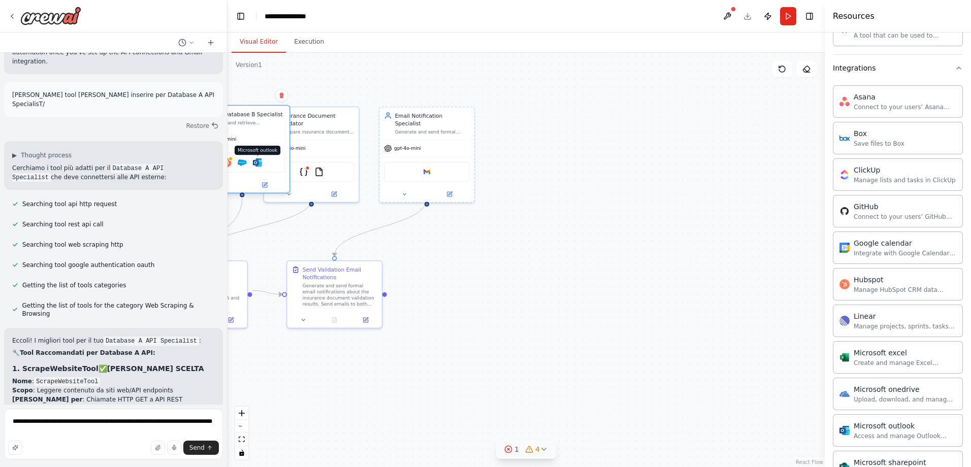
drag, startPoint x: 514, startPoint y: 156, endPoint x: 250, endPoint y: 164, distance: 264.2
click at [253, 164] on img at bounding box center [257, 162] width 9 height 9
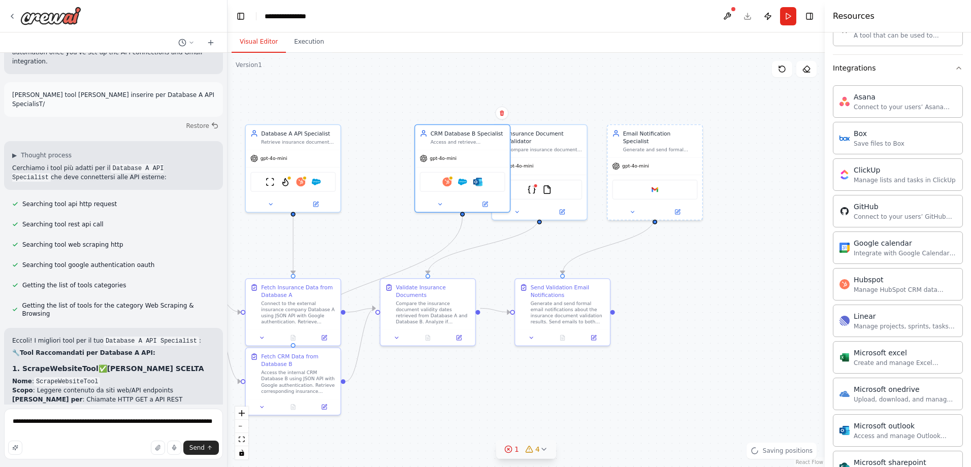
drag, startPoint x: 477, startPoint y: 264, endPoint x: 705, endPoint y: 282, distance: 228.7
click at [705, 282] on div ".deletable-edge-delete-btn { width: 20px; height: 20px; border: 0px solid #ffff…" at bounding box center [526, 260] width 597 height 414
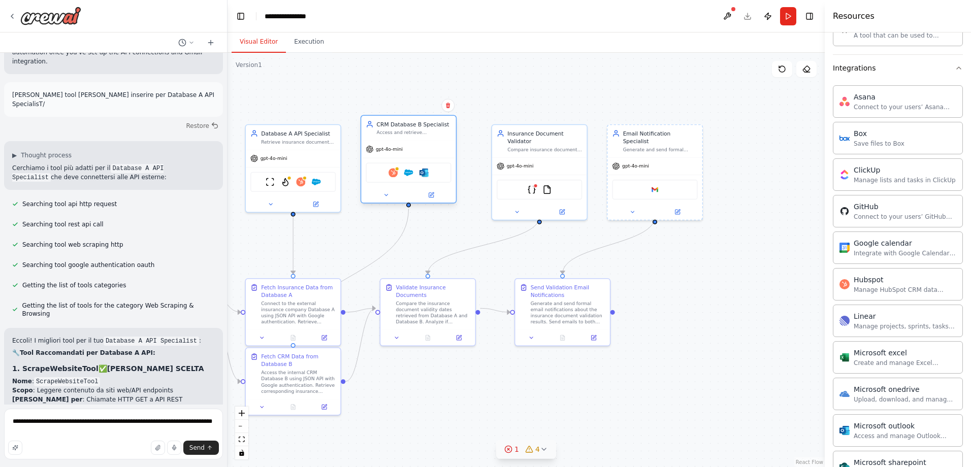
drag, startPoint x: 453, startPoint y: 137, endPoint x: 401, endPoint y: 133, distance: 52.5
click at [401, 133] on div "Access and retrieve corresponding insurance document data from the internal CRM…" at bounding box center [414, 132] width 75 height 6
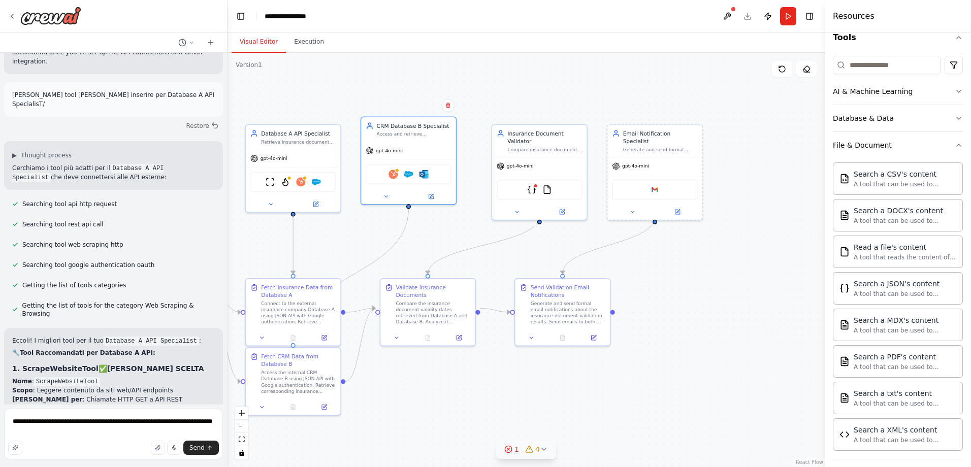
scroll to position [0, 0]
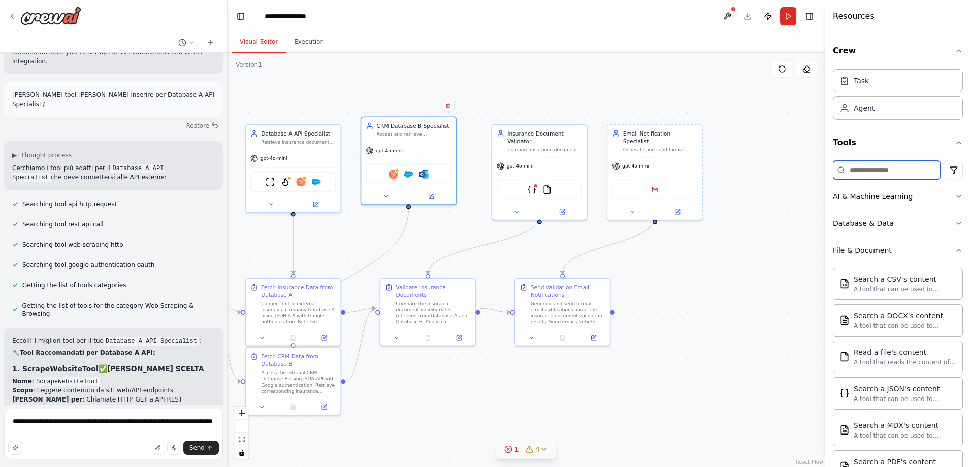
click at [902, 168] on input at bounding box center [887, 170] width 108 height 18
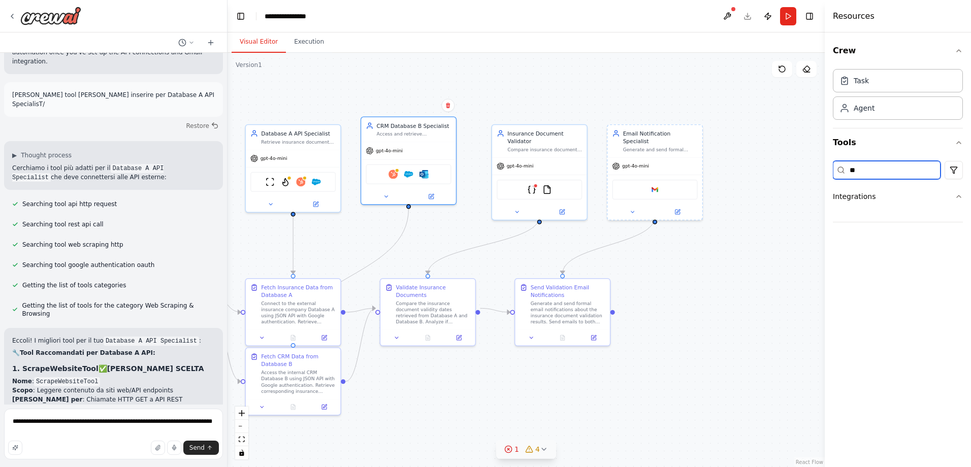
type input "*"
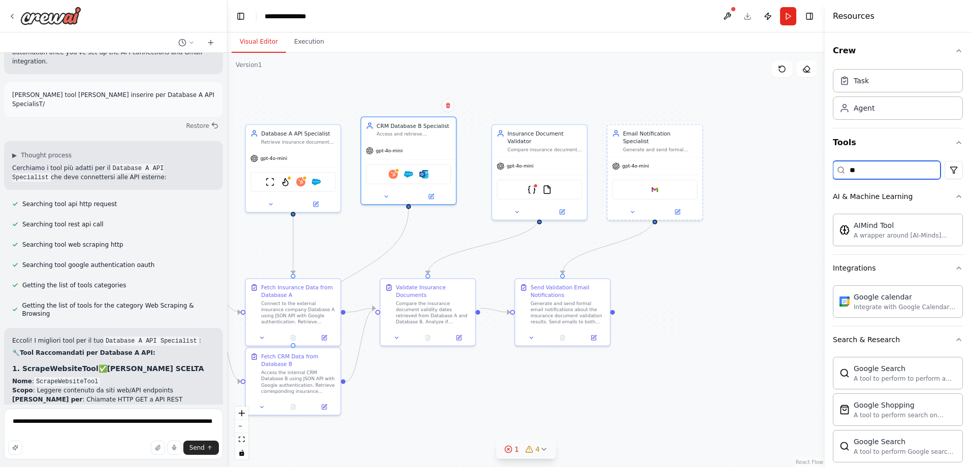
type input "***"
drag, startPoint x: 884, startPoint y: 172, endPoint x: 819, endPoint y: 163, distance: 65.1
click at [819, 163] on div "I would like to build a process that can read and scan documents from an extern…" at bounding box center [485, 233] width 971 height 467
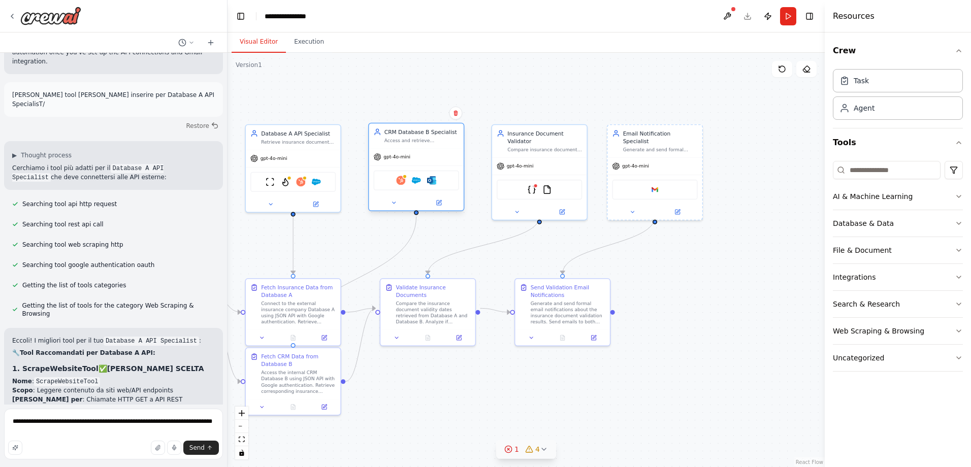
drag, startPoint x: 428, startPoint y: 163, endPoint x: 438, endPoint y: 175, distance: 15.5
click at [438, 175] on div "Hubspot Salesforce Microsoft outlook" at bounding box center [416, 181] width 85 height 20
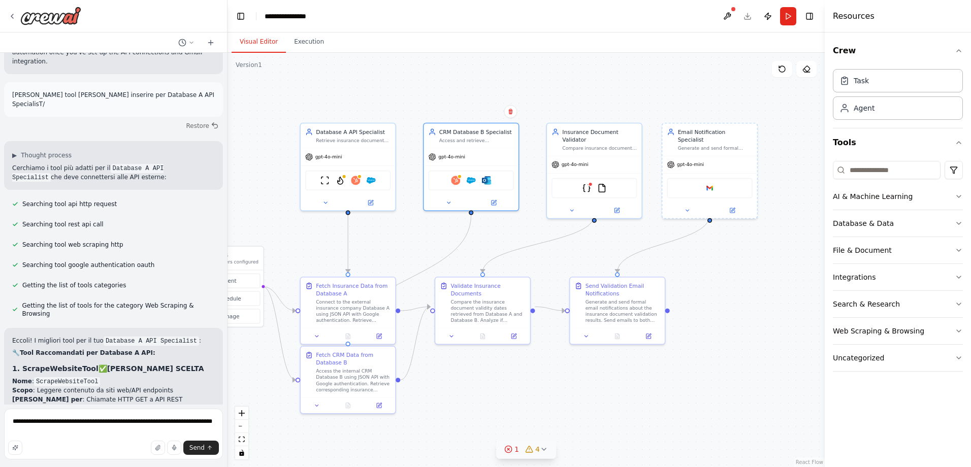
drag, startPoint x: 669, startPoint y: 289, endPoint x: 725, endPoint y: 287, distance: 55.4
click at [725, 287] on div ".deletable-edge-delete-btn { width: 20px; height: 20px; border: 0px solid #ffff…" at bounding box center [526, 260] width 597 height 414
click at [962, 223] on icon "button" at bounding box center [959, 223] width 8 height 8
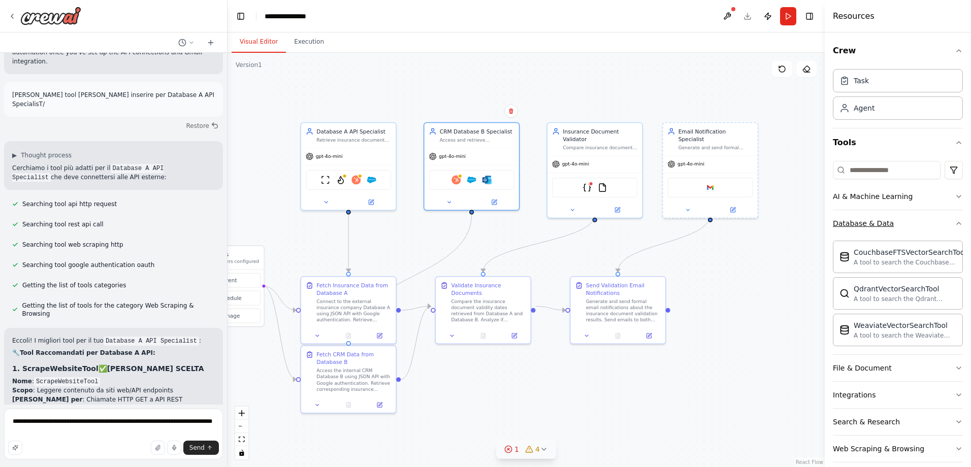
click at [946, 223] on button "Database & Data" at bounding box center [898, 223] width 130 height 26
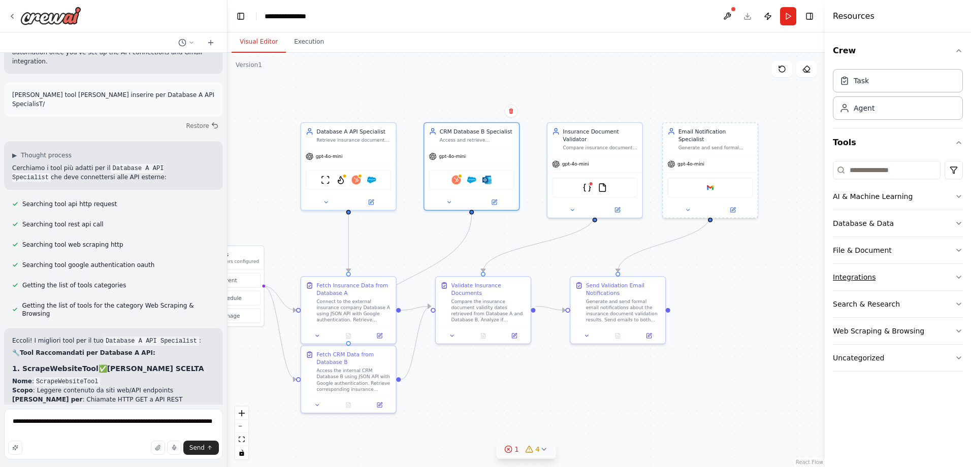
click at [957, 272] on button "Integrations" at bounding box center [898, 277] width 130 height 26
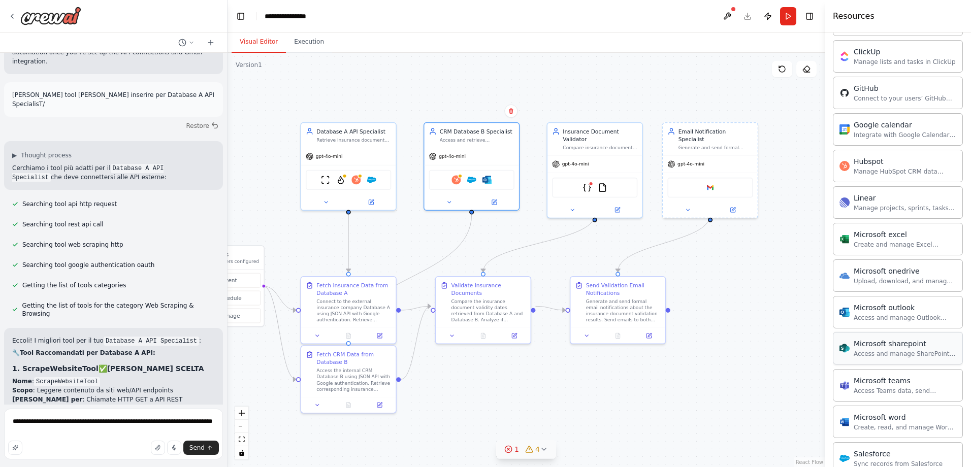
scroll to position [355, 0]
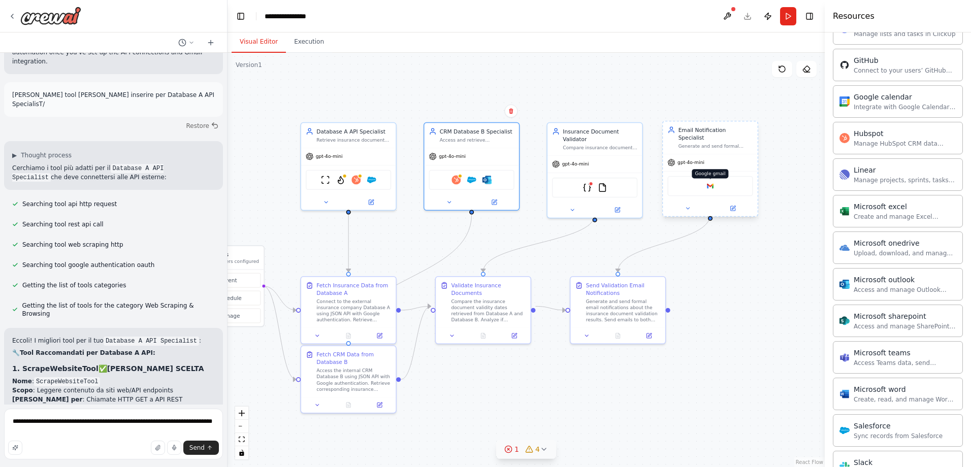
click at [710, 181] on img at bounding box center [709, 185] width 9 height 9
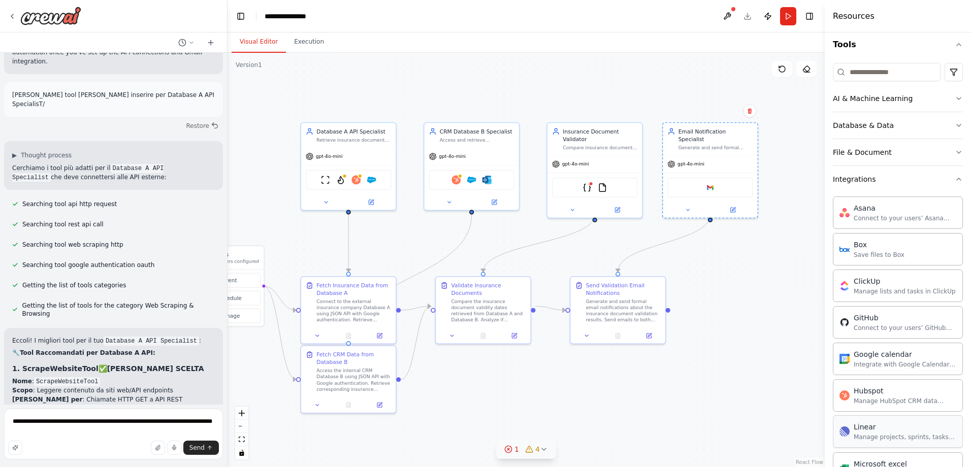
scroll to position [51, 0]
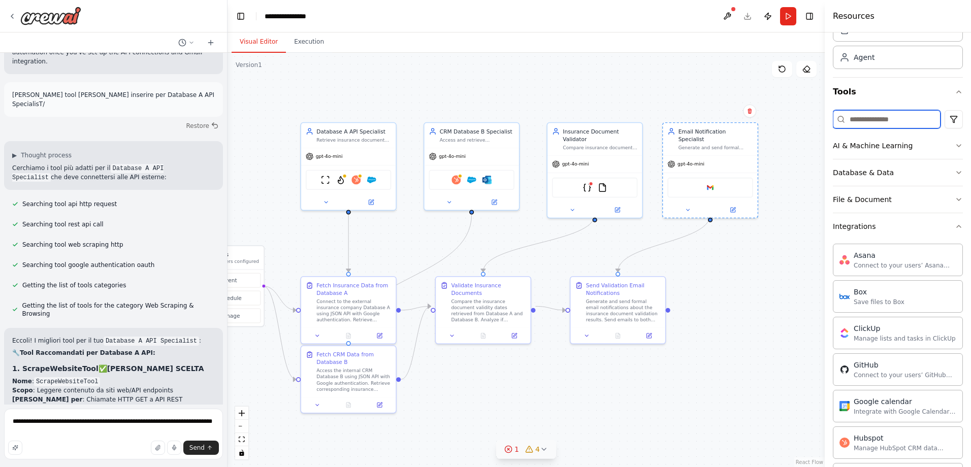
click at [881, 116] on input at bounding box center [887, 119] width 108 height 18
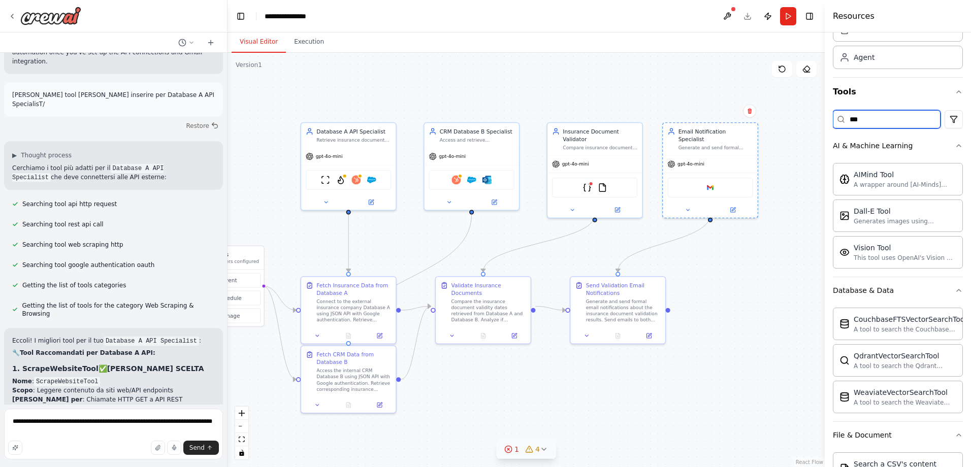
scroll to position [0, 0]
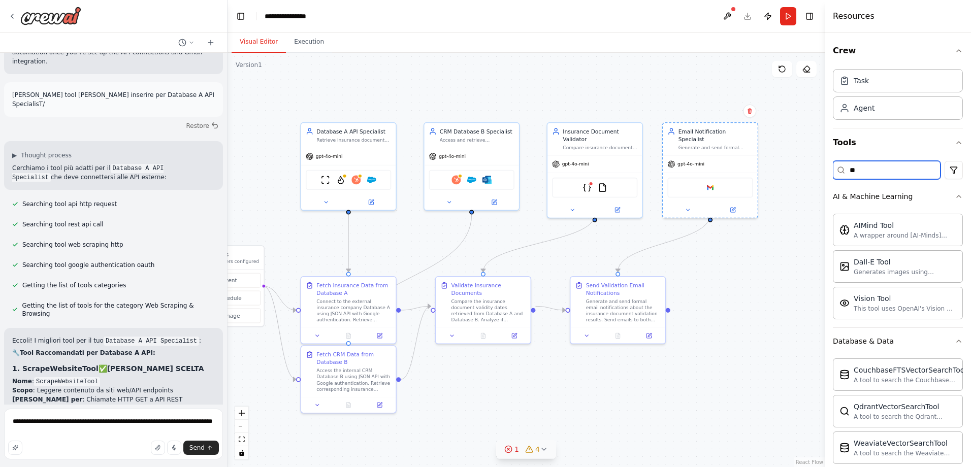
type input "*"
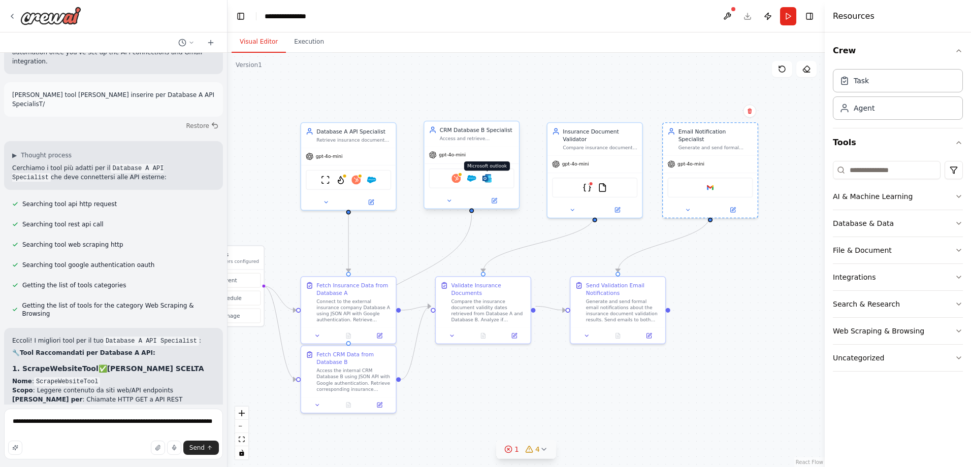
click at [484, 181] on img at bounding box center [486, 178] width 9 height 9
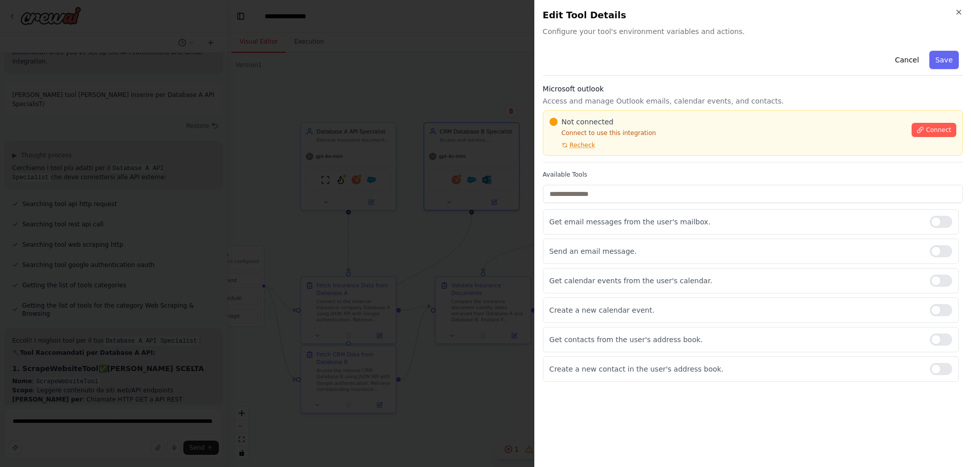
click at [944, 122] on div "Connect" at bounding box center [934, 127] width 45 height 20
click at [944, 127] on span "Connect" at bounding box center [938, 130] width 25 height 8
click at [958, 13] on icon "button" at bounding box center [959, 12] width 4 height 4
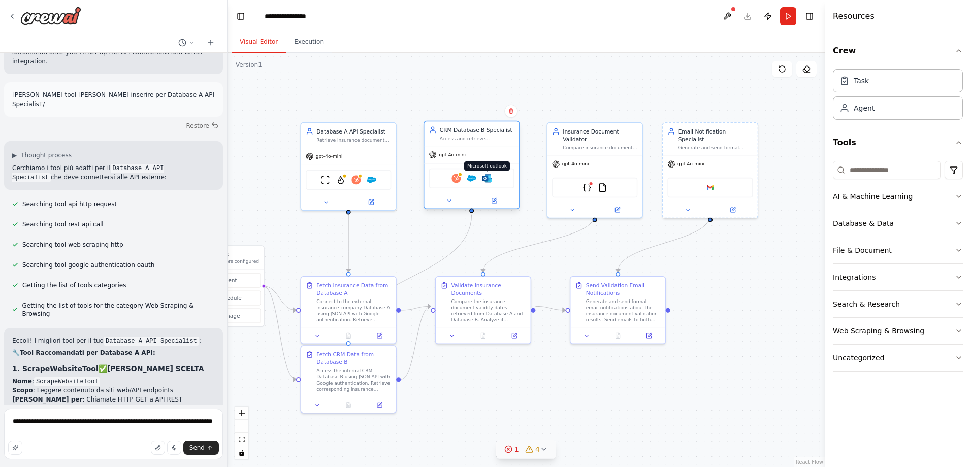
click at [490, 181] on img at bounding box center [486, 178] width 9 height 9
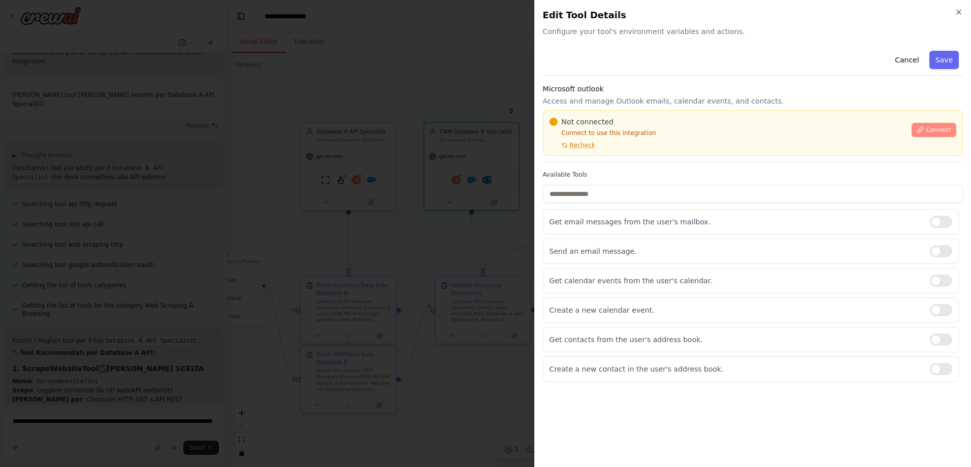
click at [936, 131] on span "Connect" at bounding box center [938, 130] width 25 height 8
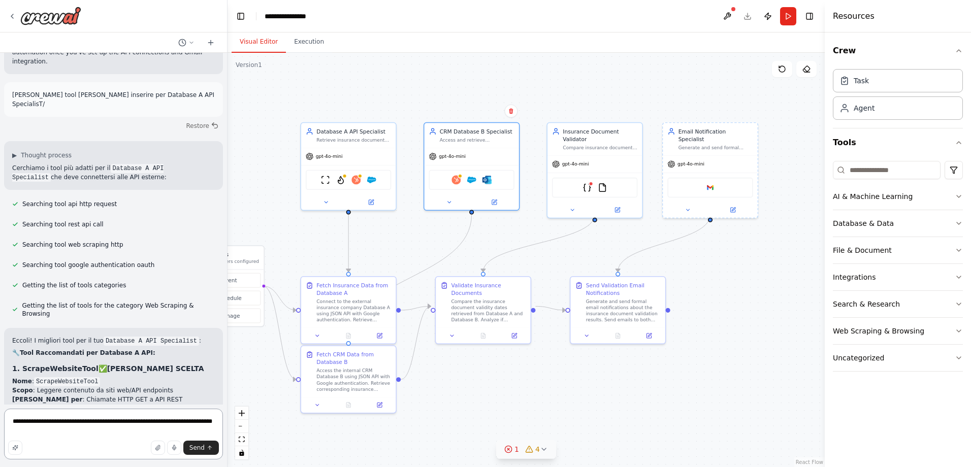
drag, startPoint x: 38, startPoint y: 434, endPoint x: -2, endPoint y: 413, distance: 45.0
click at [0, 413] on html "I would like to build a process that can read and scan documents from an extern…" at bounding box center [485, 233] width 971 height 467
type textarea "*"
type textarea "**********"
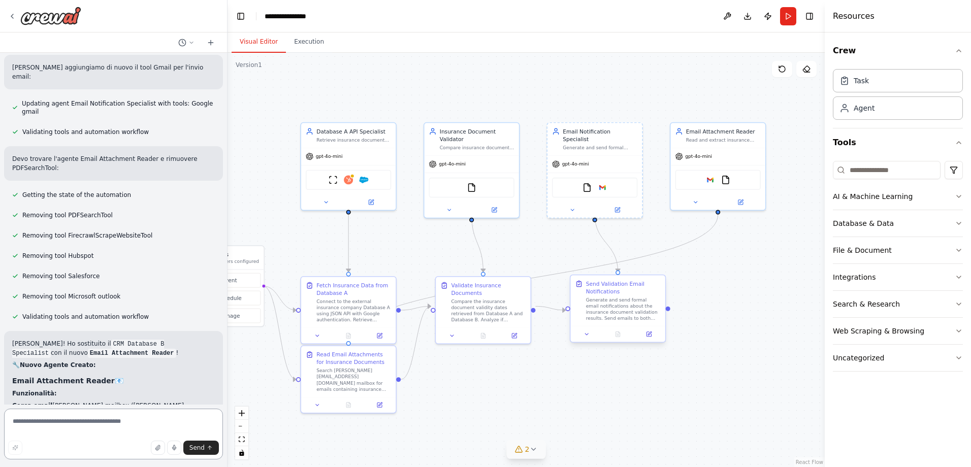
scroll to position [4542, 0]
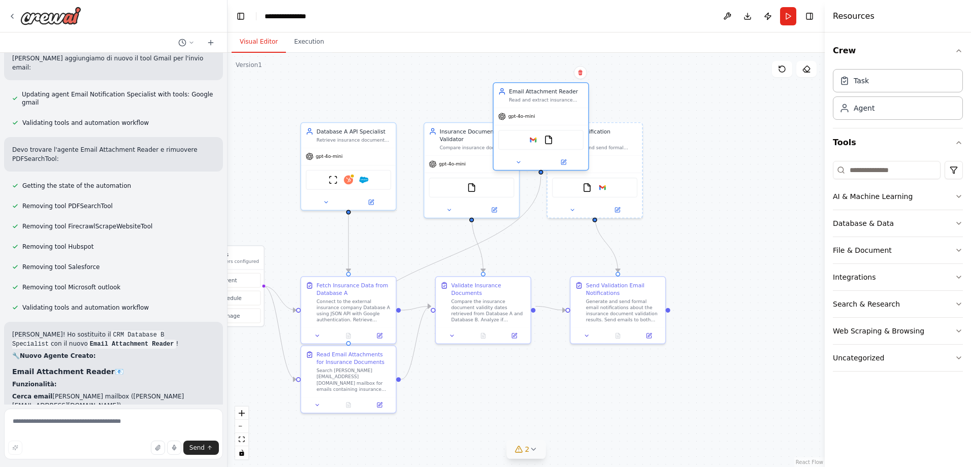
drag, startPoint x: 723, startPoint y: 135, endPoint x: 547, endPoint y: 99, distance: 179.5
click at [547, 99] on div "Read and extract insurance document information from email attachments in [PERS…" at bounding box center [546, 100] width 75 height 6
drag, startPoint x: 620, startPoint y: 138, endPoint x: 763, endPoint y: 138, distance: 143.2
click at [763, 143] on div "Generate and send formal email notifications to [PERSON_NAME][EMAIL_ADDRESS][DO…" at bounding box center [746, 146] width 75 height 6
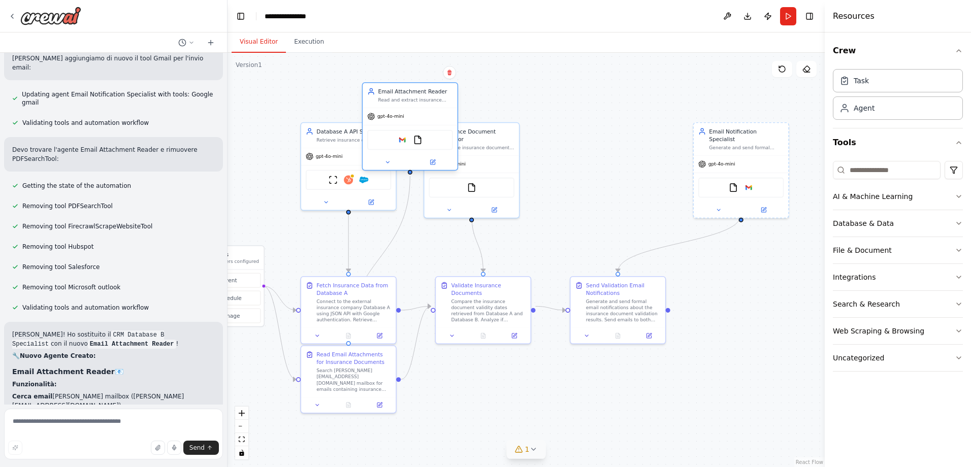
drag, startPoint x: 549, startPoint y: 100, endPoint x: 417, endPoint y: 94, distance: 131.6
click at [417, 97] on div "Read and extract insurance document information from email attachments in [PERS…" at bounding box center [415, 100] width 75 height 6
drag, startPoint x: 497, startPoint y: 144, endPoint x: 630, endPoint y: 142, distance: 133.6
click at [630, 142] on div "Insurance Document Validator Compare insurance document validity dates from Dat…" at bounding box center [602, 137] width 94 height 33
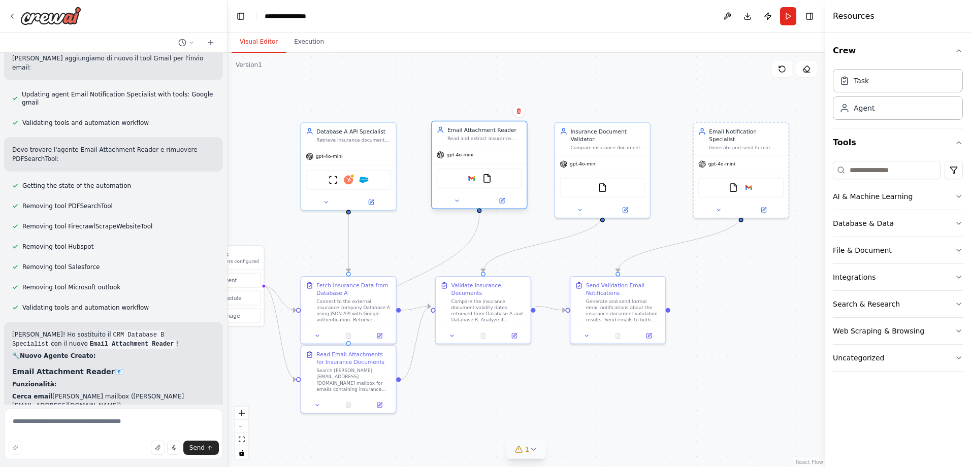
drag, startPoint x: 421, startPoint y: 92, endPoint x: 489, endPoint y: 139, distance: 81.8
click at [489, 139] on div "Read and extract insurance document information from email attachments in [PERS…" at bounding box center [484, 139] width 75 height 6
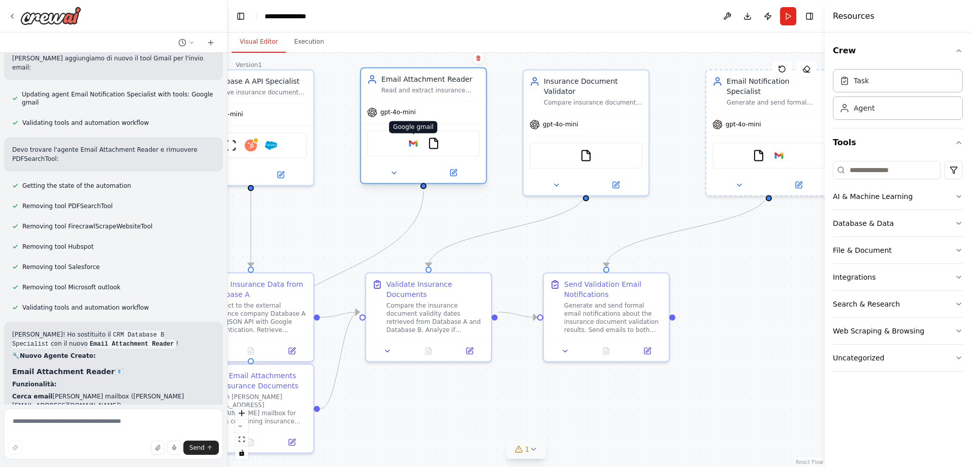
click at [414, 145] on img at bounding box center [413, 143] width 12 height 12
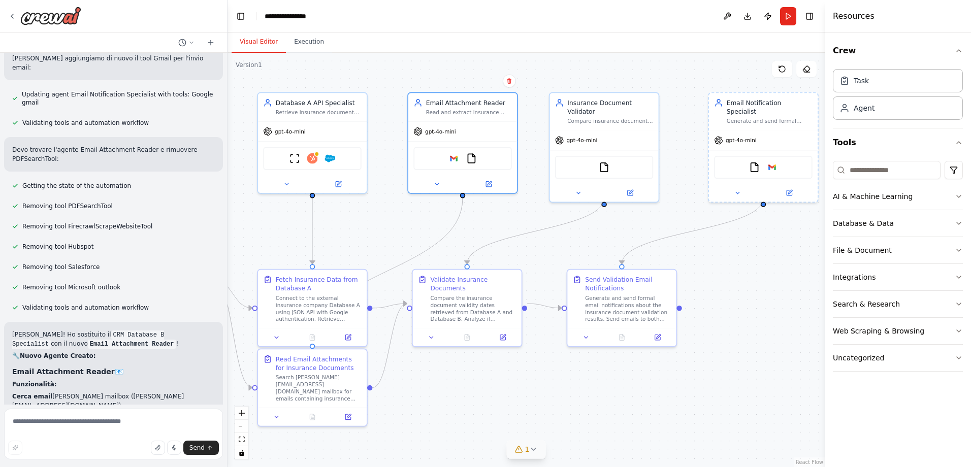
drag, startPoint x: 582, startPoint y: 229, endPoint x: 599, endPoint y: 227, distance: 16.8
click at [599, 227] on div ".deletable-edge-delete-btn { width: 20px; height: 20px; border: 0px solid #ffff…" at bounding box center [526, 260] width 597 height 414
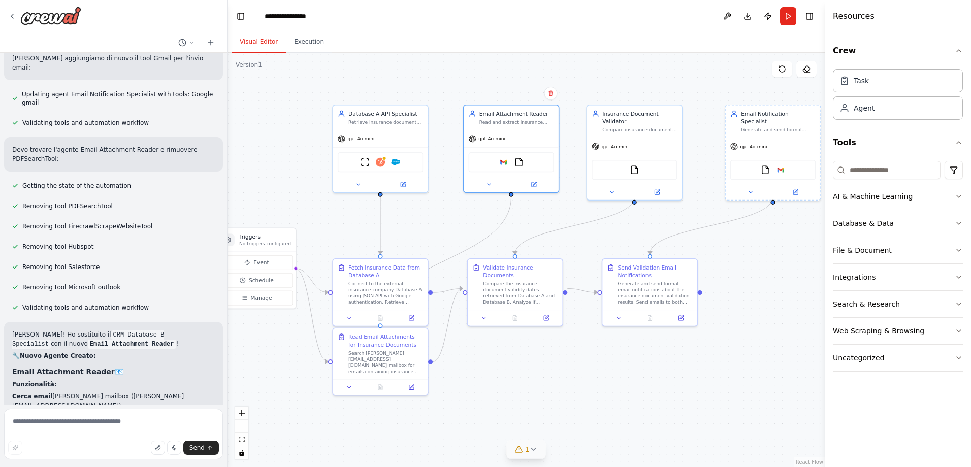
drag, startPoint x: 377, startPoint y: 232, endPoint x: 408, endPoint y: 227, distance: 31.4
click at [408, 227] on div ".deletable-edge-delete-btn { width: 20px; height: 20px; border: 0px solid #ffff…" at bounding box center [526, 260] width 597 height 414
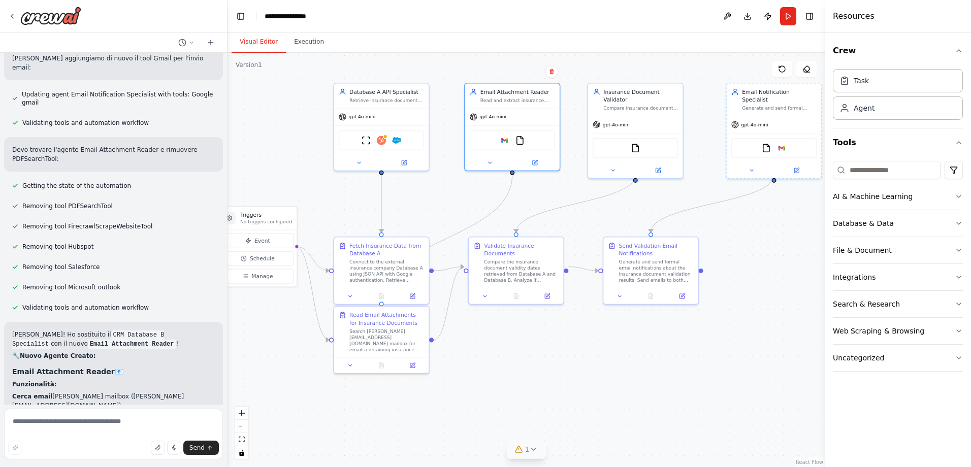
drag, startPoint x: 424, startPoint y: 235, endPoint x: 425, endPoint y: 213, distance: 21.9
click at [425, 213] on div ".deletable-edge-delete-btn { width: 20px; height: 20px; border: 0px solid #ffff…" at bounding box center [526, 260] width 597 height 414
click at [539, 450] on button "1" at bounding box center [526, 449] width 39 height 19
click at [106, 428] on textarea at bounding box center [113, 434] width 219 height 51
type textarea "**********"
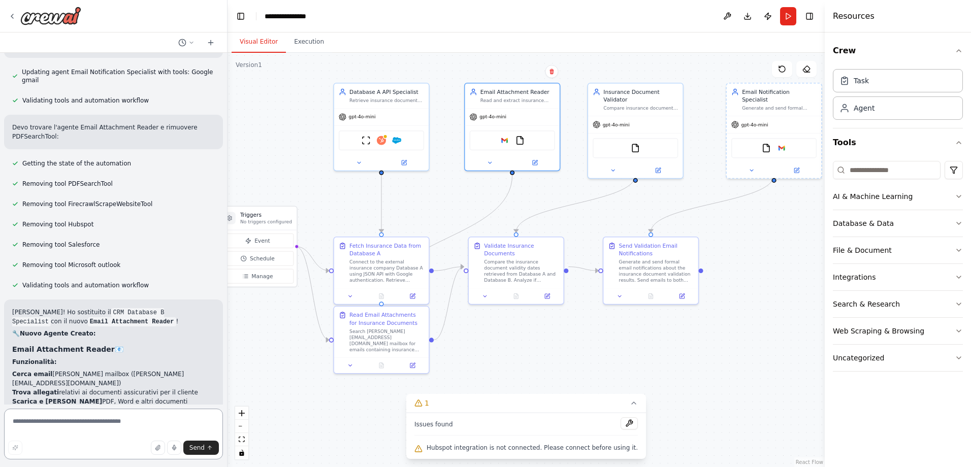
scroll to position [4573, 0]
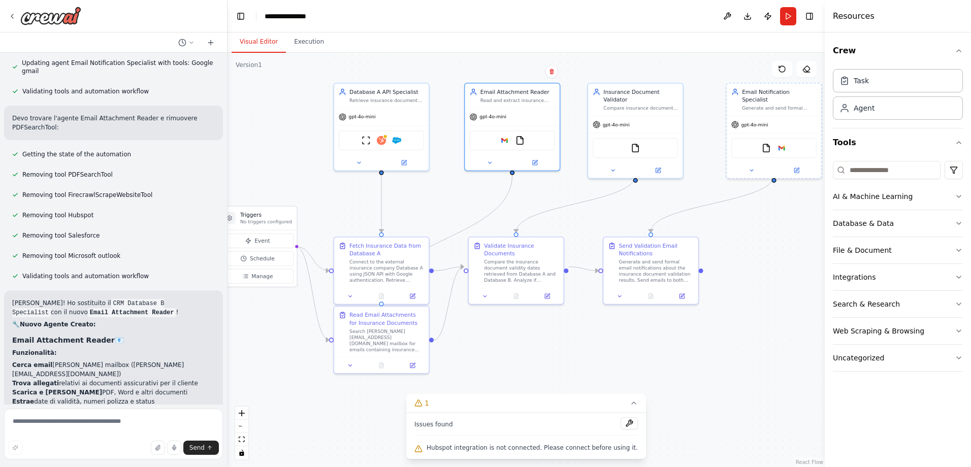
click at [402, 189] on div ".deletable-edge-delete-btn { width: 20px; height: 20px; border: 0px solid #ffff…" at bounding box center [526, 260] width 597 height 414
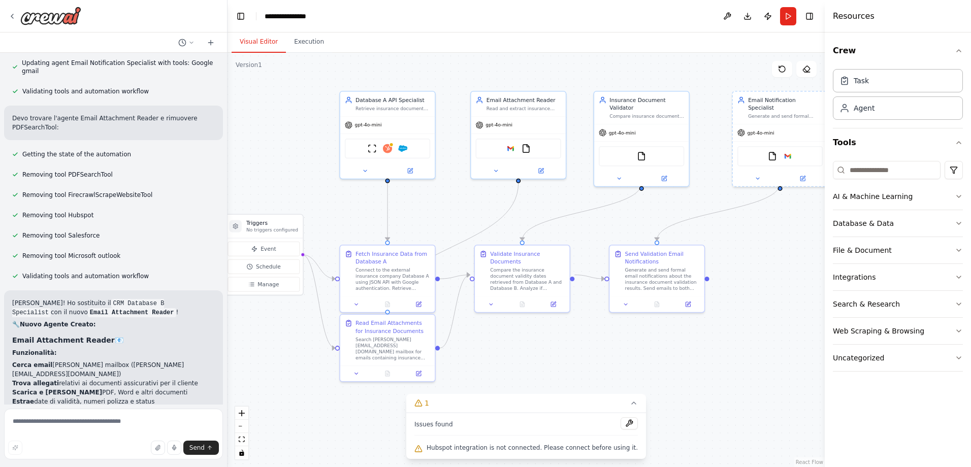
drag, startPoint x: 424, startPoint y: 198, endPoint x: 430, endPoint y: 206, distance: 10.2
click at [430, 206] on div ".deletable-edge-delete-btn { width: 20px; height: 20px; border: 0px solid #ffff…" at bounding box center [526, 260] width 597 height 414
click at [112, 418] on textarea at bounding box center [113, 434] width 219 height 51
type textarea "**********"
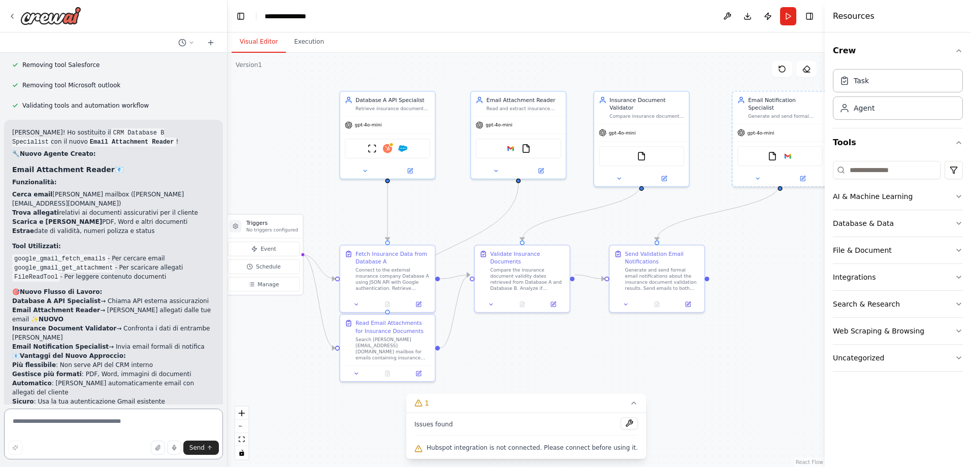
scroll to position [4753, 0]
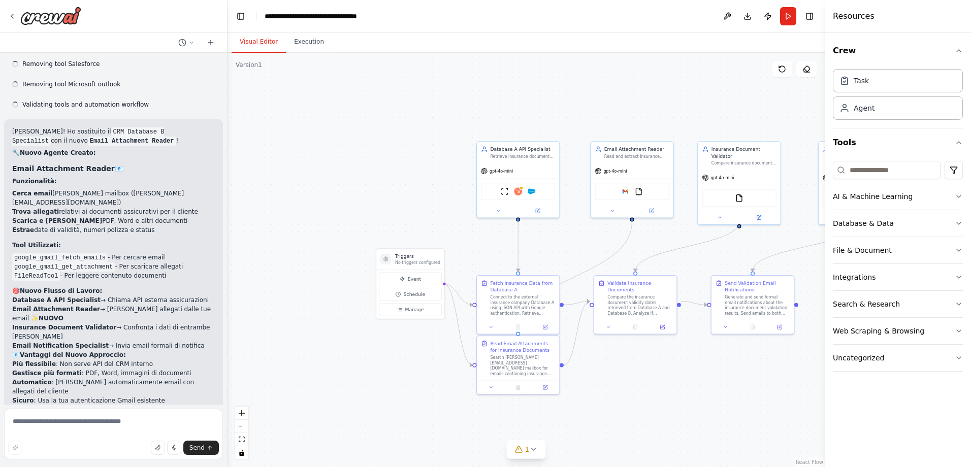
scroll to position [4753, 0]
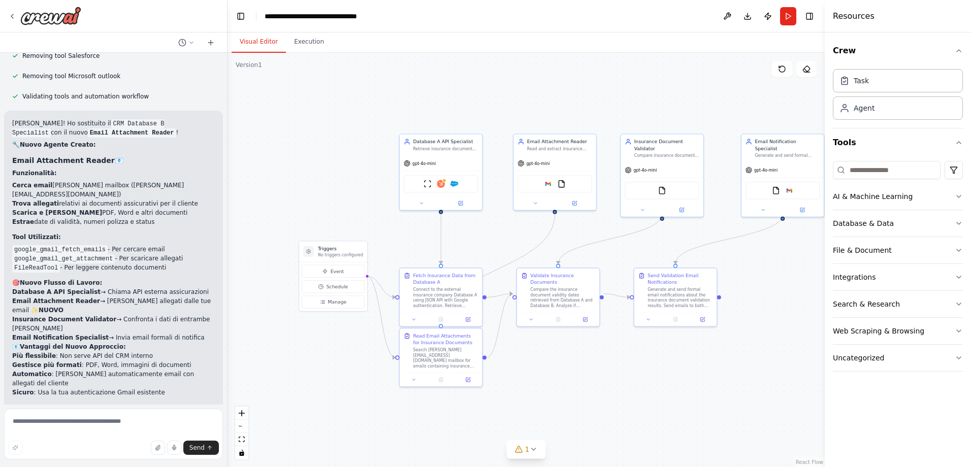
drag, startPoint x: 677, startPoint y: 255, endPoint x: 605, endPoint y: 251, distance: 72.2
click at [604, 250] on div ".deletable-edge-delete-btn { width: 20px; height: 20px; border: 0px solid #ffff…" at bounding box center [526, 260] width 597 height 414
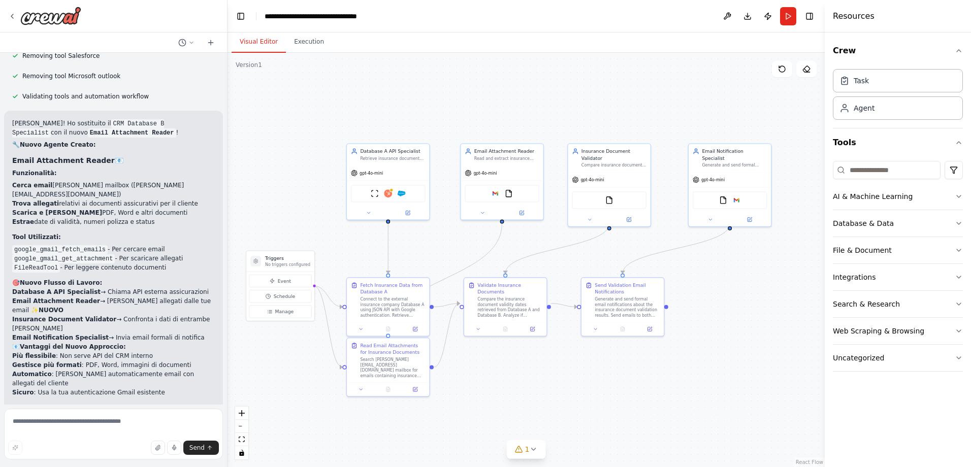
drag, startPoint x: 599, startPoint y: 247, endPoint x: 541, endPoint y: 253, distance: 57.7
click at [547, 253] on div ".deletable-edge-delete-btn { width: 20px; height: 20px; border: 0px solid #ffff…" at bounding box center [526, 260] width 597 height 414
click at [394, 193] on img at bounding box center [393, 192] width 8 height 8
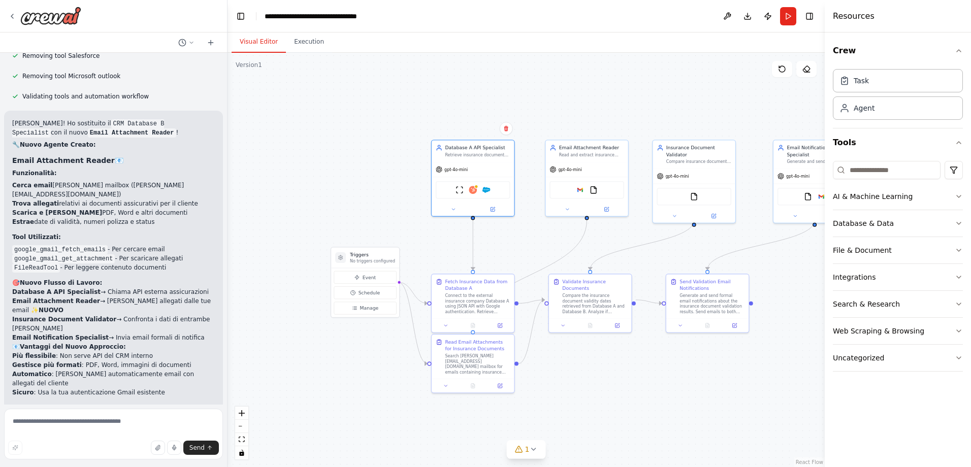
drag, startPoint x: 285, startPoint y: 372, endPoint x: 378, endPoint y: 369, distance: 92.5
click at [378, 369] on div ".deletable-edge-delete-btn { width: 20px; height: 20px; border: 0px solid #ffff…" at bounding box center [526, 260] width 597 height 414
click at [791, 18] on button "Run" at bounding box center [788, 16] width 16 height 18
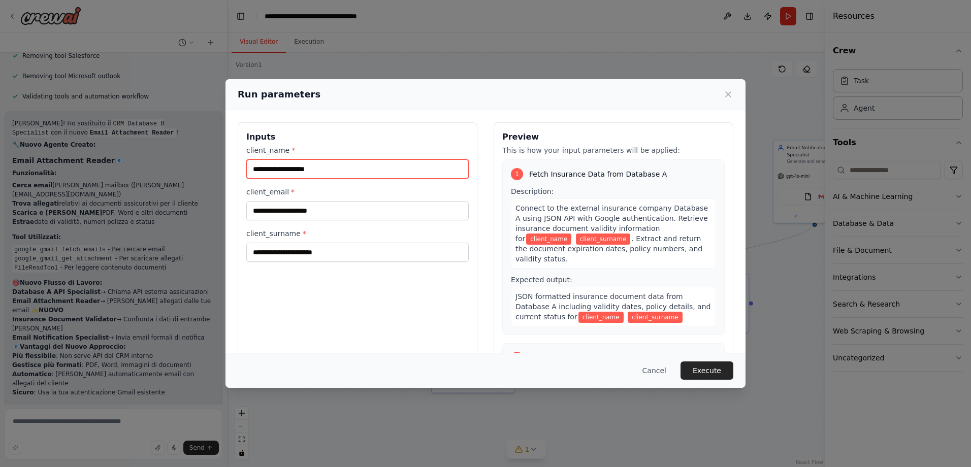
click at [317, 173] on input "client_name *" at bounding box center [357, 168] width 222 height 19
type input "**********"
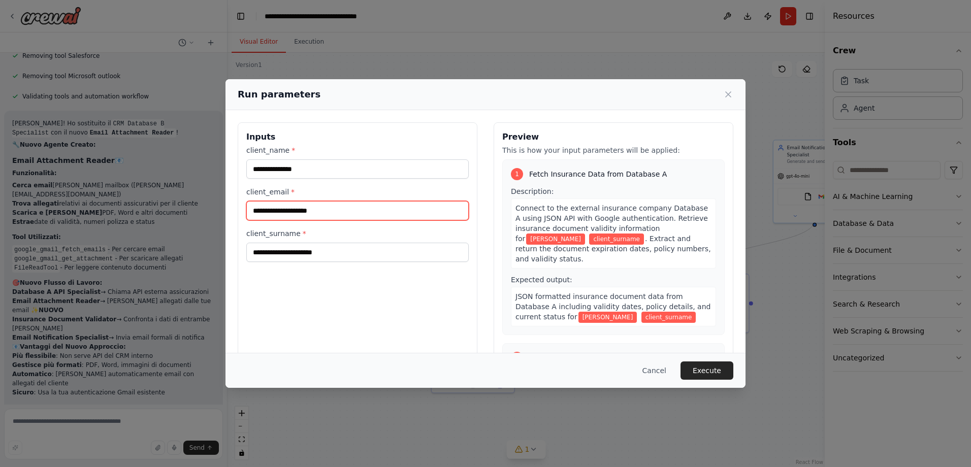
click at [341, 214] on input "client_email *" at bounding box center [357, 210] width 222 height 19
type input "**********"
click at [467, 251] on div "**********" at bounding box center [358, 242] width 240 height 241
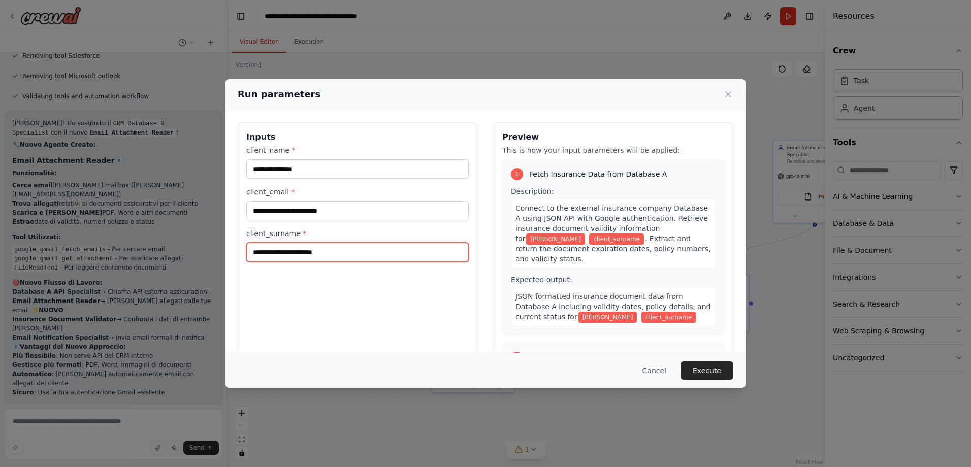
click at [448, 253] on input "client_surname *" at bounding box center [357, 252] width 222 height 19
type input "******"
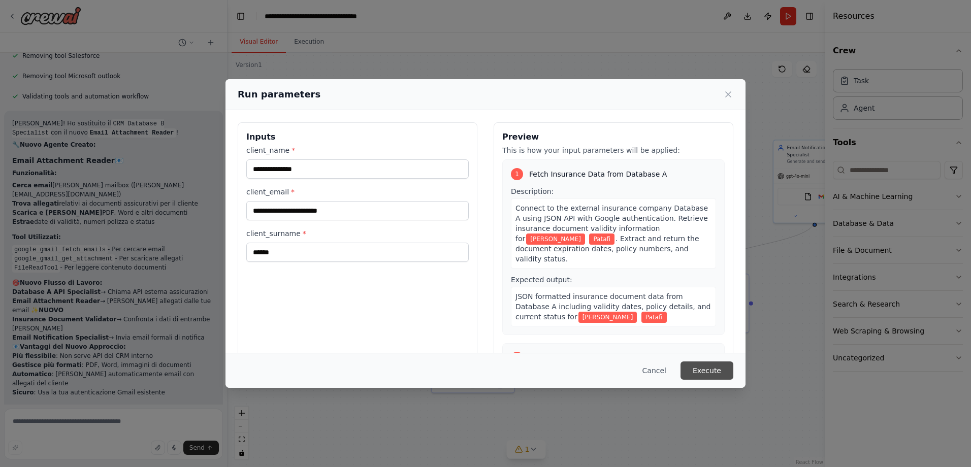
click at [722, 373] on button "Execute" at bounding box center [706, 371] width 53 height 18
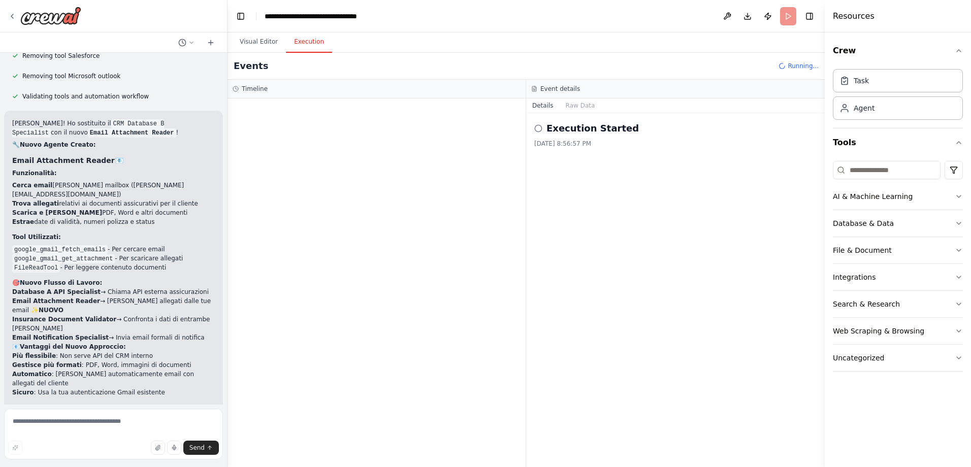
click at [539, 130] on icon at bounding box center [538, 128] width 8 height 8
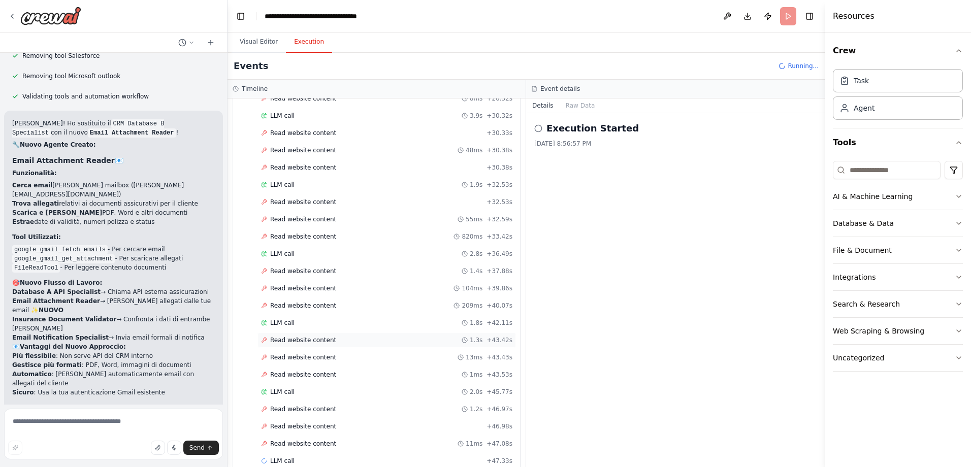
scroll to position [701, 0]
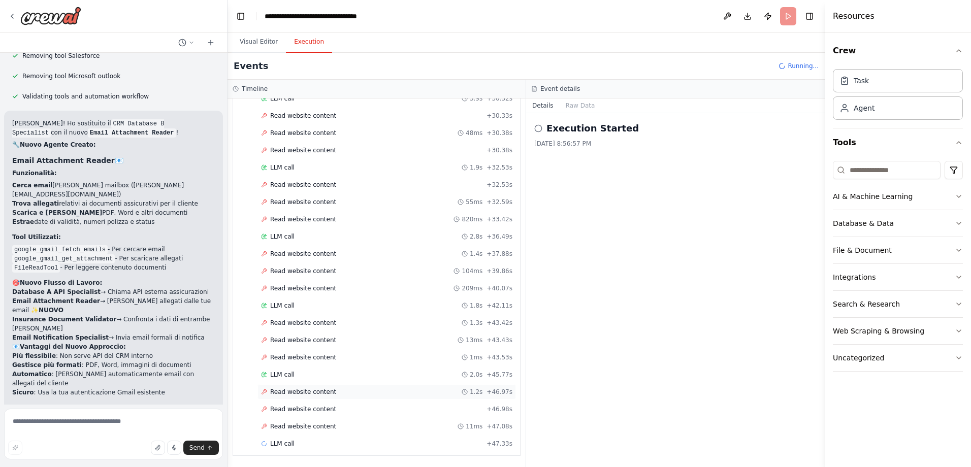
click at [266, 389] on icon at bounding box center [264, 392] width 6 height 6
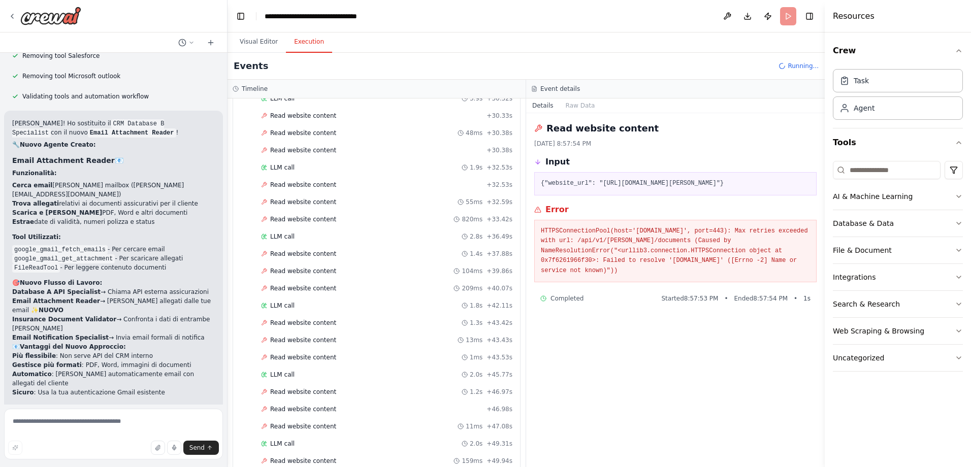
click at [782, 12] on header "**********" at bounding box center [526, 16] width 597 height 33
click at [784, 15] on header "**********" at bounding box center [526, 16] width 597 height 33
click at [785, 14] on header "**********" at bounding box center [526, 16] width 597 height 33
click at [804, 67] on span "Running..." at bounding box center [803, 66] width 31 height 8
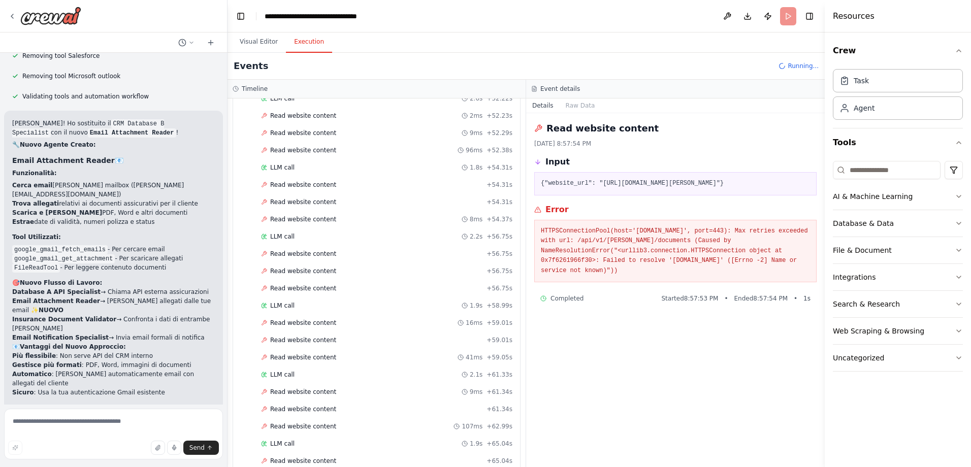
click at [783, 16] on header "**********" at bounding box center [526, 16] width 597 height 33
click at [808, 14] on button "Toggle Right Sidebar" at bounding box center [809, 16] width 14 height 14
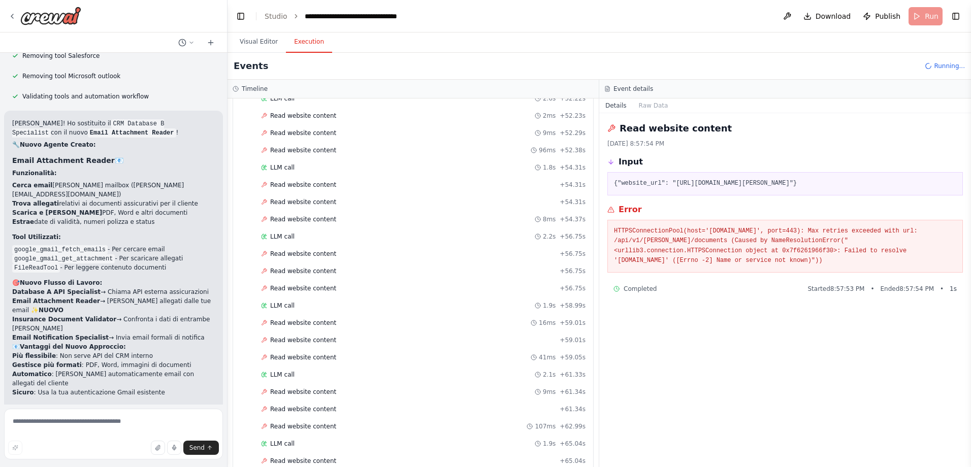
click at [925, 17] on header "**********" at bounding box center [599, 16] width 743 height 33
click at [956, 18] on button "Toggle Right Sidebar" at bounding box center [956, 16] width 14 height 14
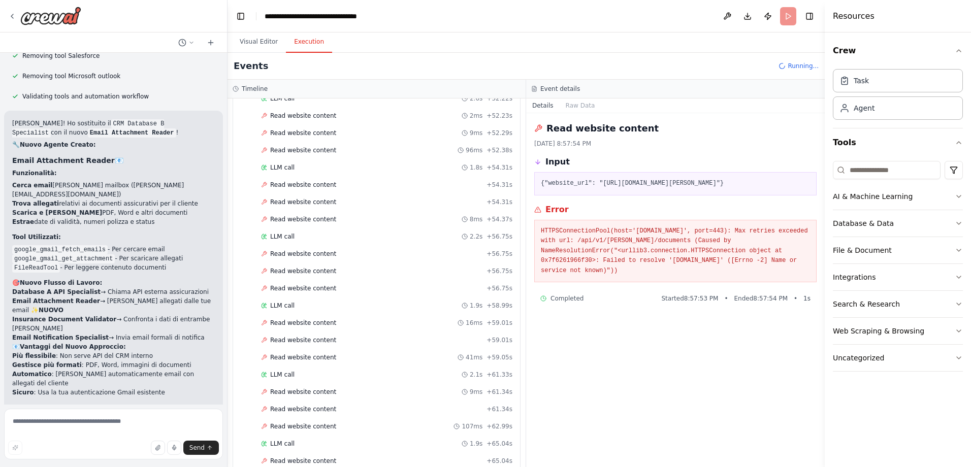
click at [86, 443] on div "Send" at bounding box center [113, 448] width 211 height 14
click at [94, 431] on textarea at bounding box center [113, 434] width 219 height 51
type textarea "**********"
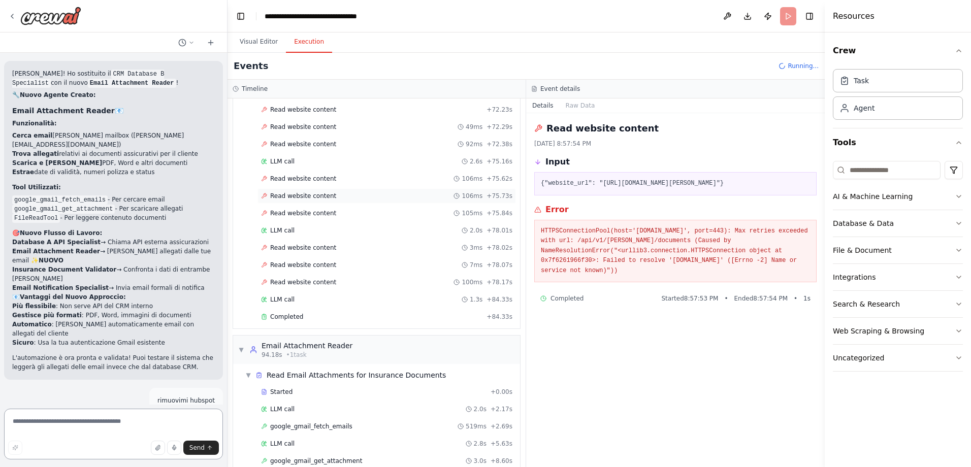
scroll to position [1639, 0]
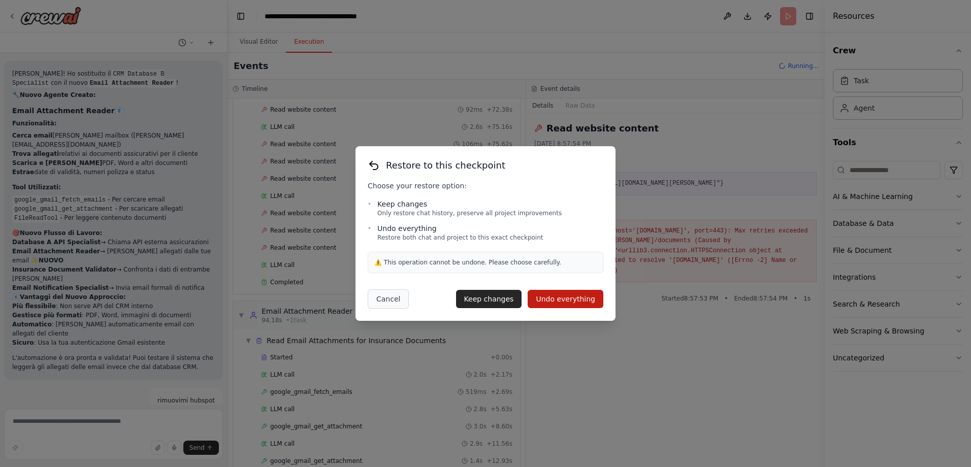
click at [371, 296] on button "Cancel" at bounding box center [388, 298] width 41 height 19
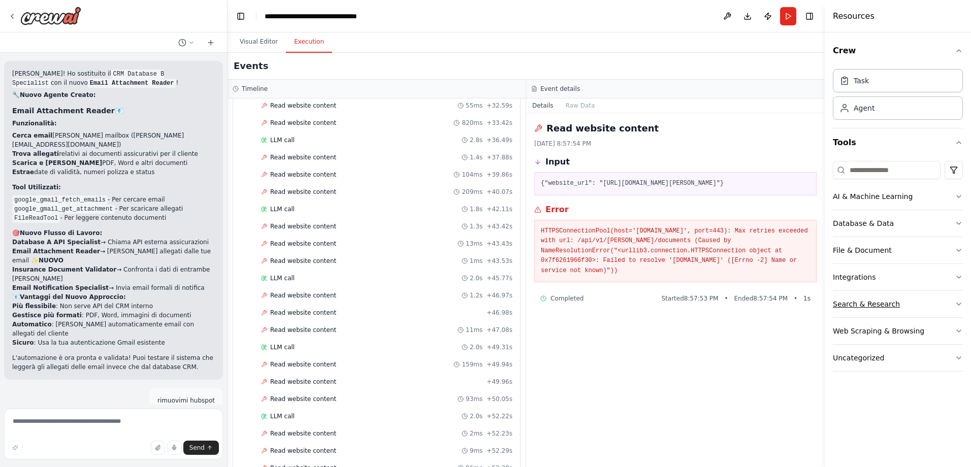
scroll to position [779, 0]
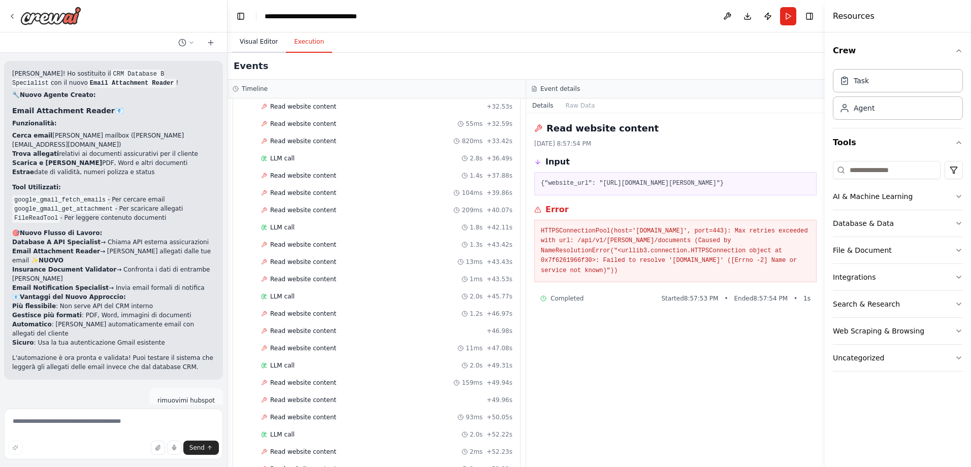
click at [265, 45] on button "Visual Editor" at bounding box center [259, 41] width 54 height 21
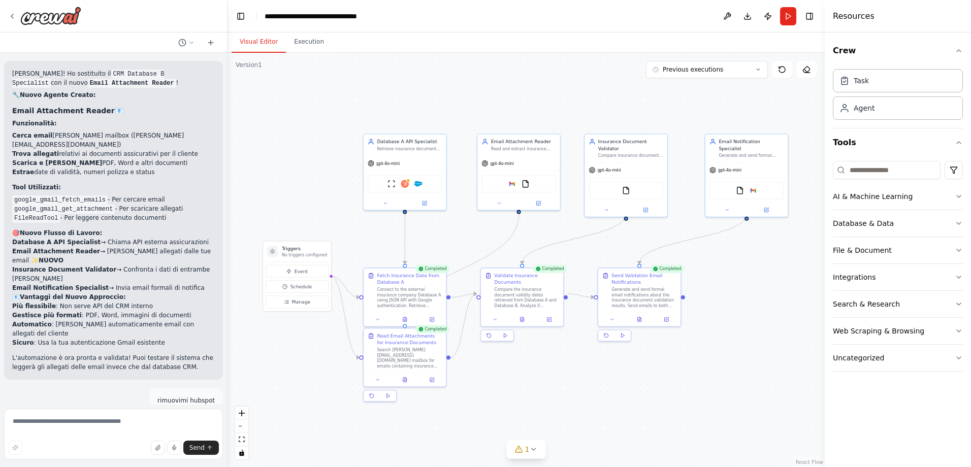
drag, startPoint x: 750, startPoint y: 379, endPoint x: 682, endPoint y: 373, distance: 68.3
click at [682, 373] on div ".deletable-edge-delete-btn { width: 20px; height: 20px; border: 0px solid #ffff…" at bounding box center [526, 260] width 597 height 414
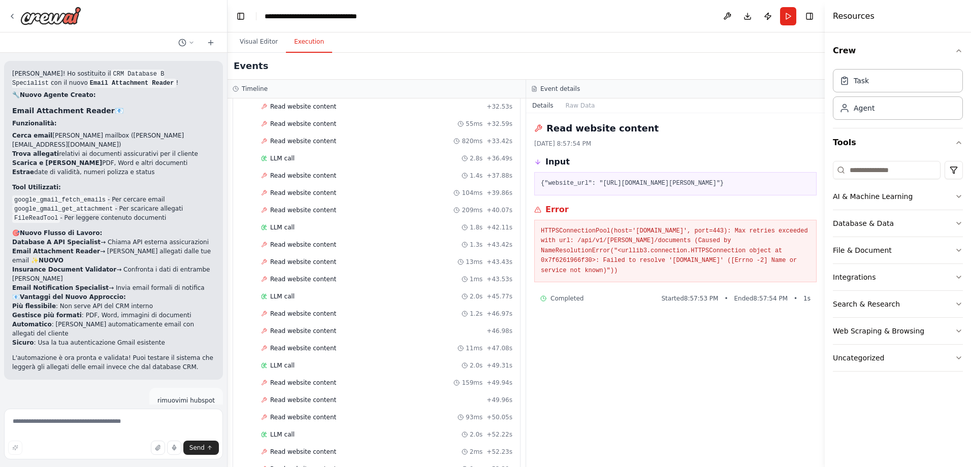
click at [320, 49] on button "Execution" at bounding box center [309, 41] width 46 height 21
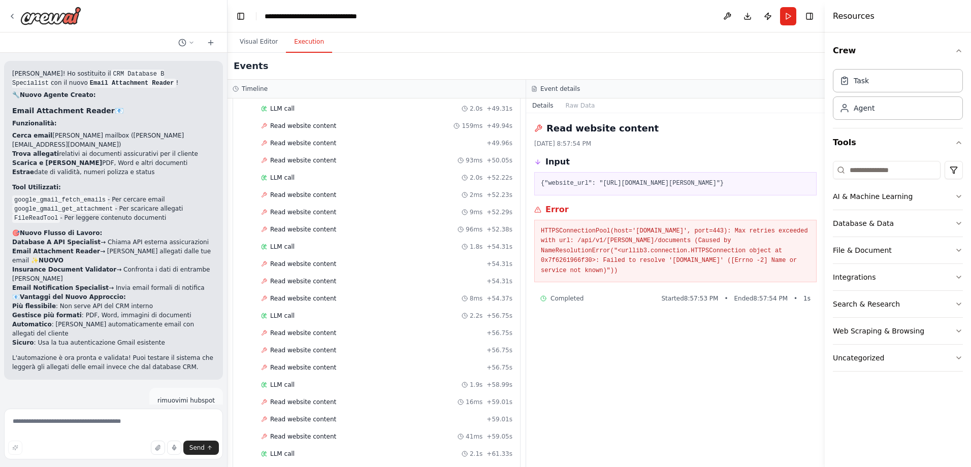
scroll to position [1004, 0]
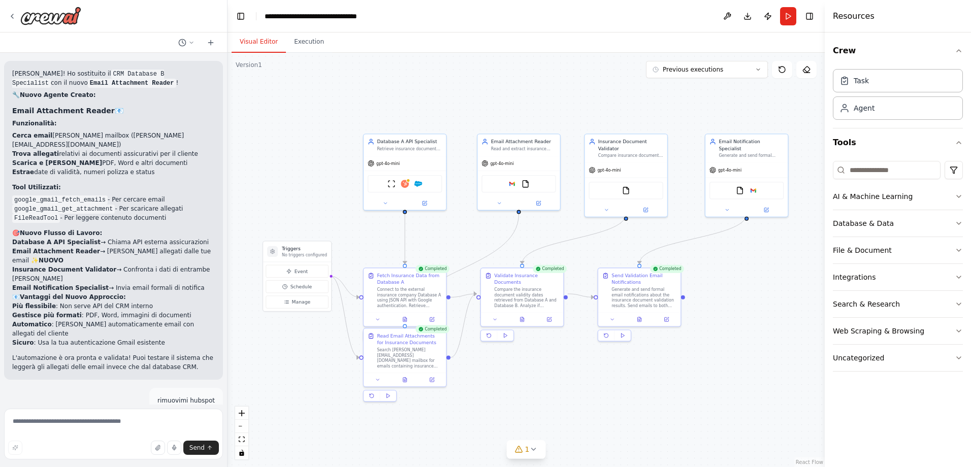
click at [252, 40] on button "Visual Editor" at bounding box center [259, 41] width 54 height 21
click at [135, 425] on textarea at bounding box center [113, 434] width 219 height 51
click at [431, 155] on div "gpt-4o-mini" at bounding box center [405, 162] width 82 height 15
click at [414, 148] on div "Retrieve insurance documents from external Database A using JSON API with Googl…" at bounding box center [409, 148] width 65 height 6
click at [411, 145] on div "Retrieve insurance documents from external Database A using JSON API with Googl…" at bounding box center [409, 148] width 65 height 6
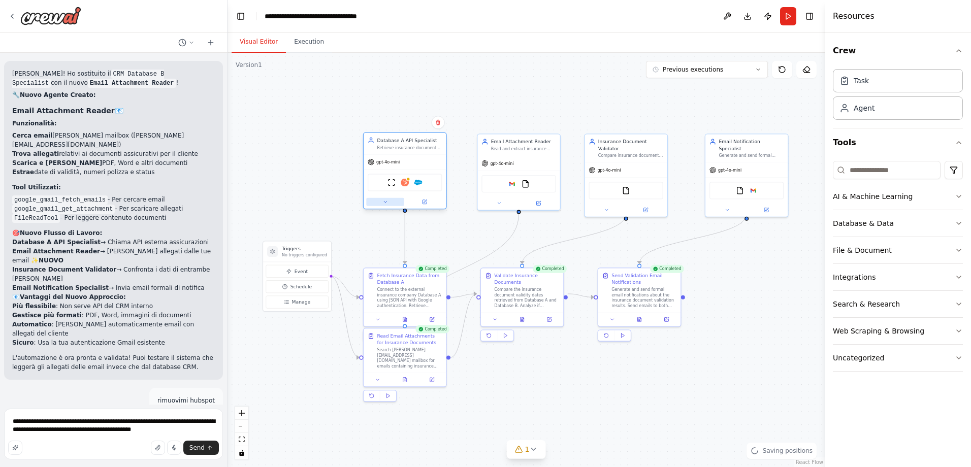
click at [387, 203] on icon at bounding box center [385, 202] width 6 height 6
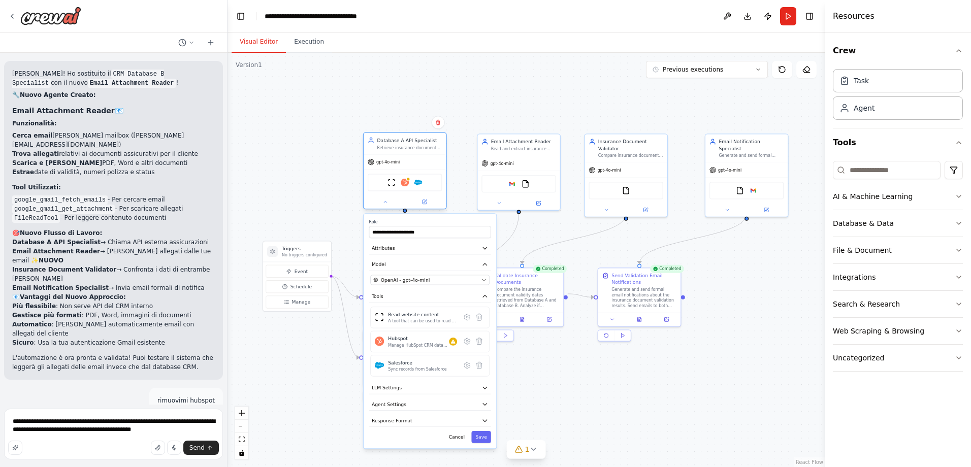
click at [402, 146] on div "Retrieve insurance documents from external Database A using JSON API with Googl…" at bounding box center [409, 148] width 65 height 6
click at [418, 145] on div "Retrieve insurance documents from external Database A using JSON API with Googl…" at bounding box center [409, 148] width 65 height 6
click at [426, 202] on icon at bounding box center [425, 201] width 3 height 3
drag, startPoint x: 163, startPoint y: 431, endPoint x: 196, endPoint y: 423, distance: 33.5
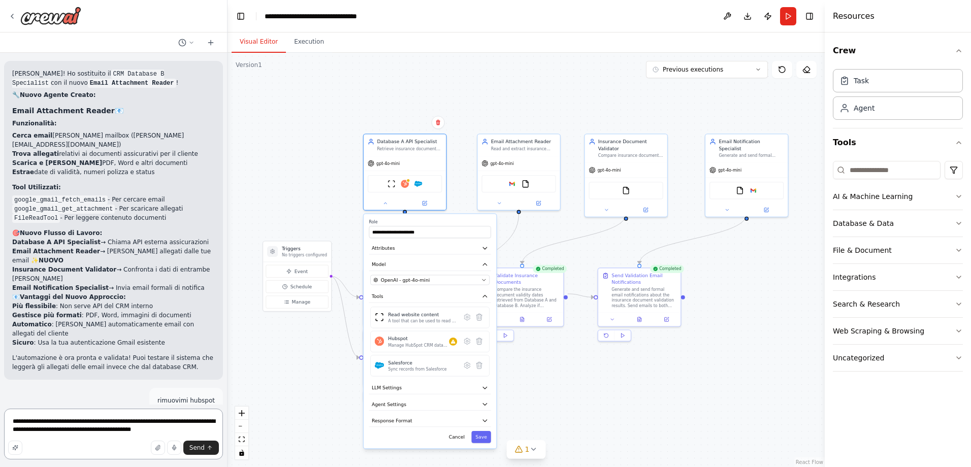
click at [196, 423] on textarea "**********" at bounding box center [113, 434] width 219 height 51
type textarea "**********"
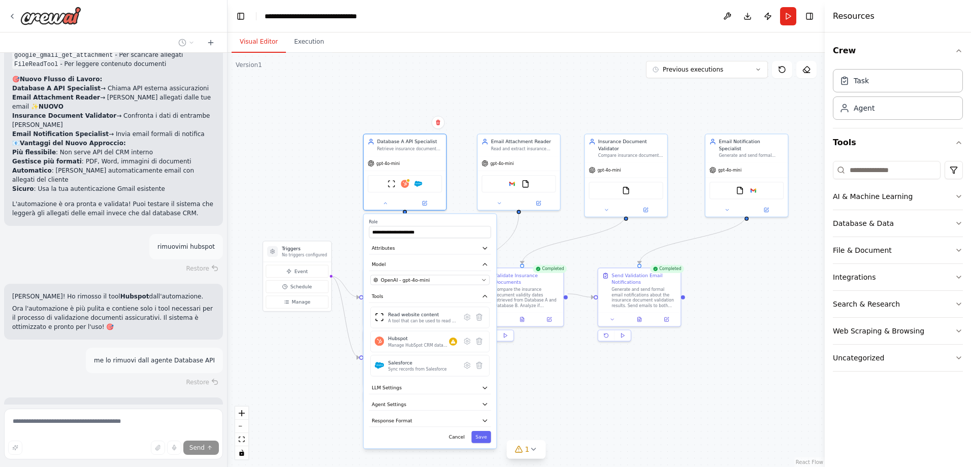
scroll to position [4961, 0]
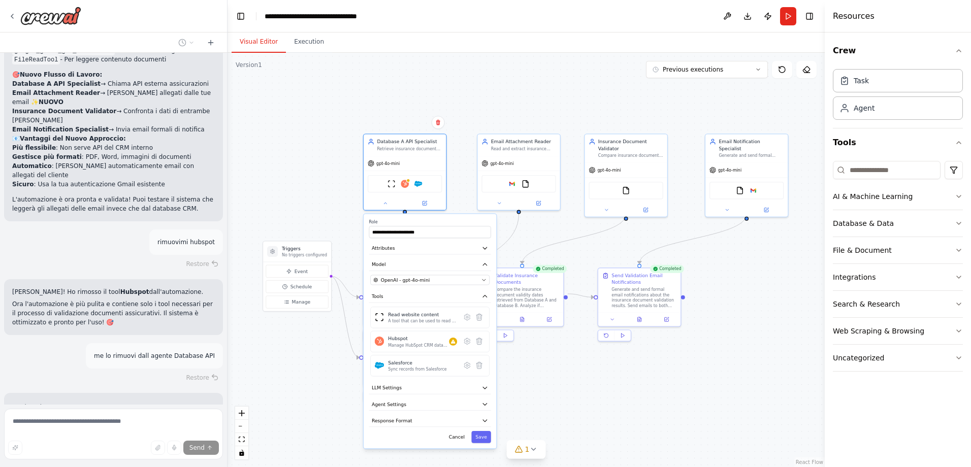
click at [203, 15] on div at bounding box center [113, 16] width 227 height 33
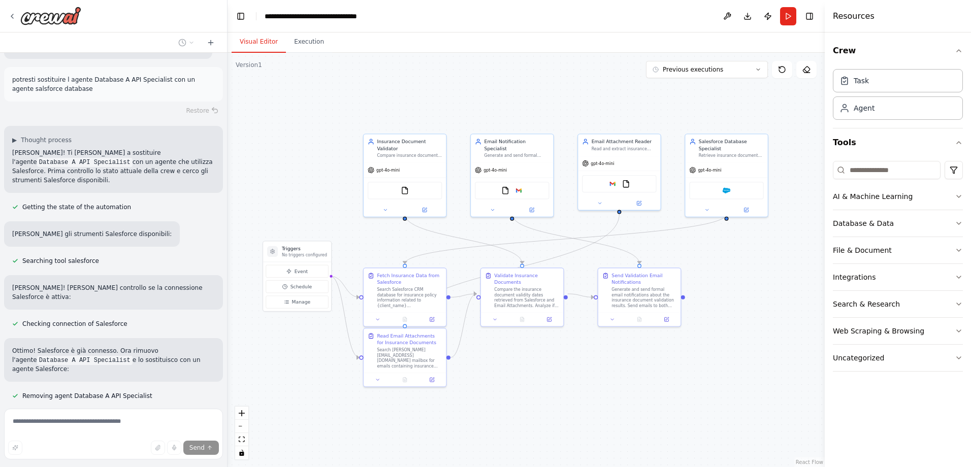
scroll to position [5570, 0]
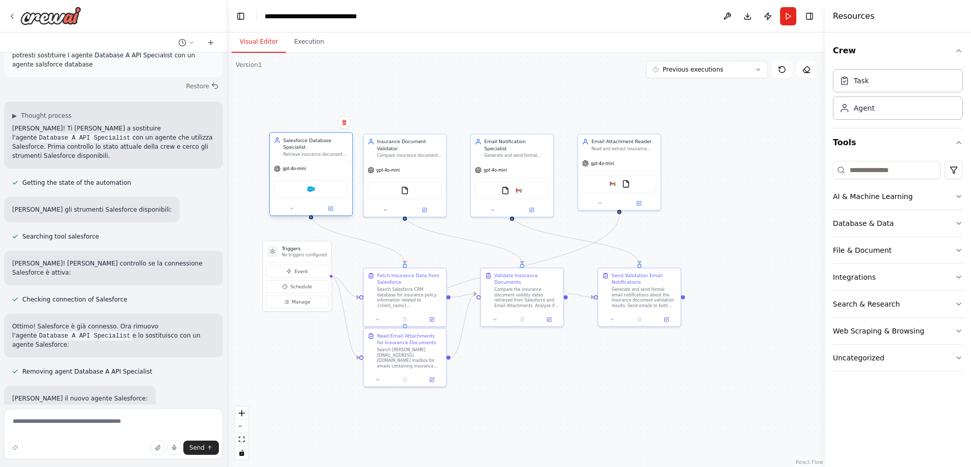
drag, startPoint x: 718, startPoint y: 151, endPoint x: 313, endPoint y: 151, distance: 404.7
click at [313, 151] on div "Salesforce Database Specialist Retrieve insurance documents and policy informat…" at bounding box center [311, 147] width 82 height 28
click at [339, 152] on div "Retrieve insurance documents and policy information from Salesforce CRM databas…" at bounding box center [315, 155] width 65 height 6
click at [301, 166] on span "gpt-4o-mini" at bounding box center [293, 169] width 23 height 6
click at [301, 166] on div "gpt-4o-mini" at bounding box center [290, 169] width 32 height 7
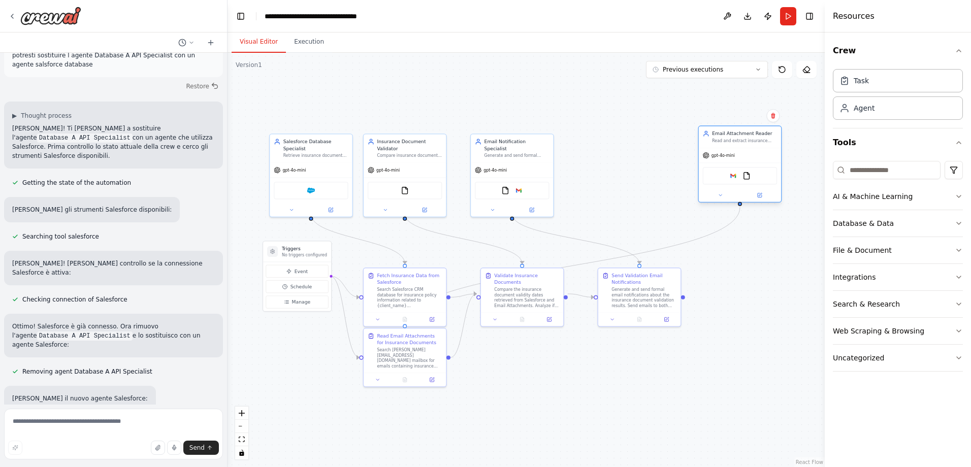
drag, startPoint x: 631, startPoint y: 152, endPoint x: 748, endPoint y: 148, distance: 116.9
click at [748, 148] on div "Email Attachment Reader Read and extract insurance document information from em…" at bounding box center [740, 163] width 84 height 77
drag, startPoint x: 495, startPoint y: 145, endPoint x: 623, endPoint y: 140, distance: 127.6
click at [623, 145] on div "Generate and send formal email notifications to [PERSON_NAME][EMAIL_ADDRESS][DO…" at bounding box center [643, 148] width 65 height 6
drag, startPoint x: 409, startPoint y: 145, endPoint x: 528, endPoint y: 141, distance: 118.9
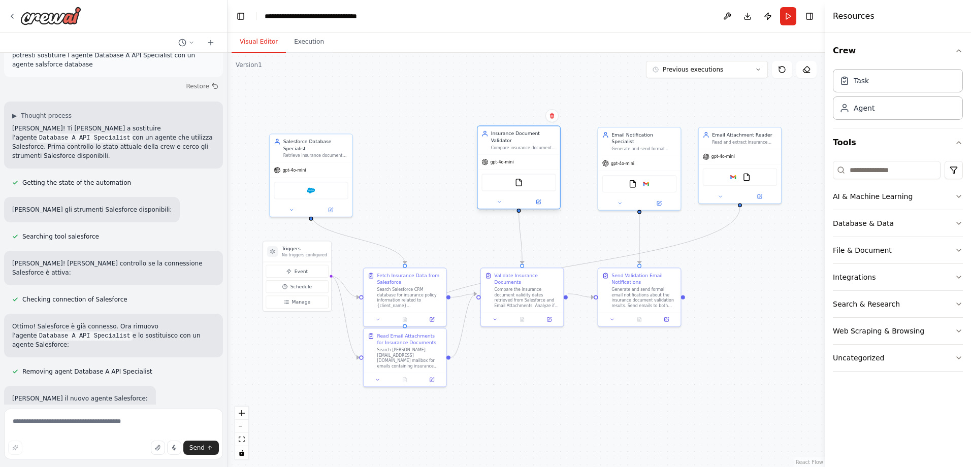
click at [528, 145] on div "Compare insurance document validity dates from Database A and Database B to det…" at bounding box center [523, 148] width 65 height 6
drag, startPoint x: 306, startPoint y: 145, endPoint x: 402, endPoint y: 143, distance: 95.5
click at [402, 143] on div "Salesforce Database Specialist Retrieve insurance documents and policy informat…" at bounding box center [409, 147] width 65 height 20
click at [387, 206] on icon at bounding box center [385, 209] width 6 height 6
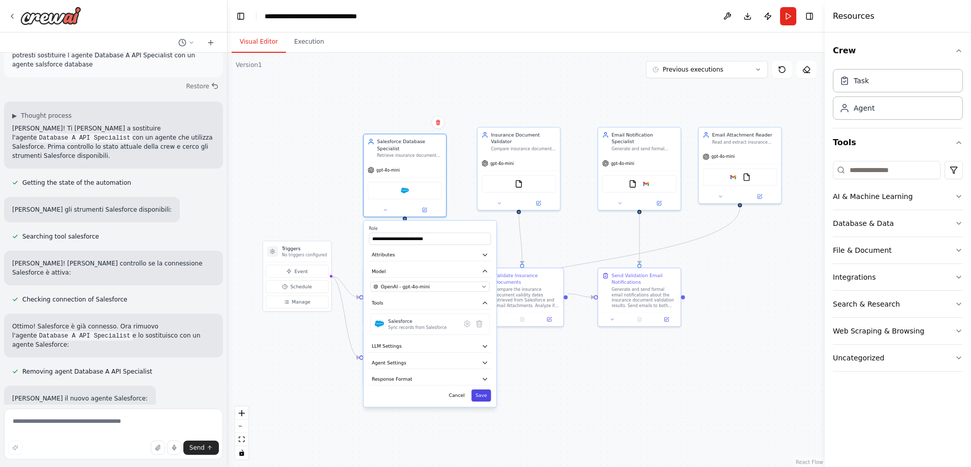
click at [482, 392] on button "Save" at bounding box center [481, 396] width 20 height 12
click at [485, 391] on button "Save" at bounding box center [481, 396] width 20 height 12
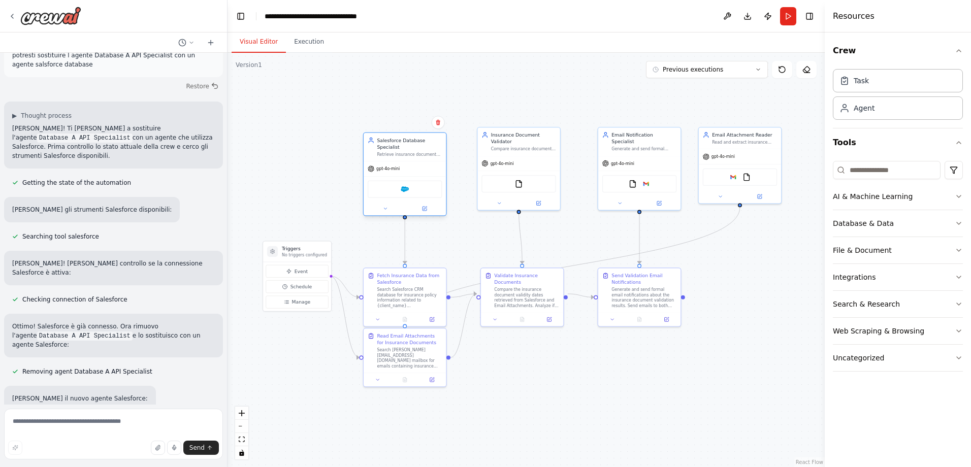
click at [411, 186] on div "Salesforce" at bounding box center [405, 189] width 74 height 17
click at [405, 185] on img at bounding box center [405, 189] width 8 height 8
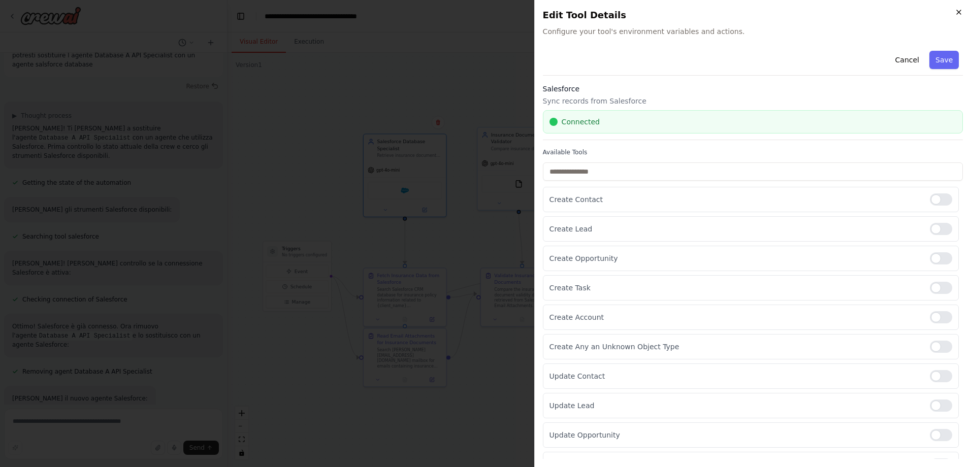
click at [956, 15] on icon "button" at bounding box center [959, 12] width 8 height 8
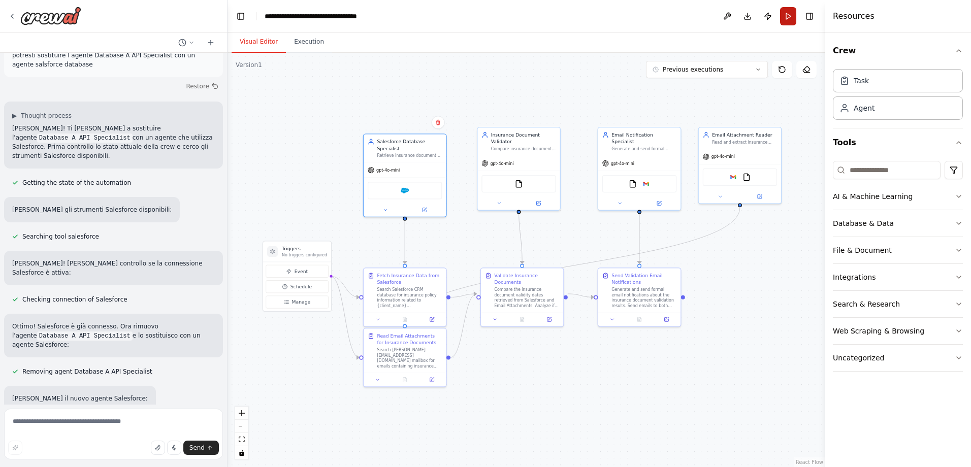
click at [792, 17] on button "Run" at bounding box center [788, 16] width 16 height 18
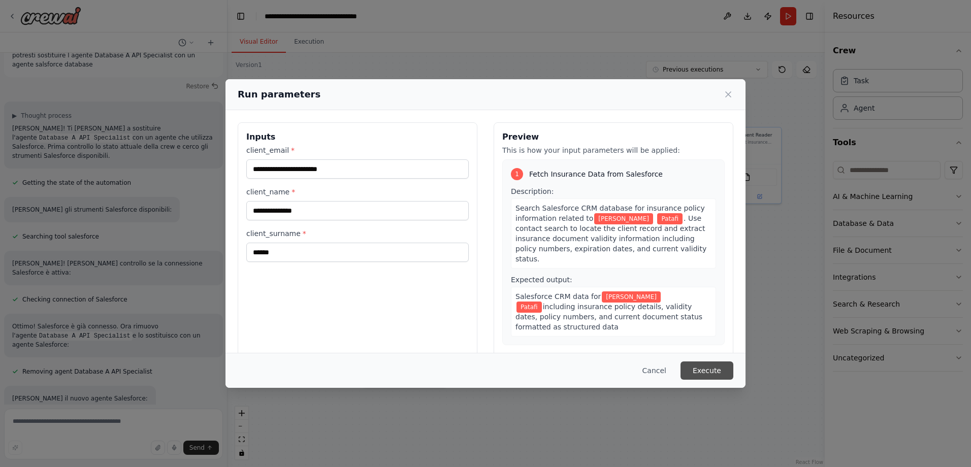
click at [714, 370] on button "Execute" at bounding box center [706, 371] width 53 height 18
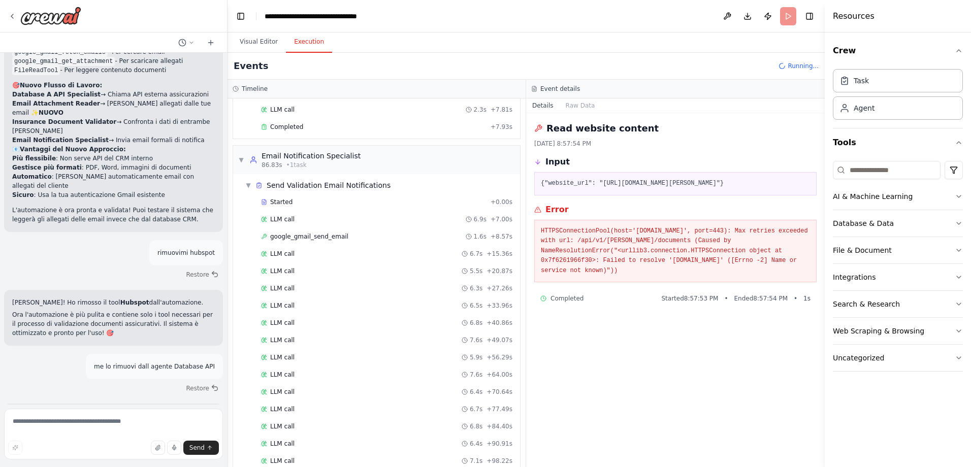
scroll to position [4859, 0]
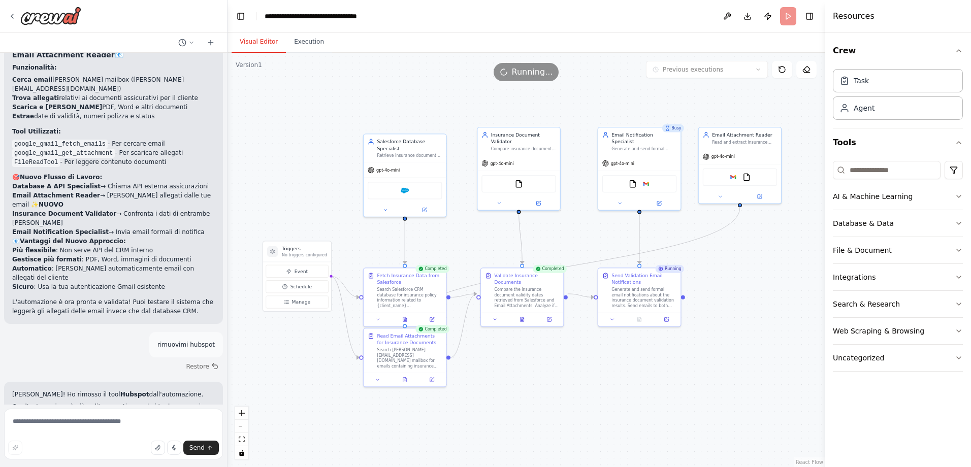
click at [266, 42] on button "Visual Editor" at bounding box center [259, 41] width 54 height 21
click at [116, 428] on textarea at bounding box center [113, 434] width 219 height 51
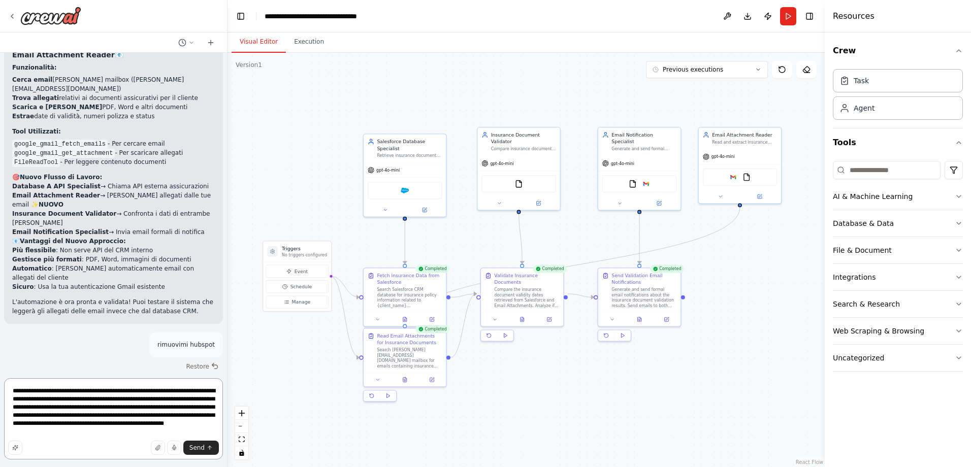
drag, startPoint x: 35, startPoint y: 409, endPoint x: 11, endPoint y: 408, distance: 23.9
click at [11, 408] on textarea "**********" at bounding box center [113, 418] width 219 height 81
click at [50, 435] on textarea "**********" at bounding box center [113, 418] width 219 height 81
type textarea "**********"
drag, startPoint x: 746, startPoint y: 132, endPoint x: 590, endPoint y: 131, distance: 156.4
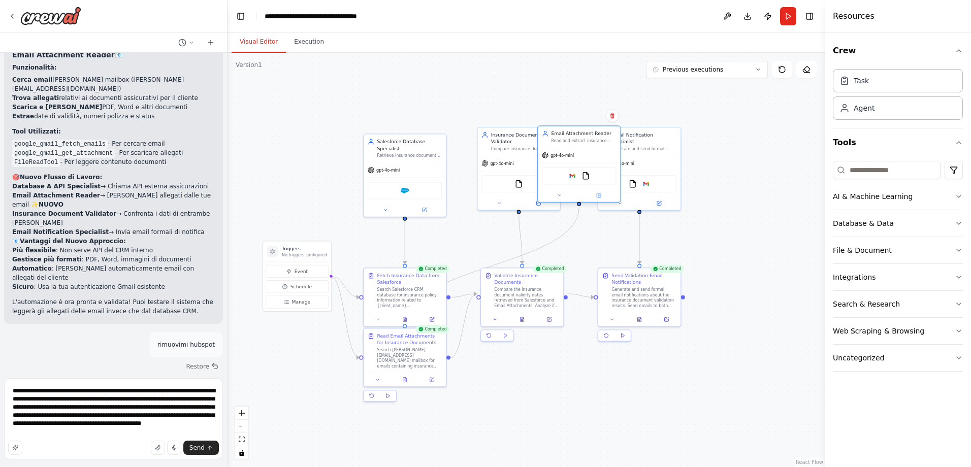
click at [590, 131] on div "Email Attachment Reader" at bounding box center [583, 134] width 65 height 7
drag, startPoint x: 644, startPoint y: 141, endPoint x: 752, endPoint y: 136, distance: 107.2
click at [753, 138] on div "Generate and send formal email notifications to [PERSON_NAME][EMAIL_ADDRESS][DO…" at bounding box center [744, 141] width 65 height 6
drag, startPoint x: 579, startPoint y: 137, endPoint x: 640, endPoint y: 139, distance: 60.5
click at [640, 139] on div "Email Attachment Reader Read and extract insurance document information from em…" at bounding box center [643, 137] width 65 height 13
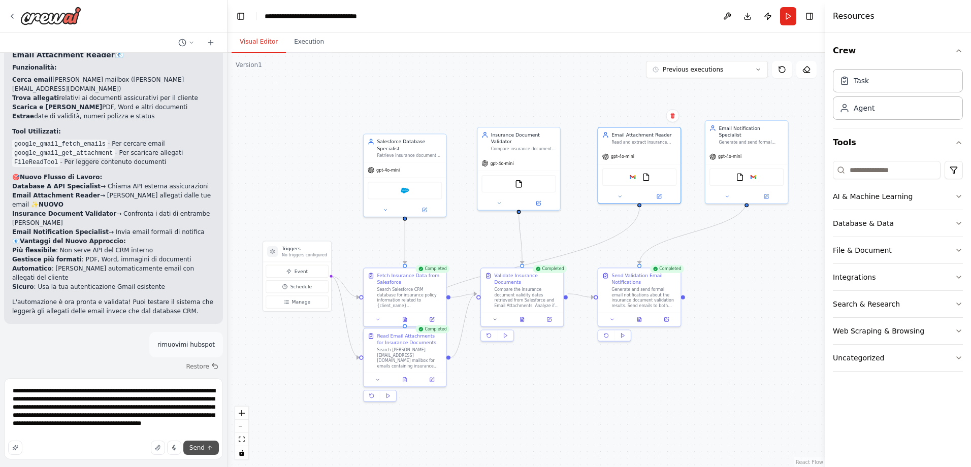
click at [202, 451] on span "Send" at bounding box center [196, 448] width 15 height 8
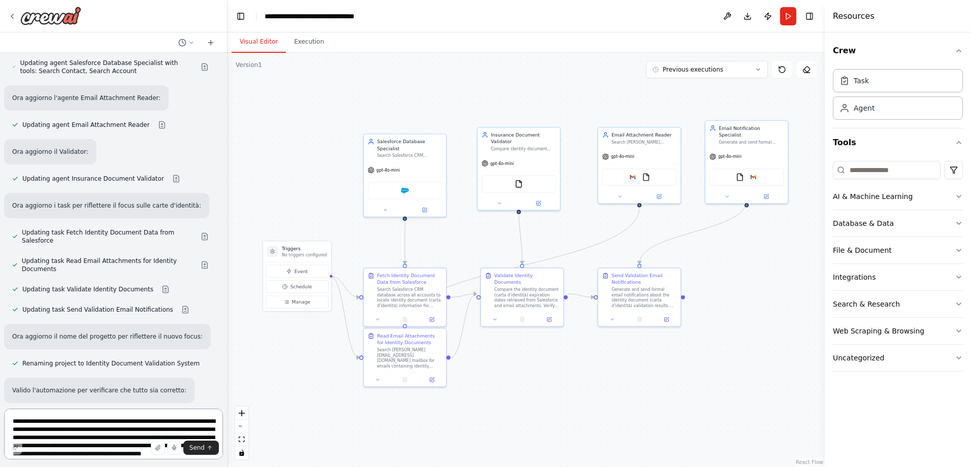
scroll to position [6697, 0]
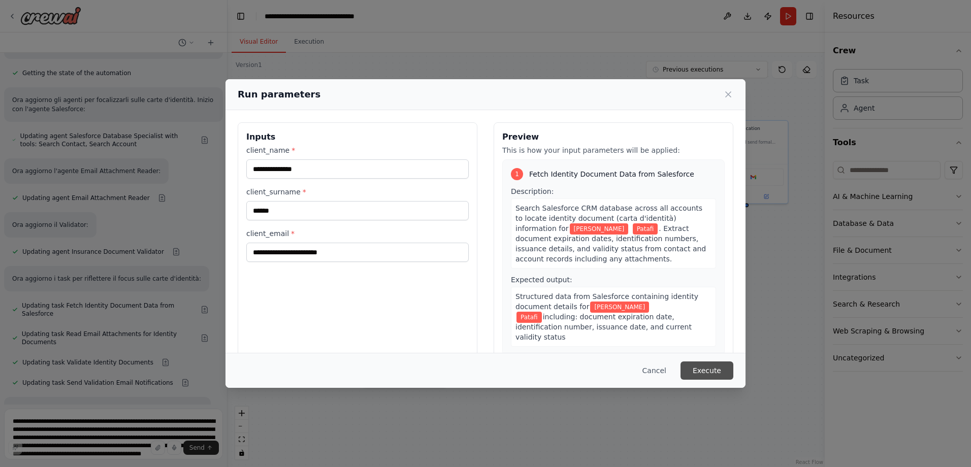
click at [709, 371] on button "Execute" at bounding box center [706, 371] width 53 height 18
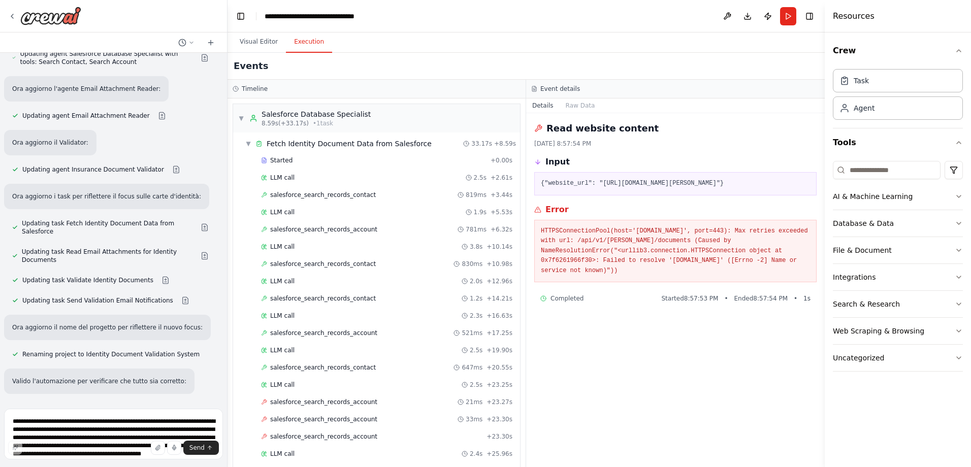
scroll to position [598, 0]
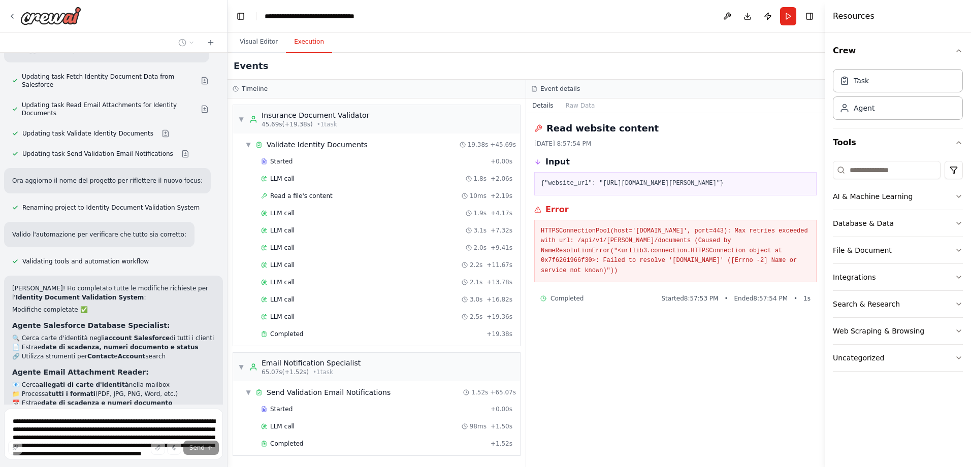
scroll to position [6851, 0]
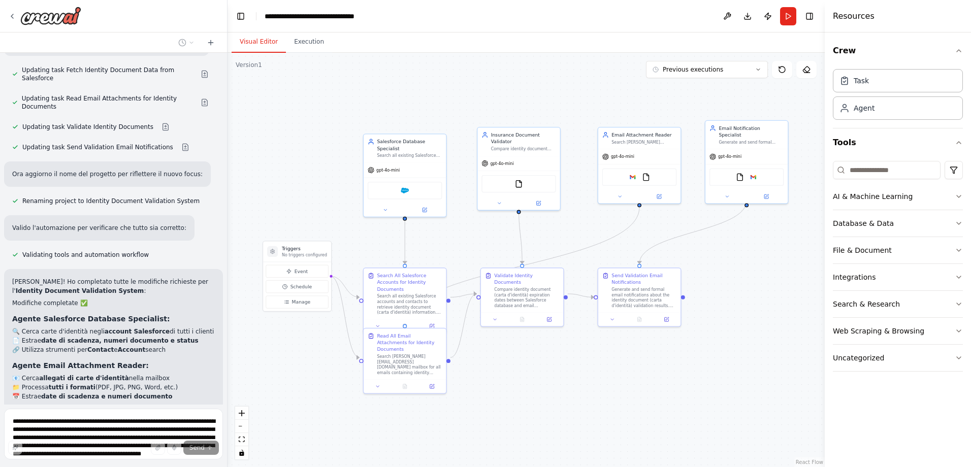
click at [255, 44] on button "Visual Editor" at bounding box center [259, 41] width 54 height 21
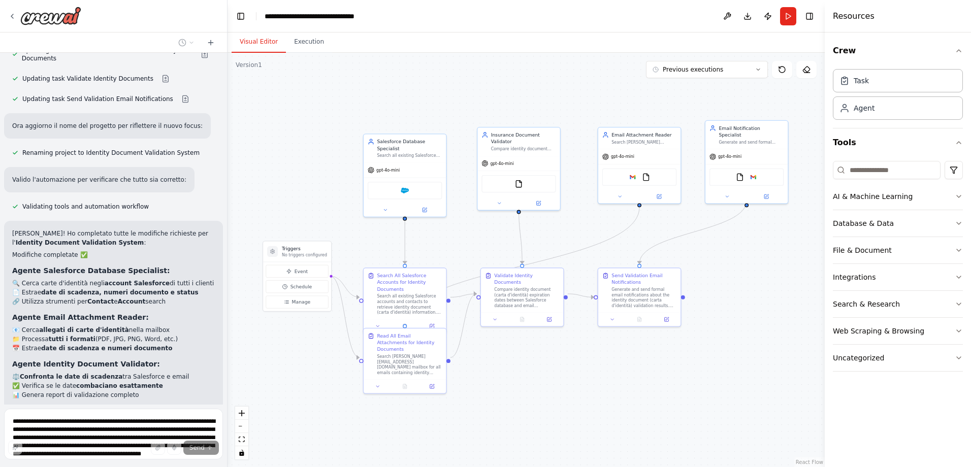
scroll to position [6933, 0]
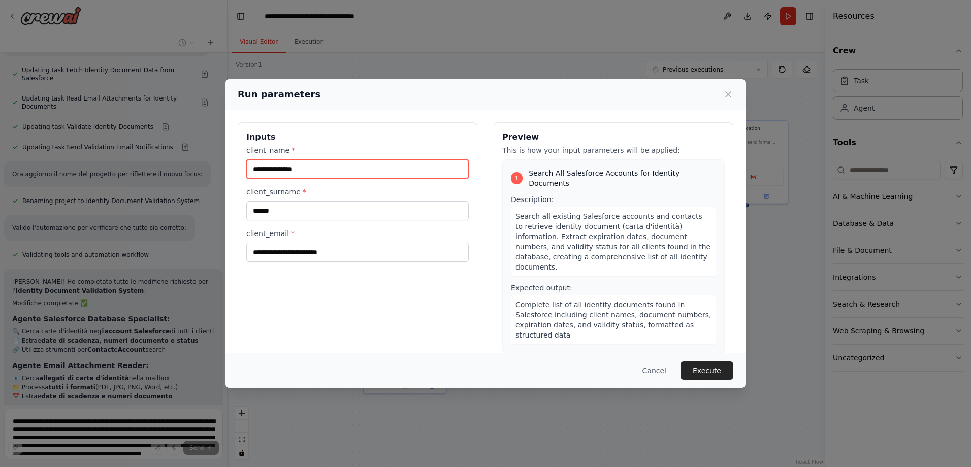
drag, startPoint x: 313, startPoint y: 168, endPoint x: 281, endPoint y: 168, distance: 31.5
click at [281, 168] on input "**********" at bounding box center [357, 168] width 222 height 19
type input "********"
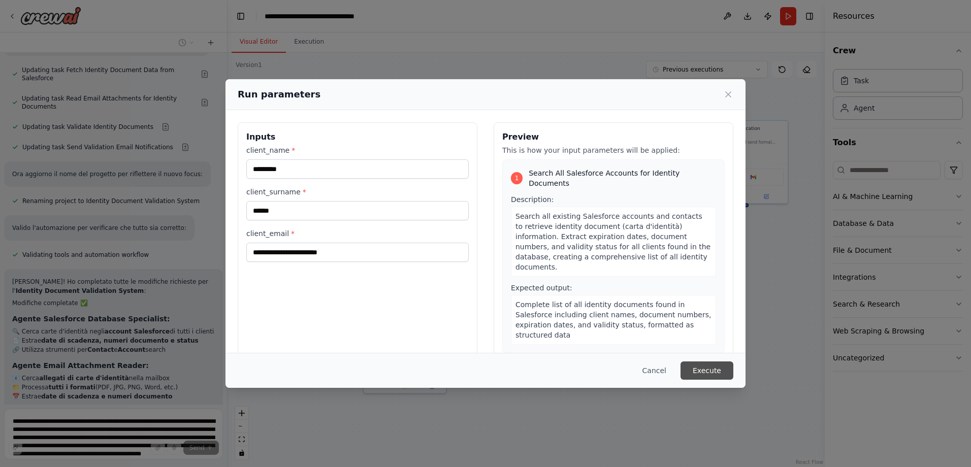
click at [704, 370] on button "Execute" at bounding box center [706, 371] width 53 height 18
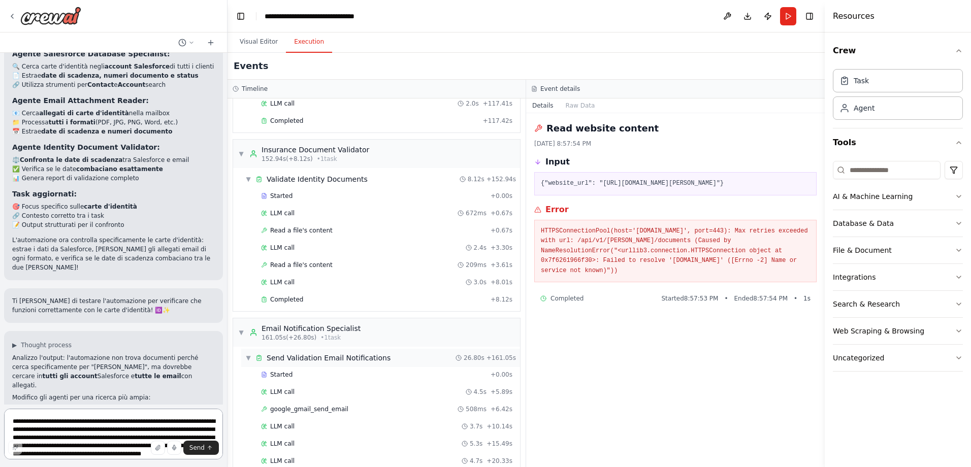
scroll to position [1289, 0]
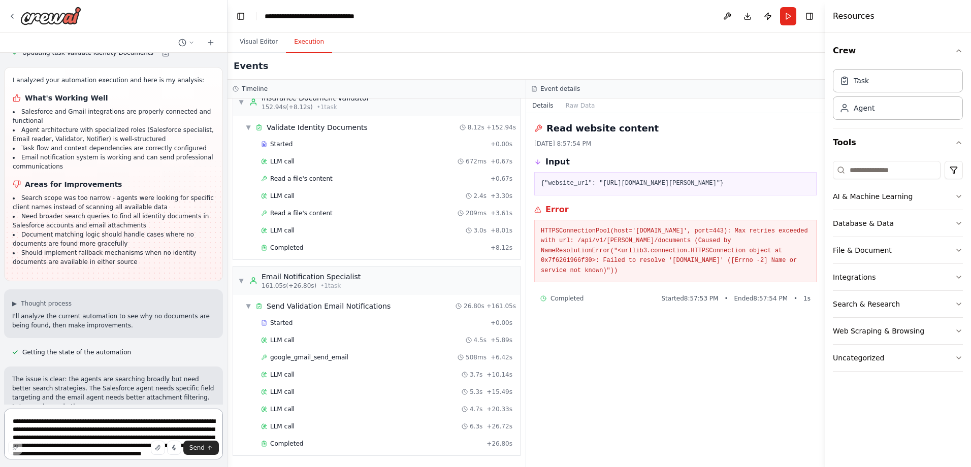
scroll to position [7594, 0]
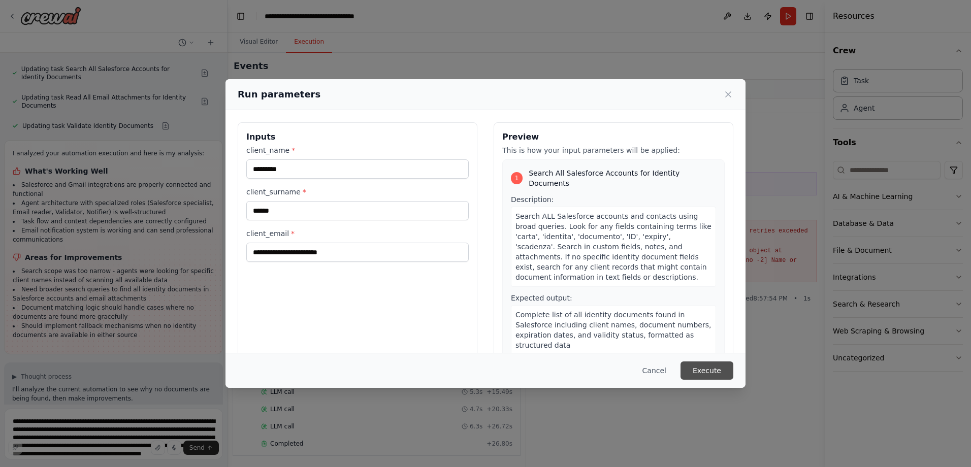
click at [712, 370] on button "Execute" at bounding box center [706, 371] width 53 height 18
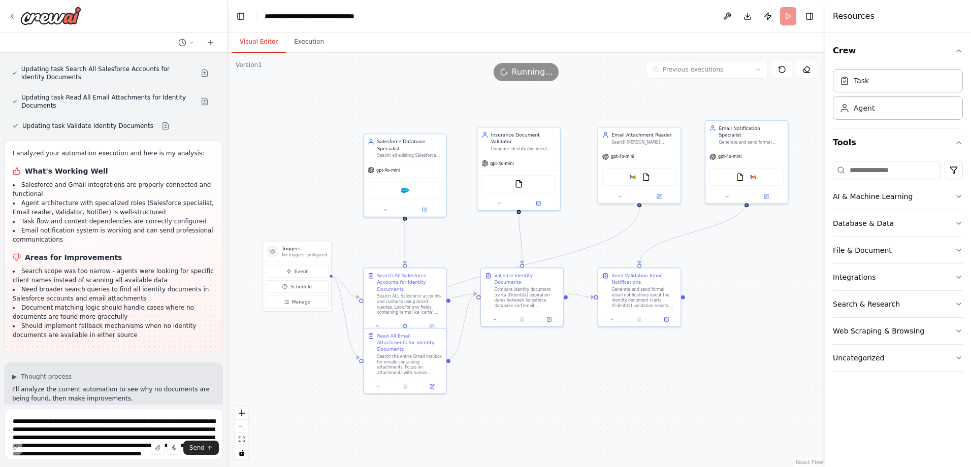
click at [267, 46] on button "Visual Editor" at bounding box center [259, 41] width 54 height 21
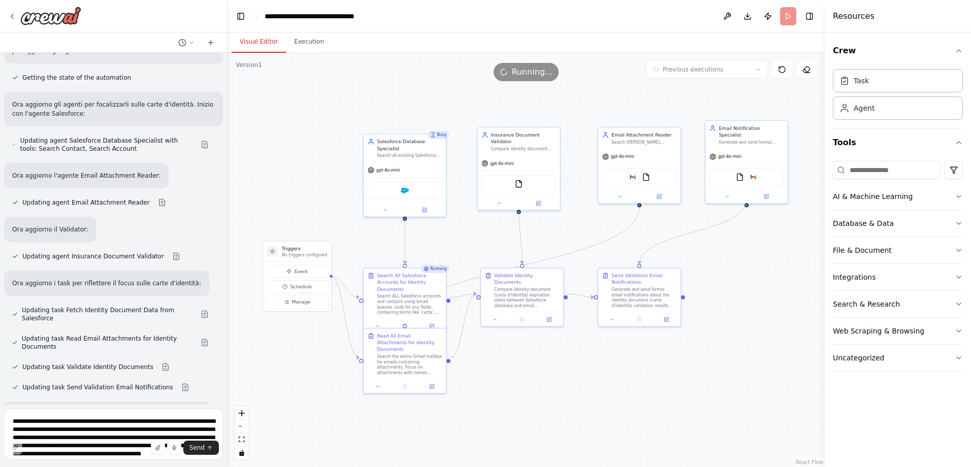
scroll to position [7512, 0]
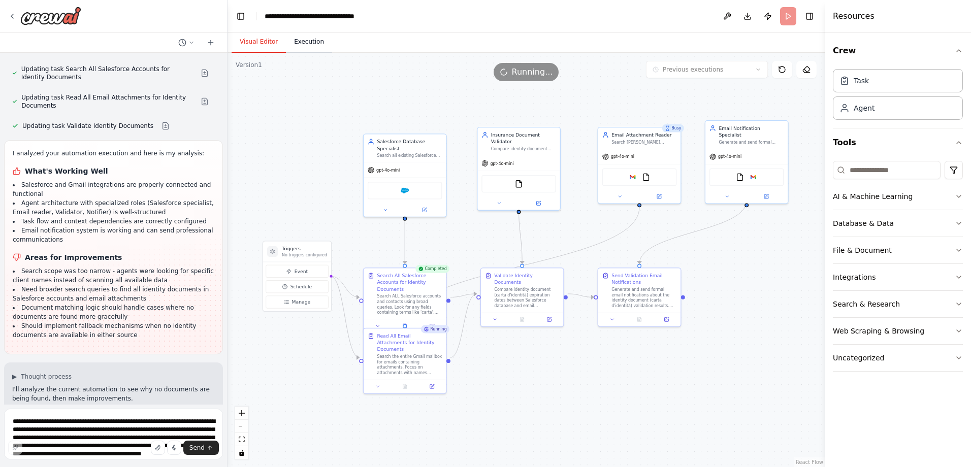
click at [308, 49] on button "Execution" at bounding box center [309, 41] width 46 height 21
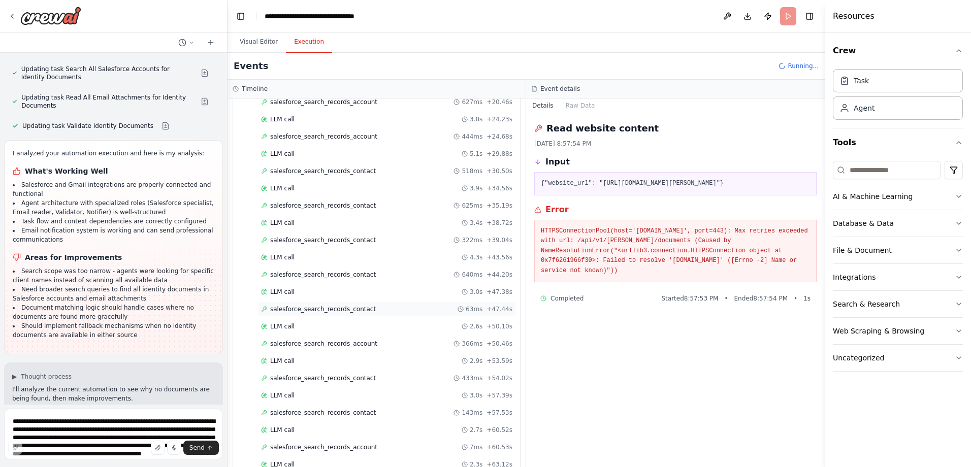
scroll to position [310, 0]
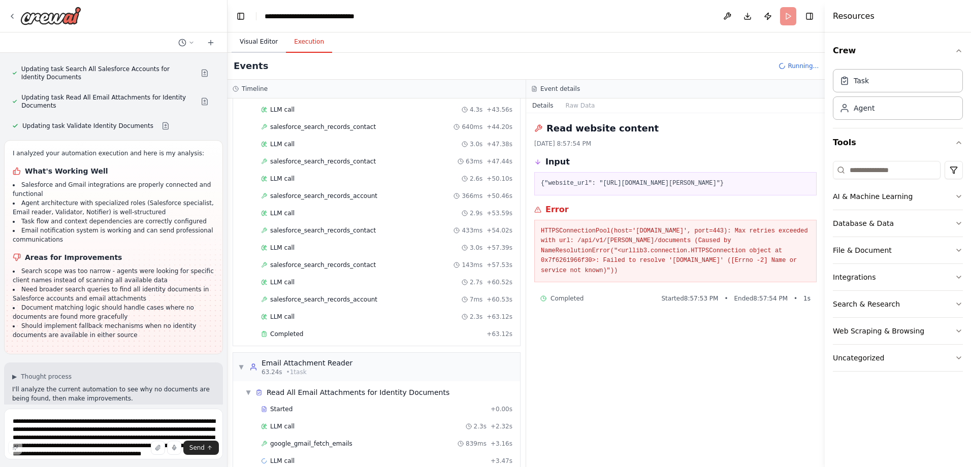
click at [256, 42] on button "Visual Editor" at bounding box center [259, 41] width 54 height 21
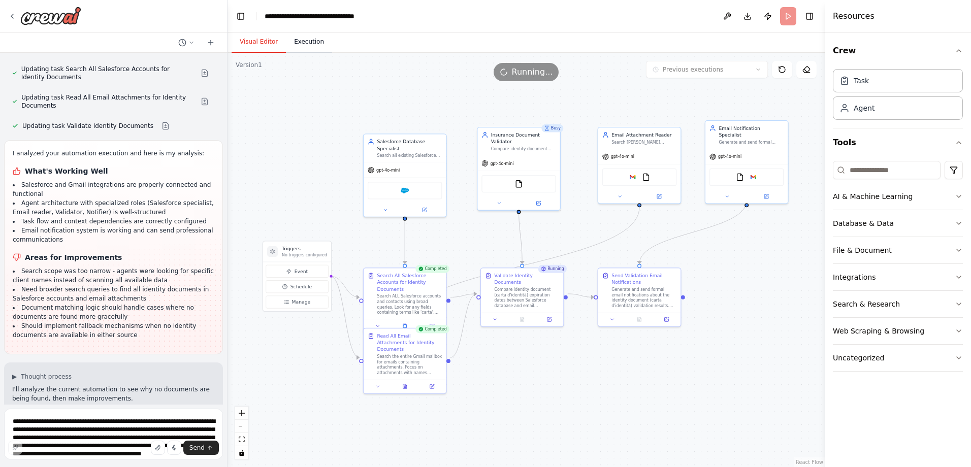
click at [307, 45] on button "Execution" at bounding box center [309, 41] width 46 height 21
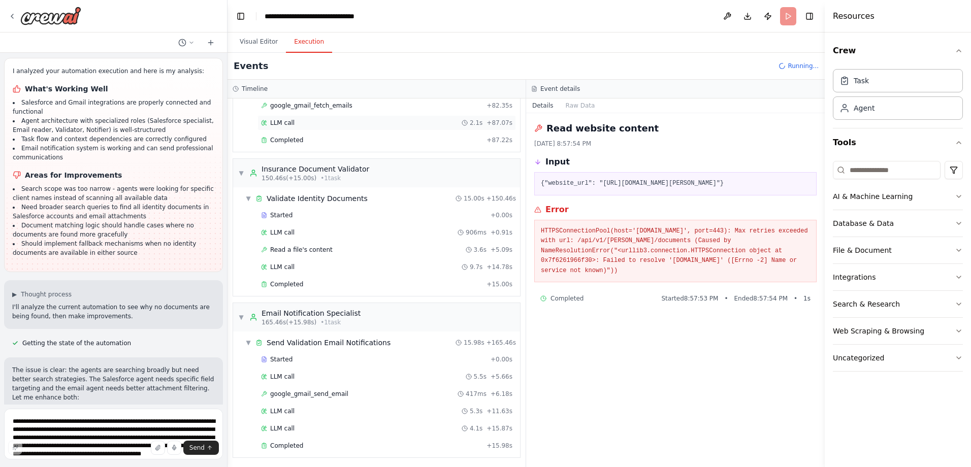
scroll to position [1479, 0]
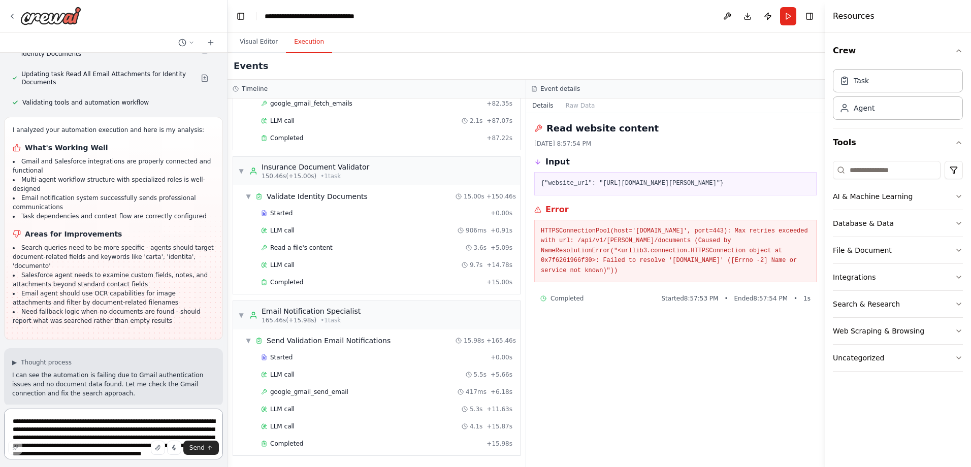
scroll to position [8023, 0]
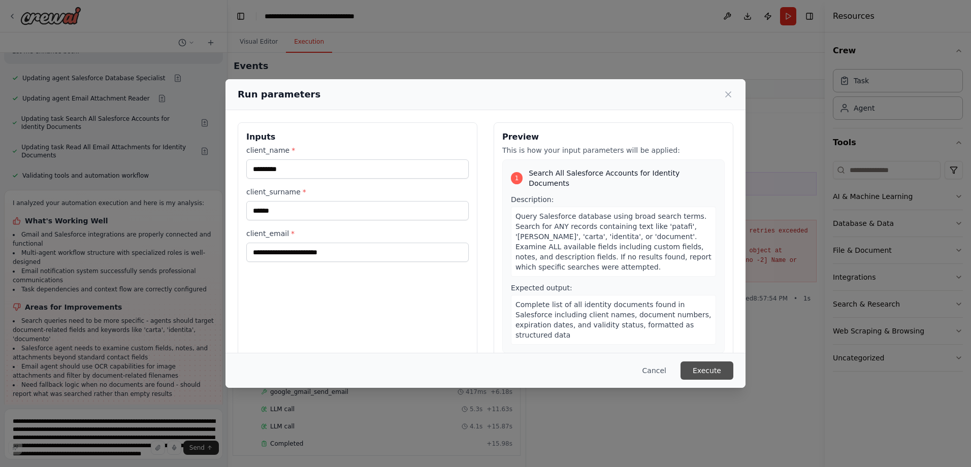
click at [703, 368] on button "Execute" at bounding box center [706, 371] width 53 height 18
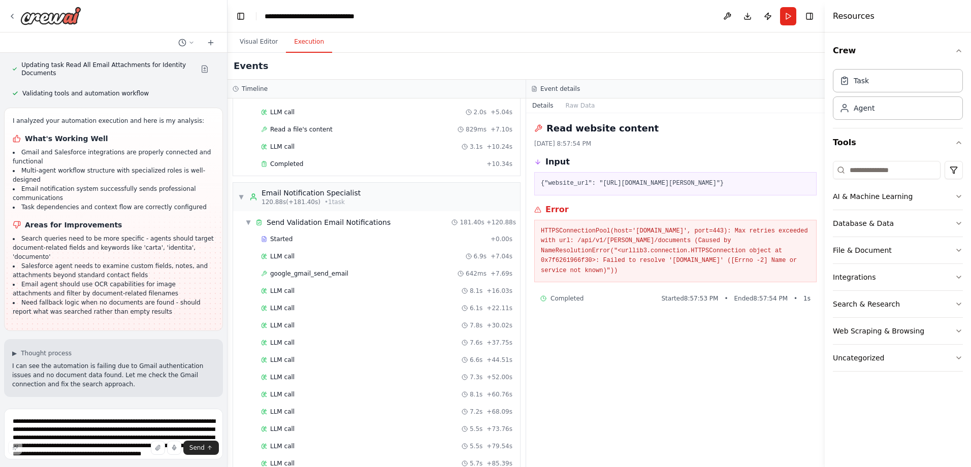
scroll to position [1279, 0]
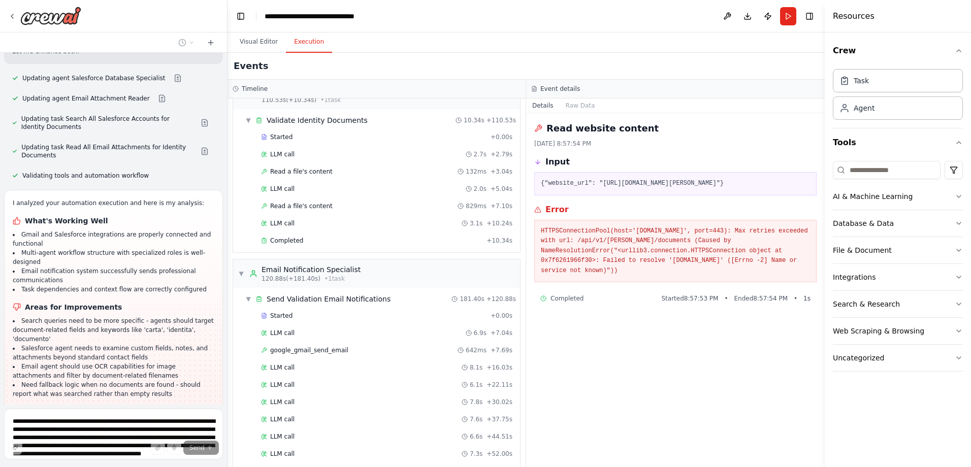
scroll to position [7980, 0]
